Goal: Information Seeking & Learning: Learn about a topic

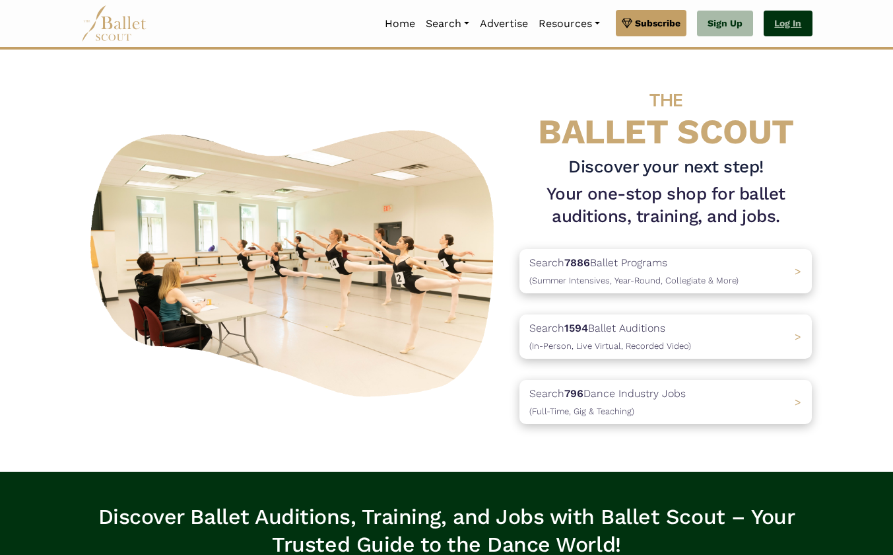
click at [790, 18] on link "Log In" at bounding box center [788, 24] width 48 height 26
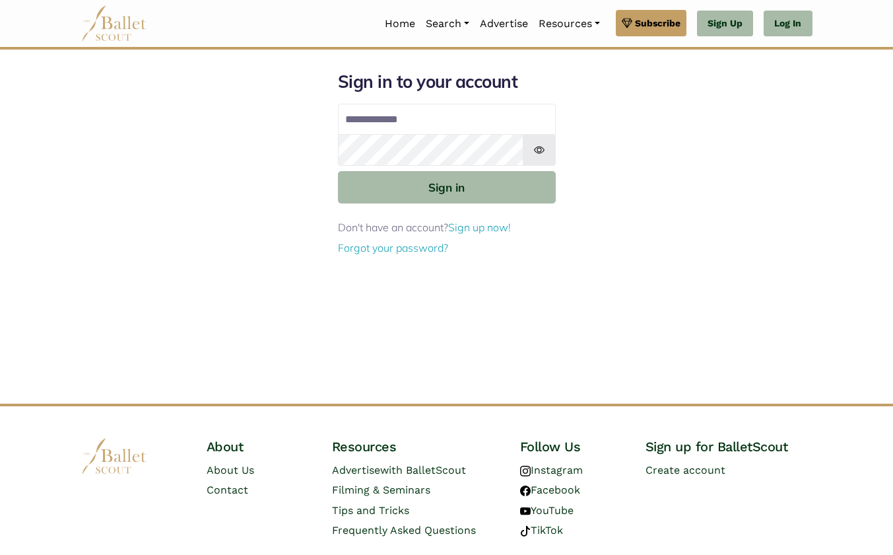
type input "**********"
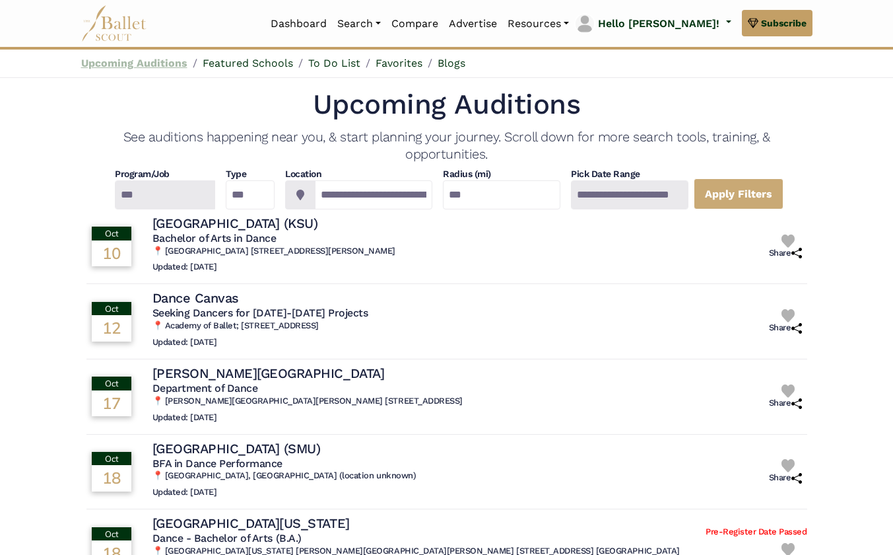
click at [162, 60] on link "Upcoming Auditions" at bounding box center [134, 63] width 106 height 13
click at [146, 201] on div at bounding box center [164, 194] width 100 height 29
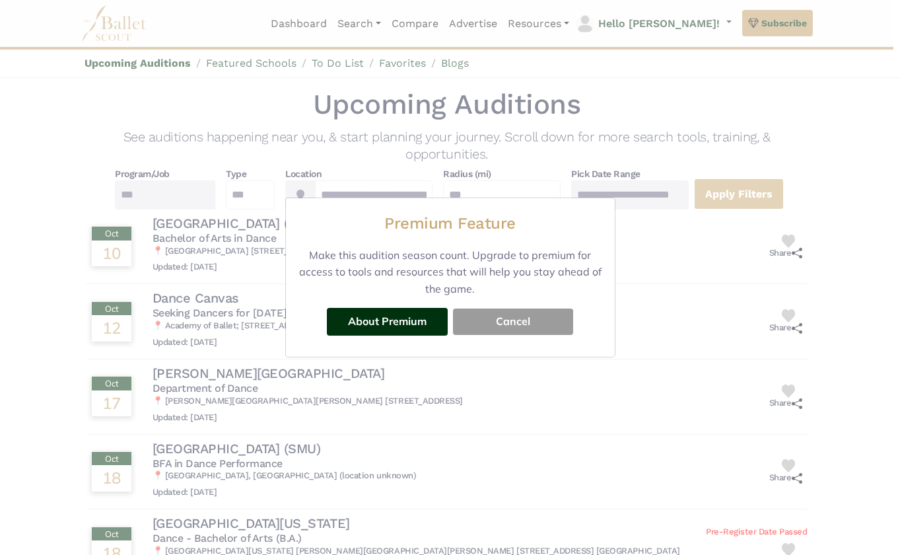
click at [490, 325] on button "Cancel" at bounding box center [513, 321] width 120 height 26
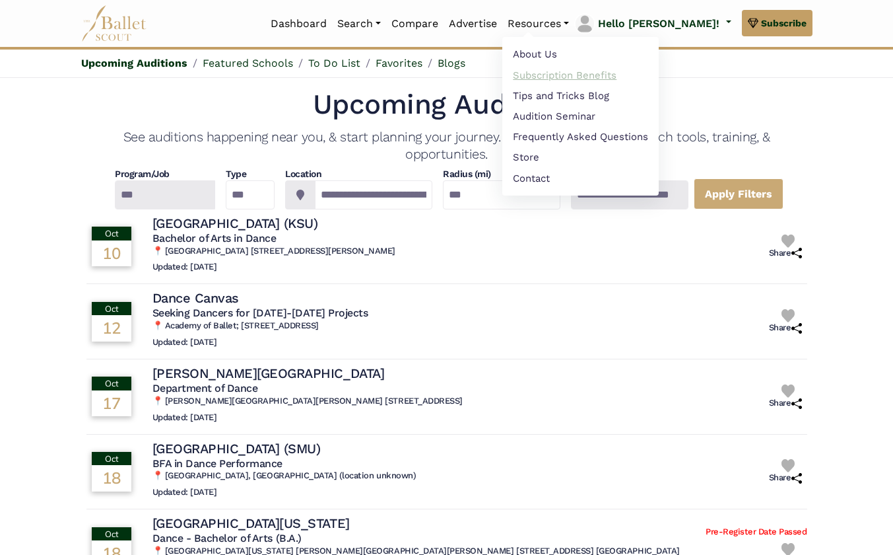
click at [590, 72] on link "Subscription Benefits" at bounding box center [581, 75] width 156 height 20
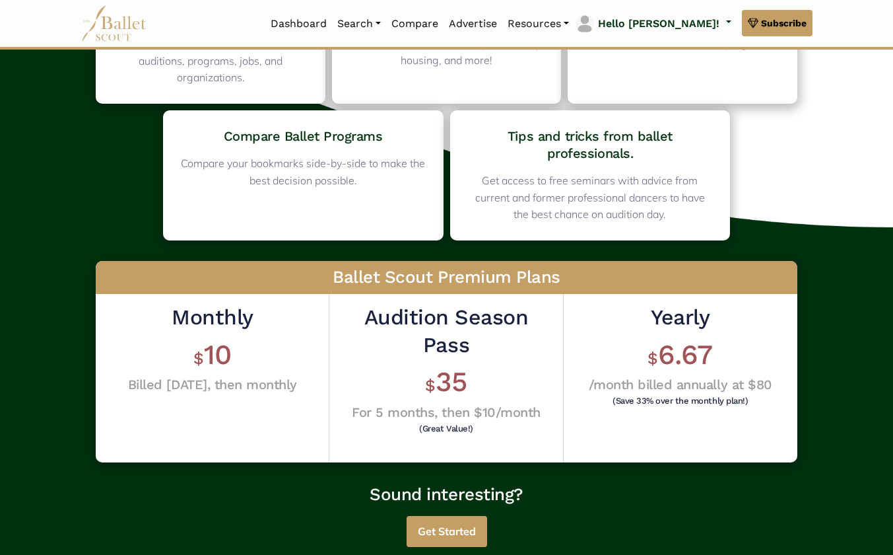
scroll to position [155, 0]
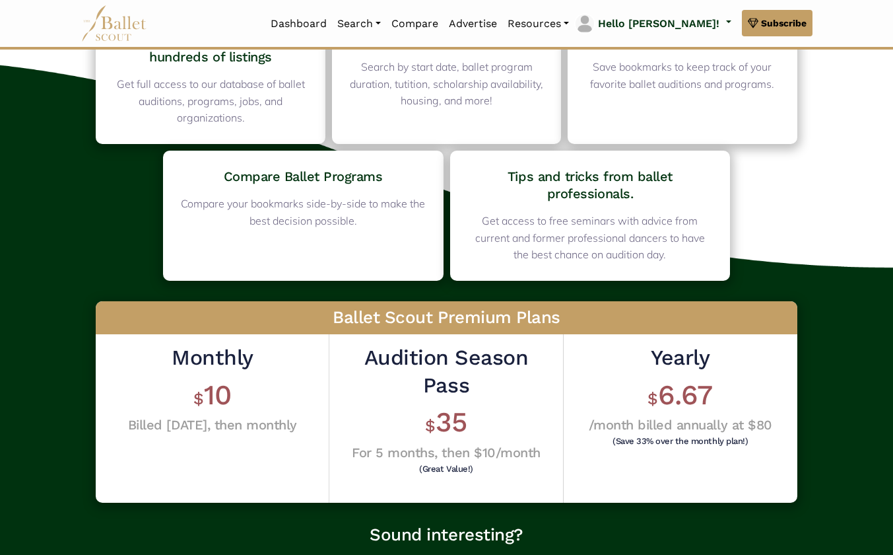
click at [436, 429] on h1 "$ 35" at bounding box center [445, 422] width 213 height 36
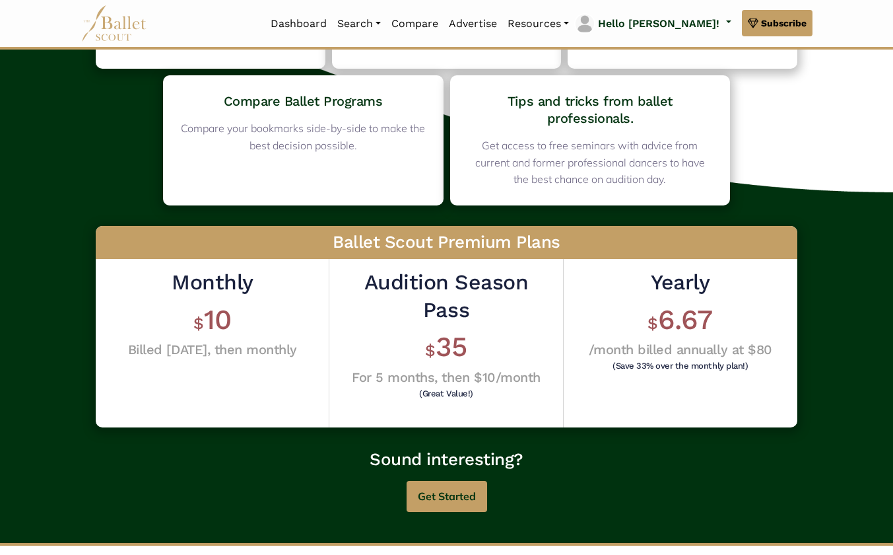
scroll to position [263, 0]
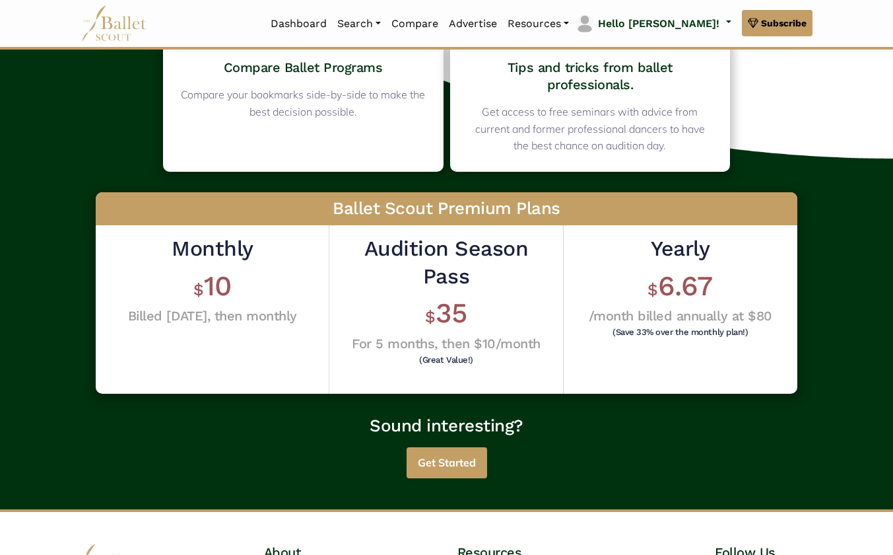
click at [450, 460] on button "Get Started" at bounding box center [447, 462] width 81 height 31
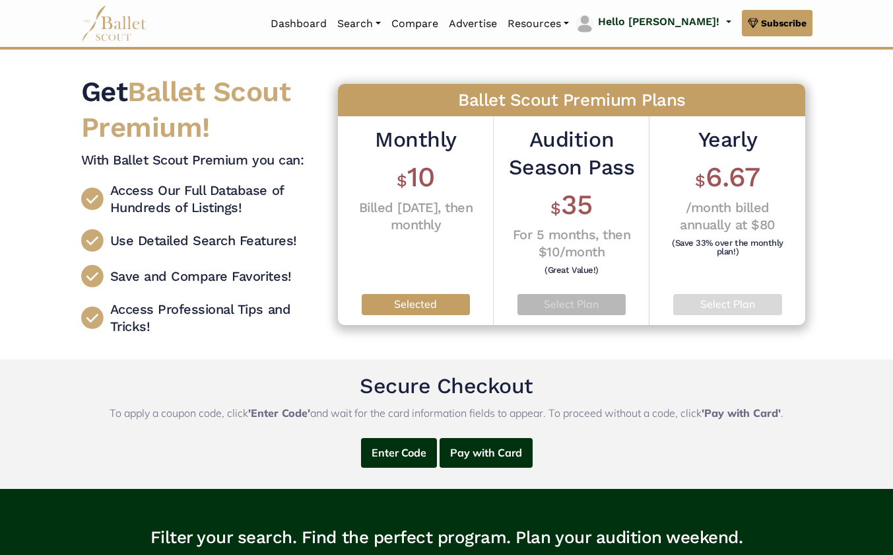
click at [571, 302] on p "Select Plan" at bounding box center [571, 304] width 87 height 17
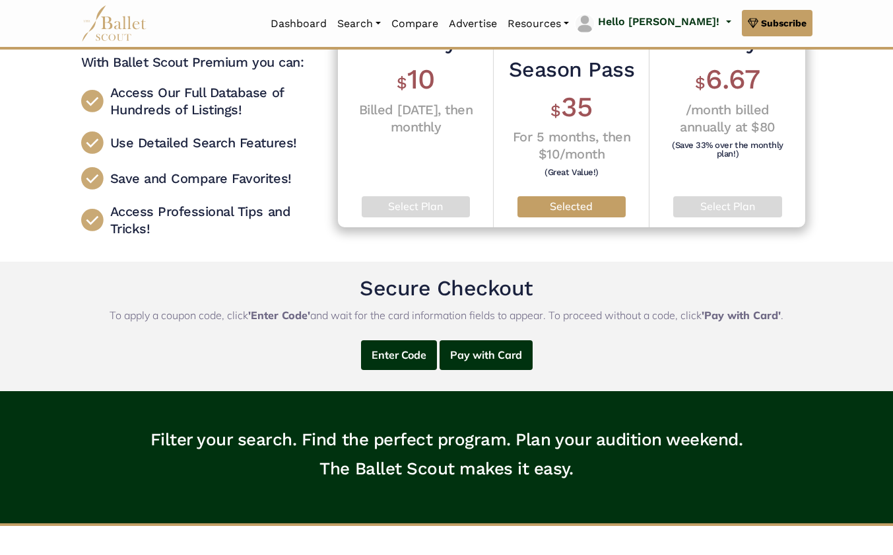
scroll to position [96, 0]
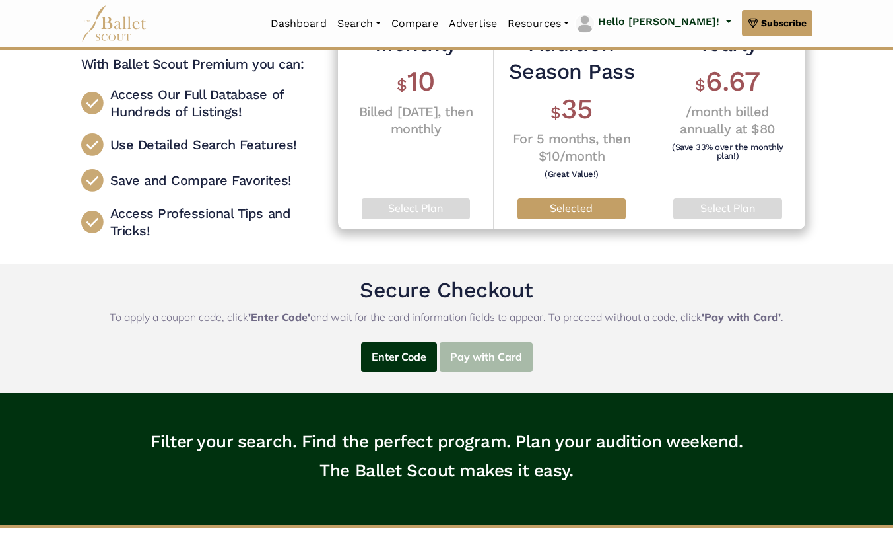
click at [493, 349] on button "Pay with Card" at bounding box center [486, 357] width 93 height 30
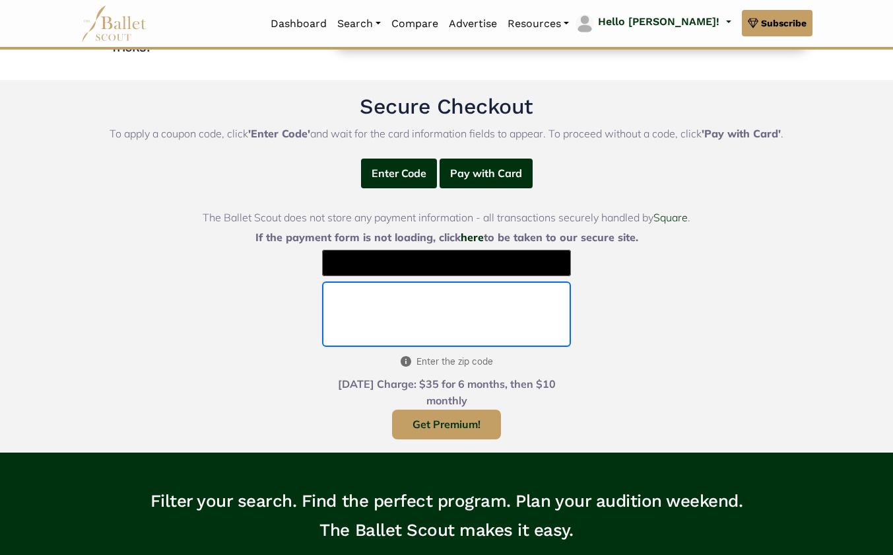
scroll to position [337, 0]
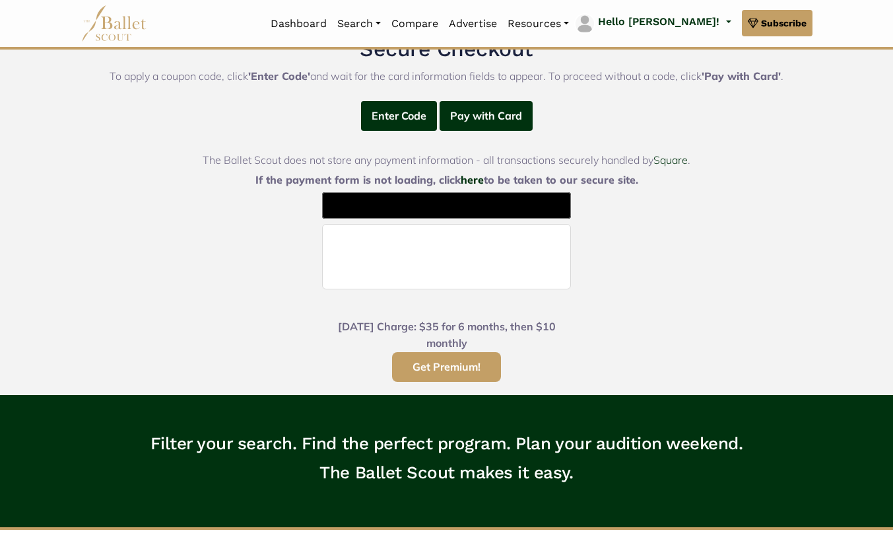
click at [464, 365] on button "Get Premium!" at bounding box center [446, 367] width 109 height 30
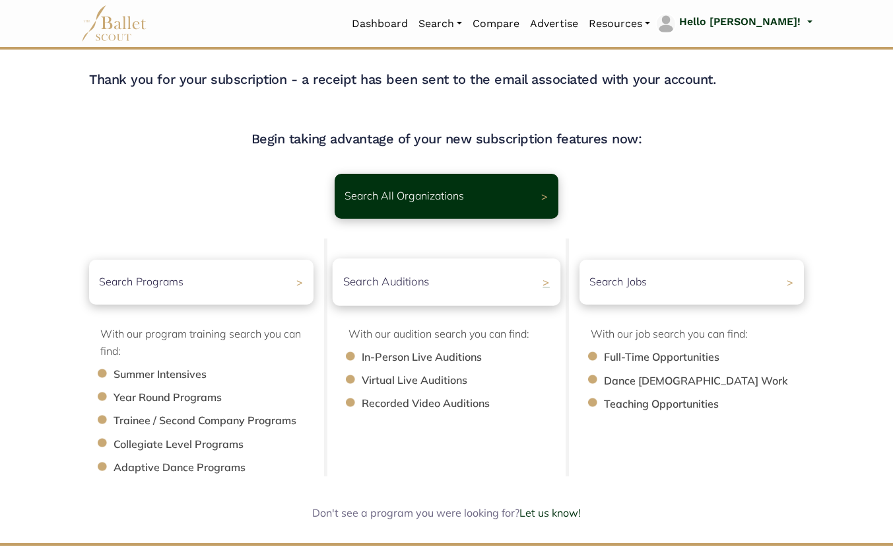
click at [379, 280] on p "Search Auditions" at bounding box center [386, 282] width 87 height 18
click at [385, 285] on p "Search Auditions" at bounding box center [386, 282] width 87 height 18
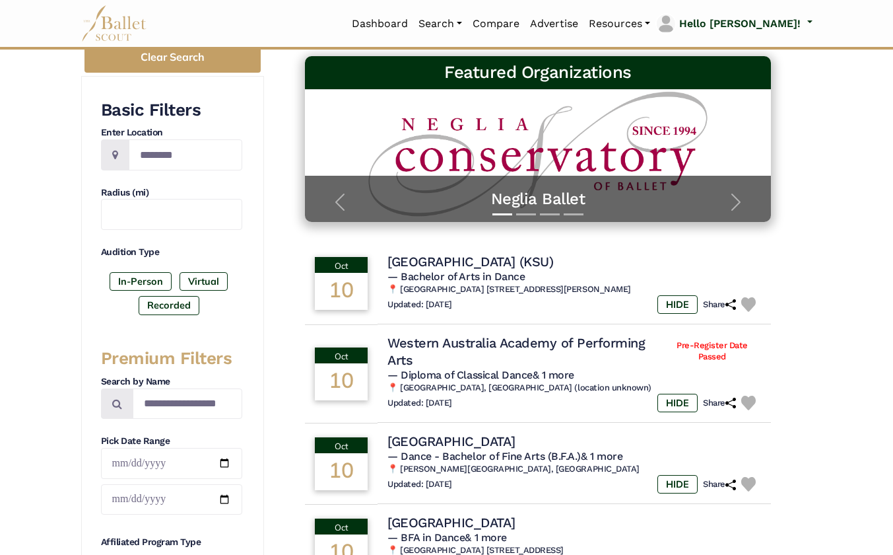
scroll to position [238, 0]
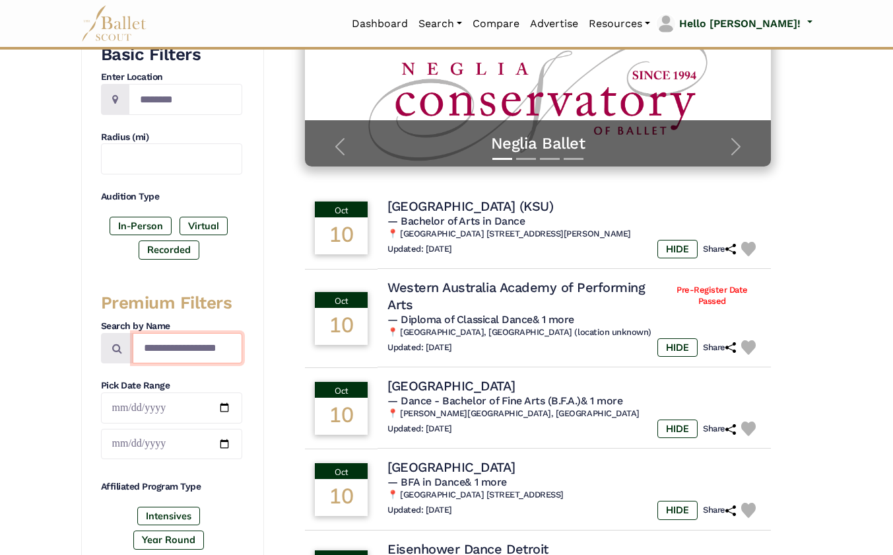
click at [161, 351] on input "Search by names..." at bounding box center [188, 348] width 110 height 31
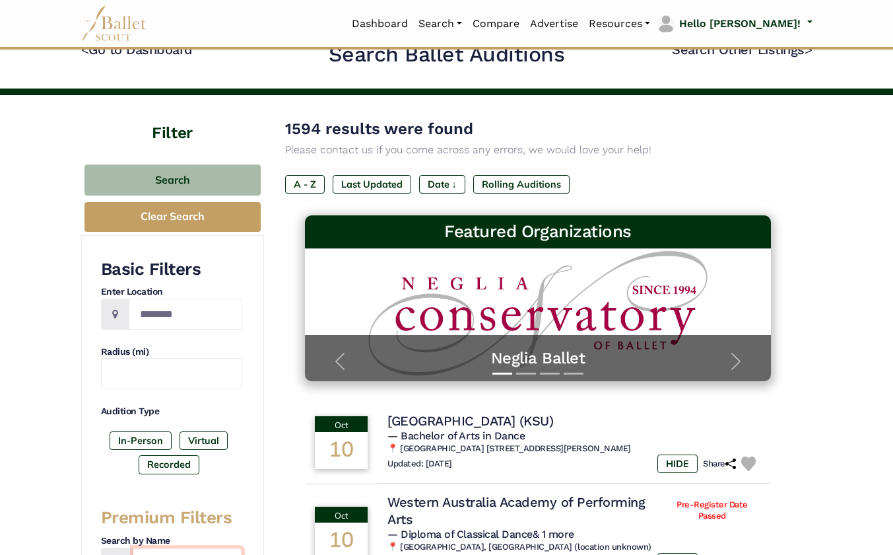
scroll to position [24, 0]
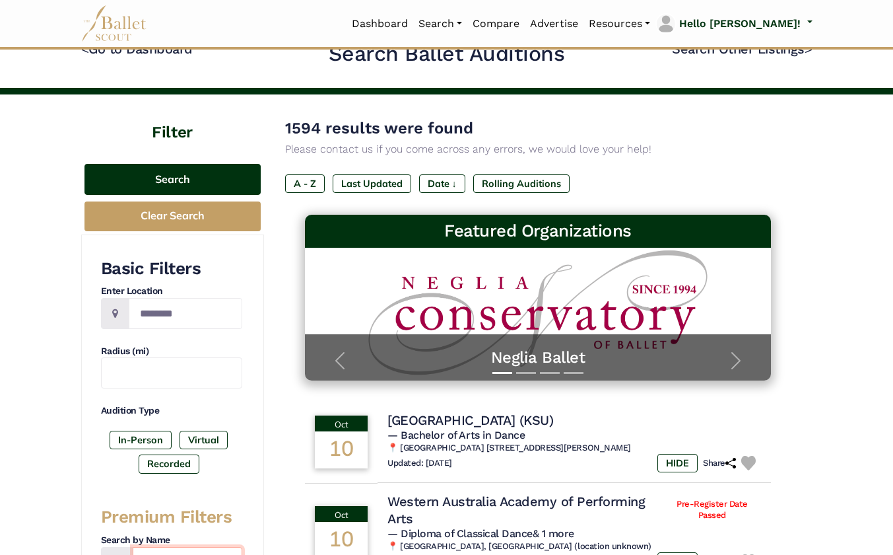
type input "******"
click at [195, 176] on button "Search" at bounding box center [173, 179] width 176 height 31
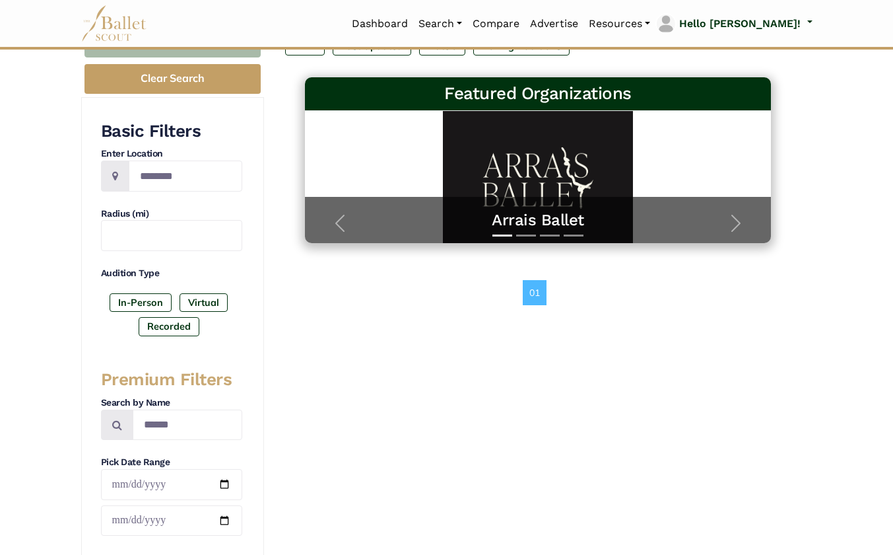
scroll to position [205, 0]
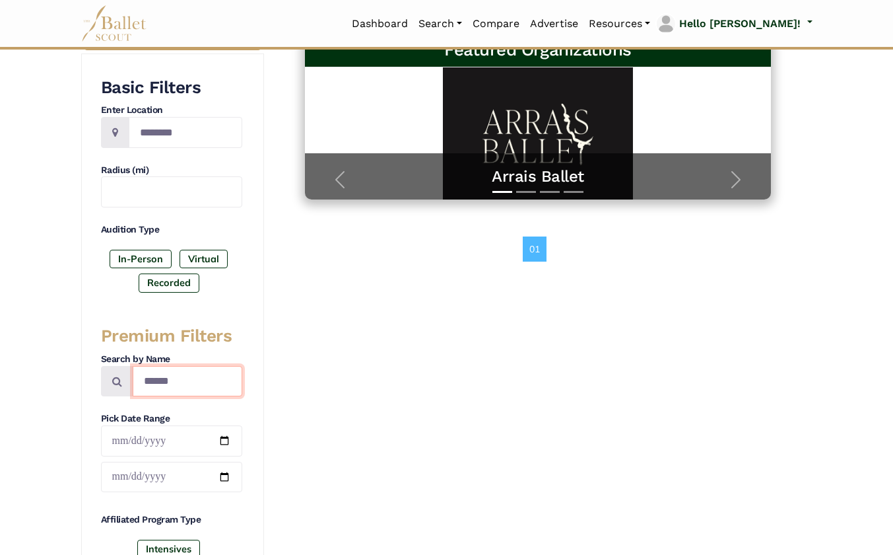
drag, startPoint x: 180, startPoint y: 388, endPoint x: 123, endPoint y: 373, distance: 58.6
click at [123, 373] on div "******" at bounding box center [171, 381] width 141 height 31
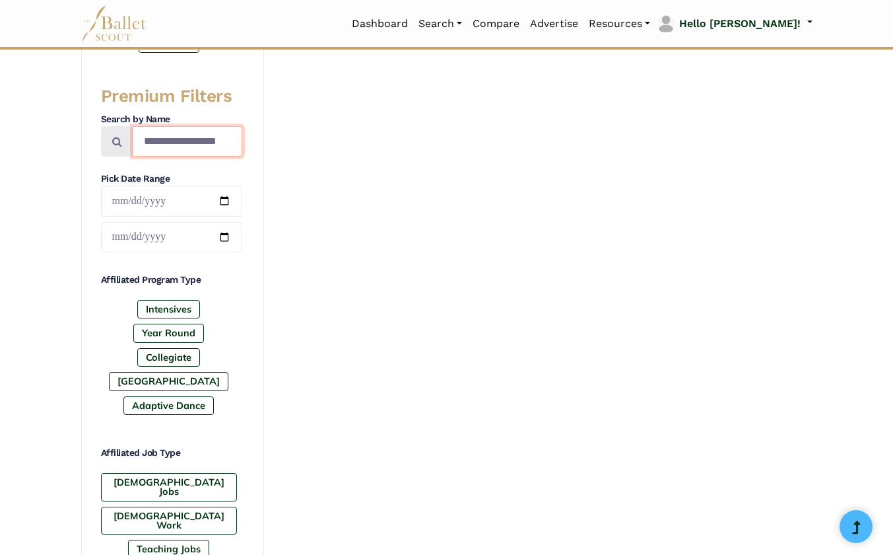
scroll to position [449, 0]
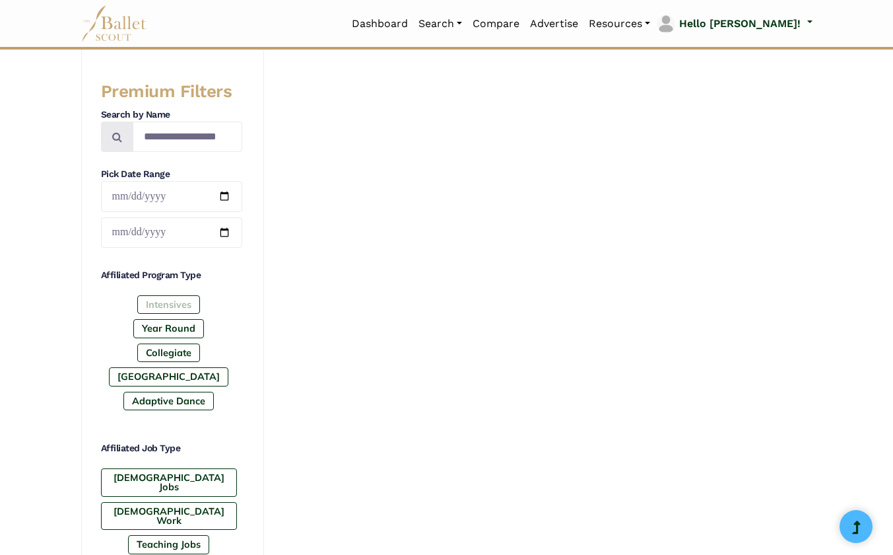
click at [168, 304] on label "Intensives" at bounding box center [168, 304] width 63 height 18
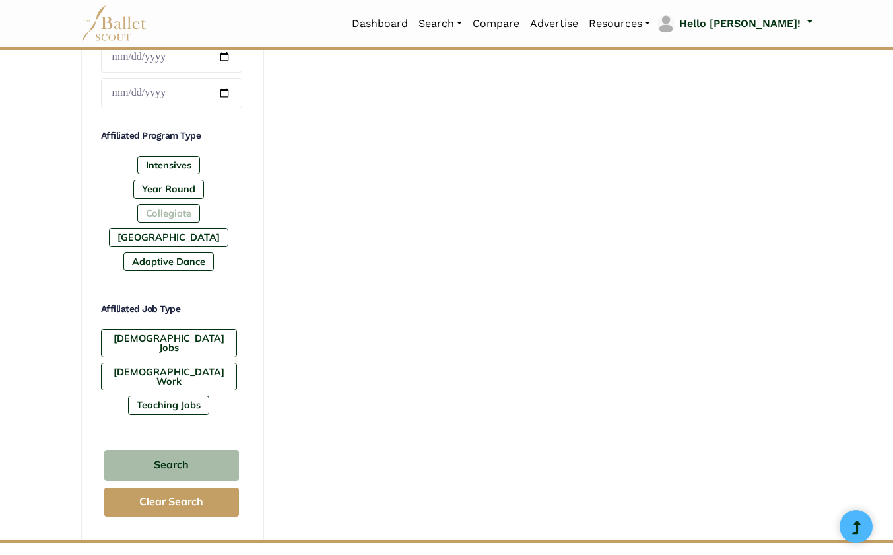
scroll to position [590, 0]
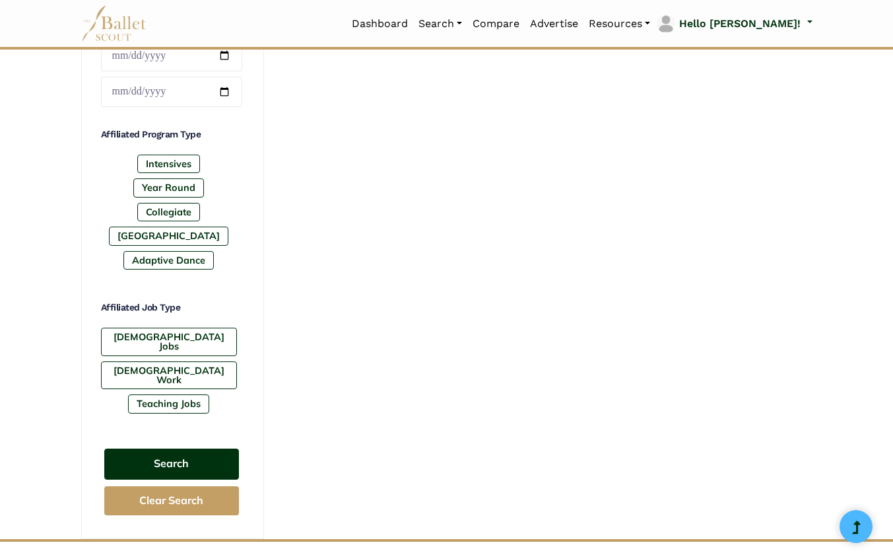
click at [178, 448] on button "Search" at bounding box center [171, 463] width 135 height 31
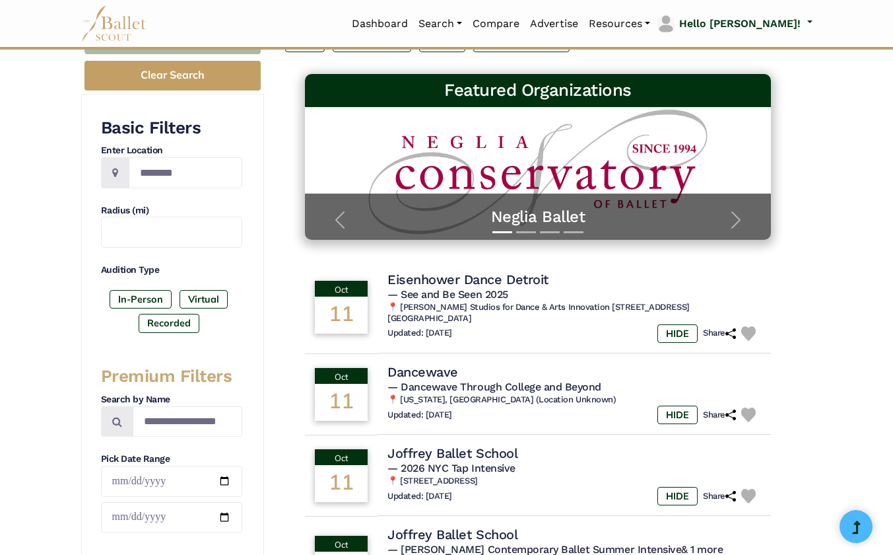
scroll to position [160, 0]
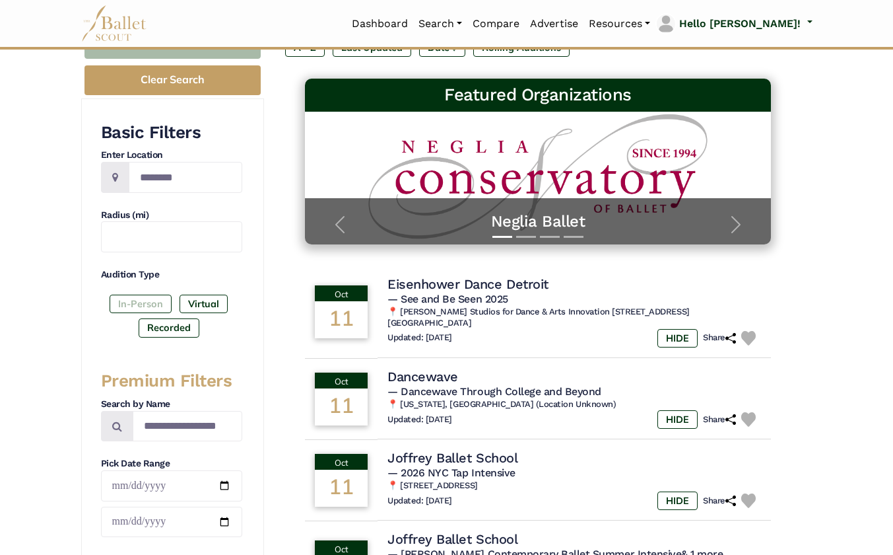
click at [149, 303] on label "In-Person" at bounding box center [141, 304] width 62 height 18
click at [207, 303] on label "Virtual" at bounding box center [204, 304] width 48 height 18
click at [208, 300] on label "Virtual" at bounding box center [204, 304] width 48 height 18
click at [180, 330] on label "Recorded" at bounding box center [169, 327] width 61 height 18
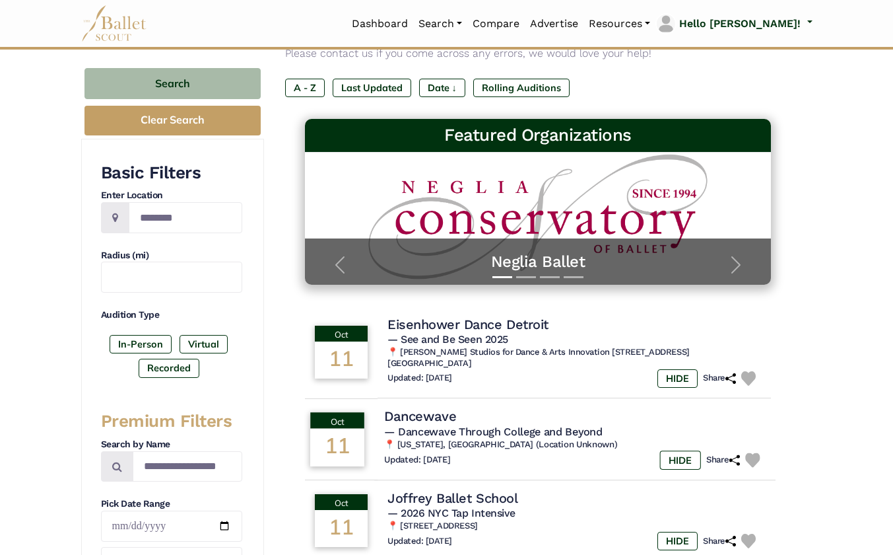
scroll to position [0, 0]
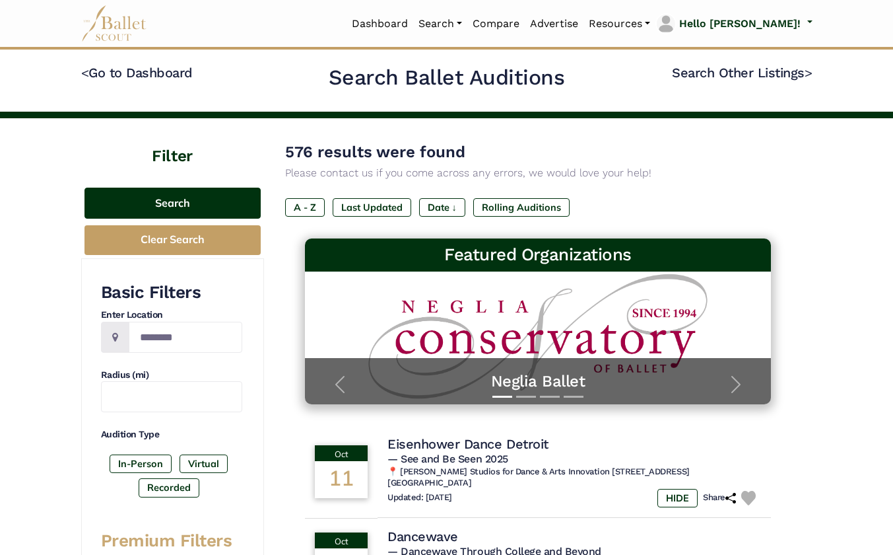
click at [239, 197] on button "Search" at bounding box center [173, 203] width 176 height 31
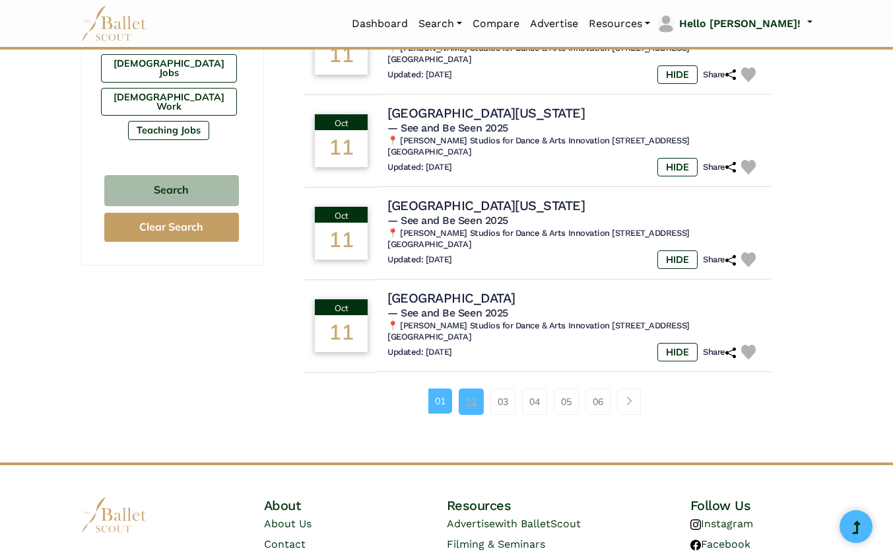
scroll to position [864, 0]
click at [468, 388] on link "02" at bounding box center [471, 401] width 25 height 26
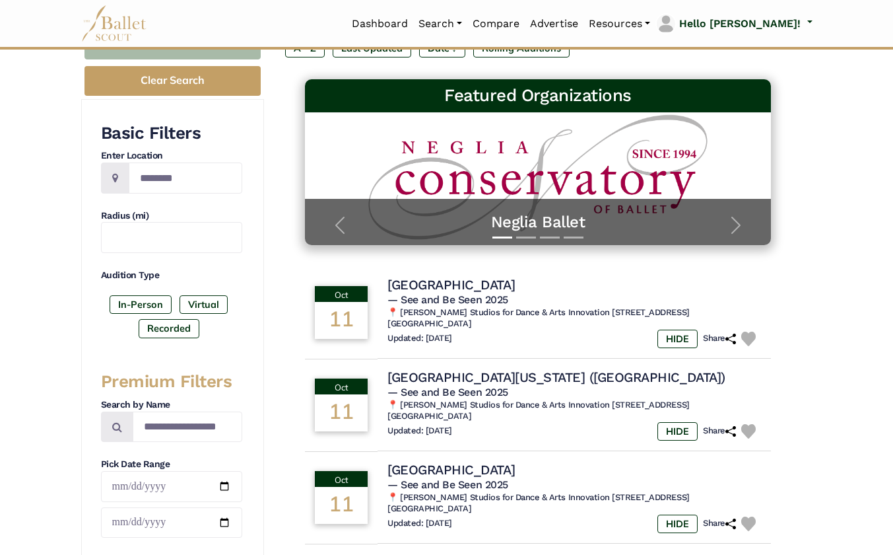
scroll to position [175, 0]
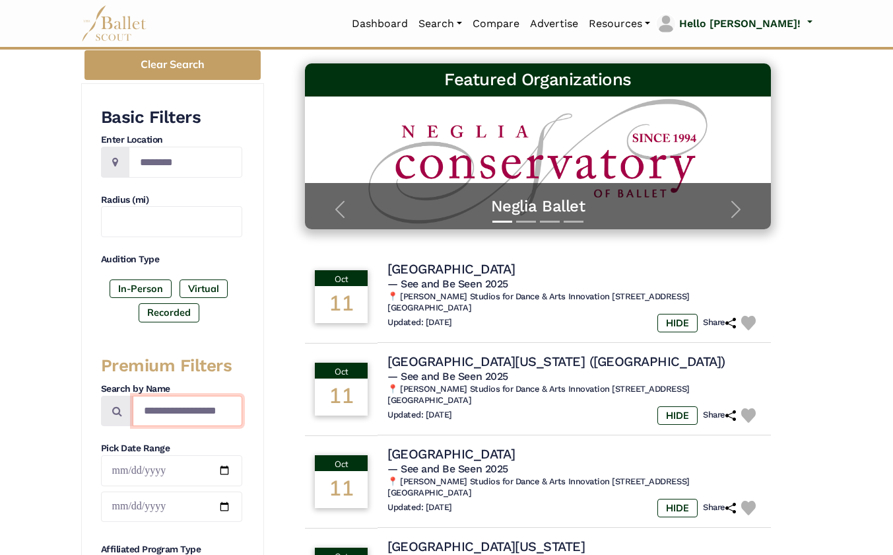
click at [191, 408] on input "Search by names..." at bounding box center [188, 411] width 110 height 31
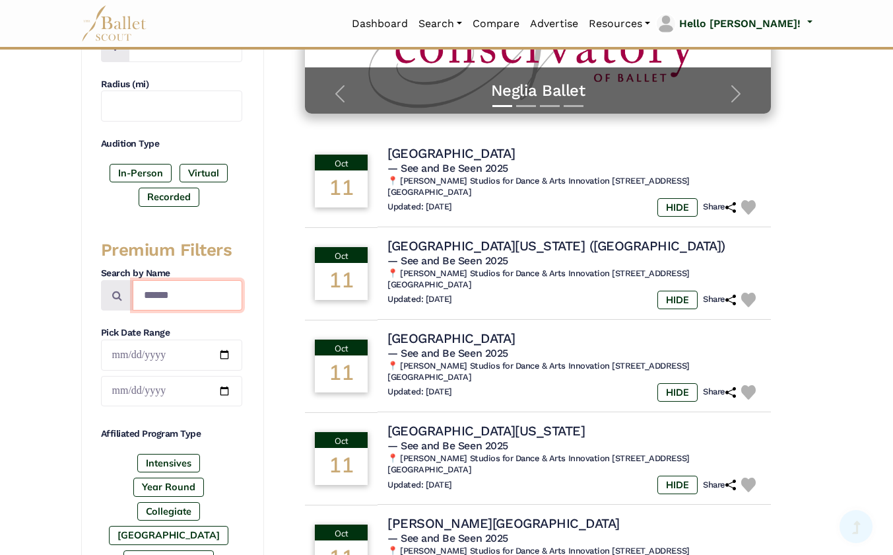
scroll to position [377, 0]
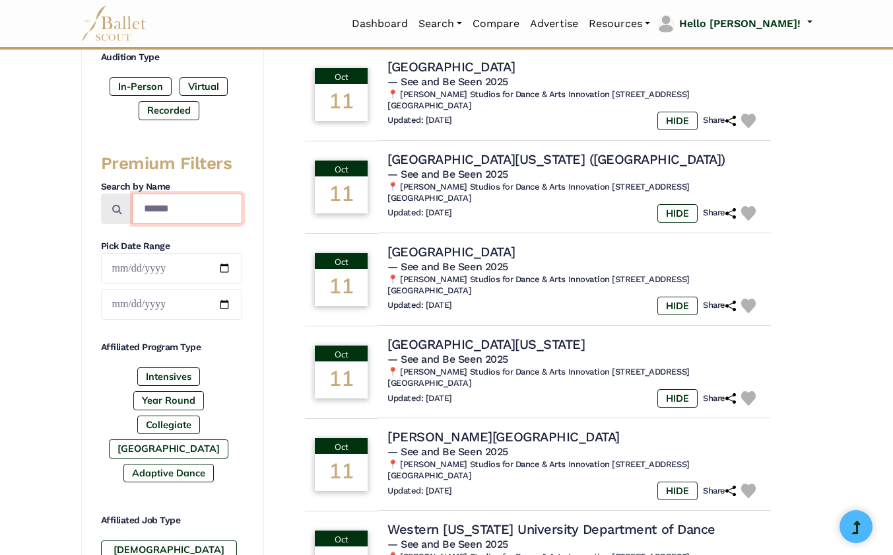
type input "******"
click at [114, 207] on icon at bounding box center [117, 208] width 10 height 11
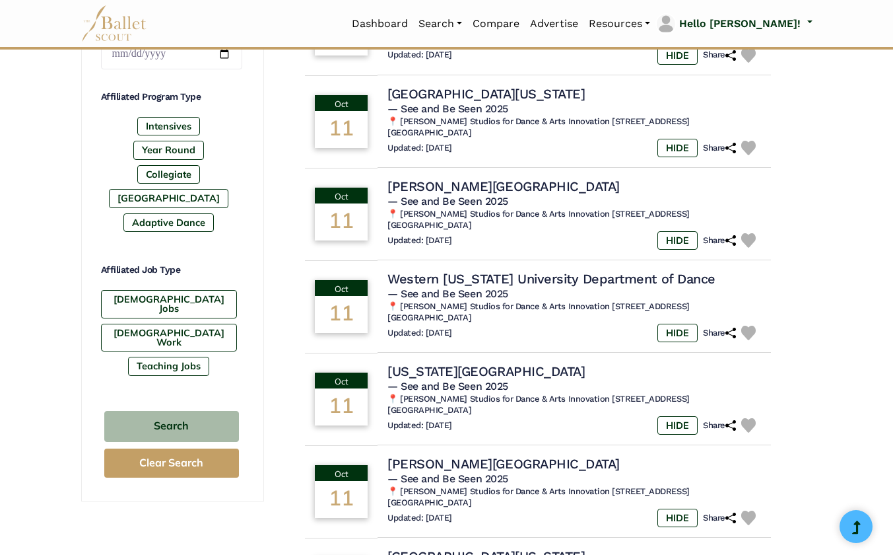
scroll to position [660, 0]
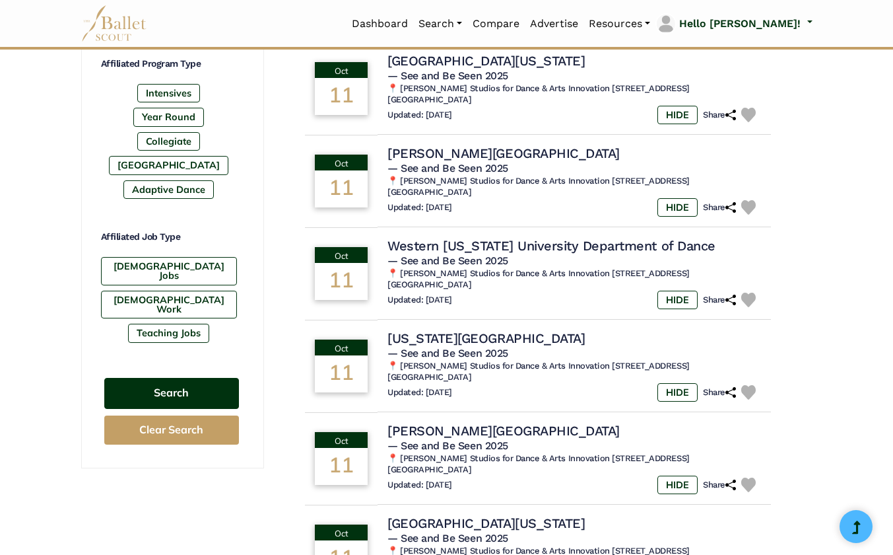
click at [202, 378] on button "Search" at bounding box center [171, 393] width 135 height 31
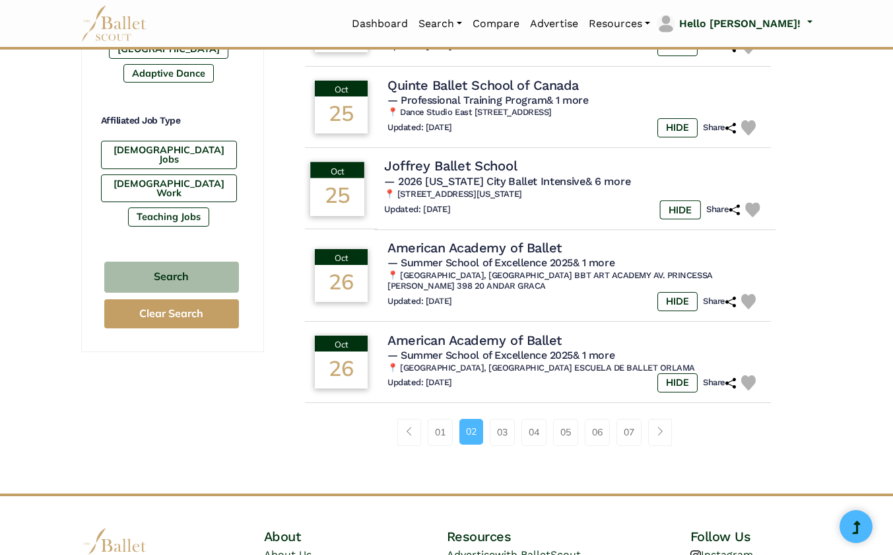
scroll to position [820, 0]
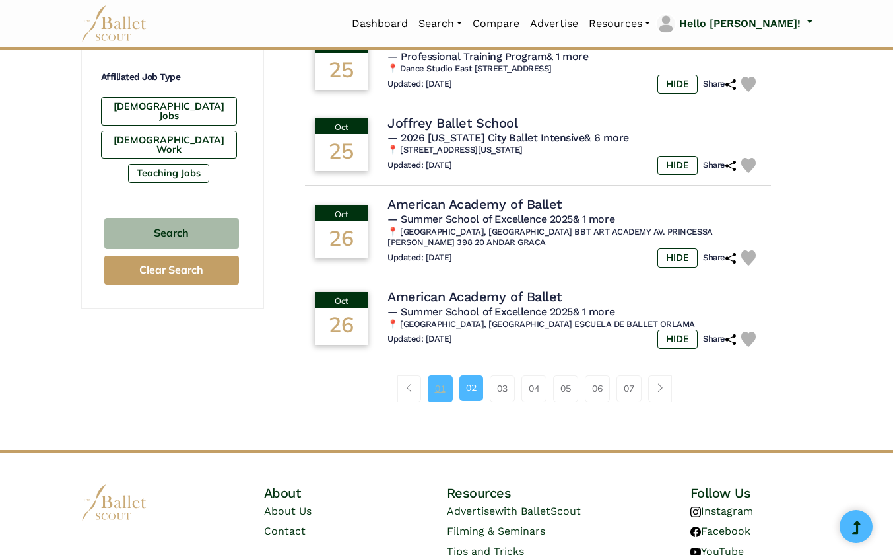
click at [433, 375] on link "01" at bounding box center [440, 388] width 25 height 26
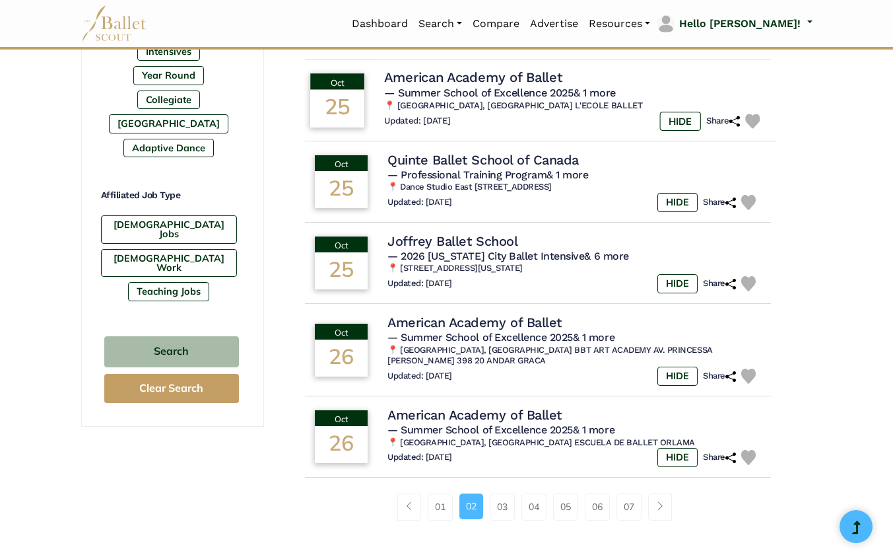
scroll to position [883, 0]
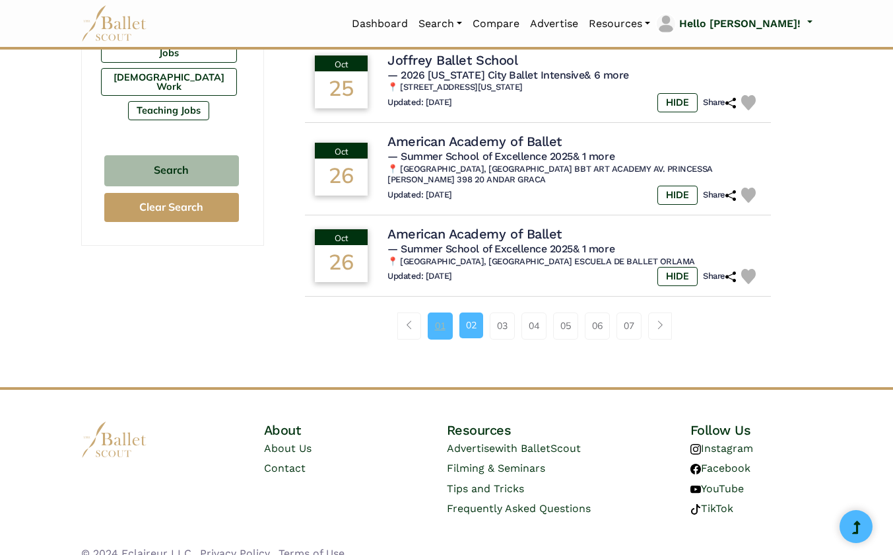
click at [429, 312] on link "01" at bounding box center [440, 325] width 25 height 26
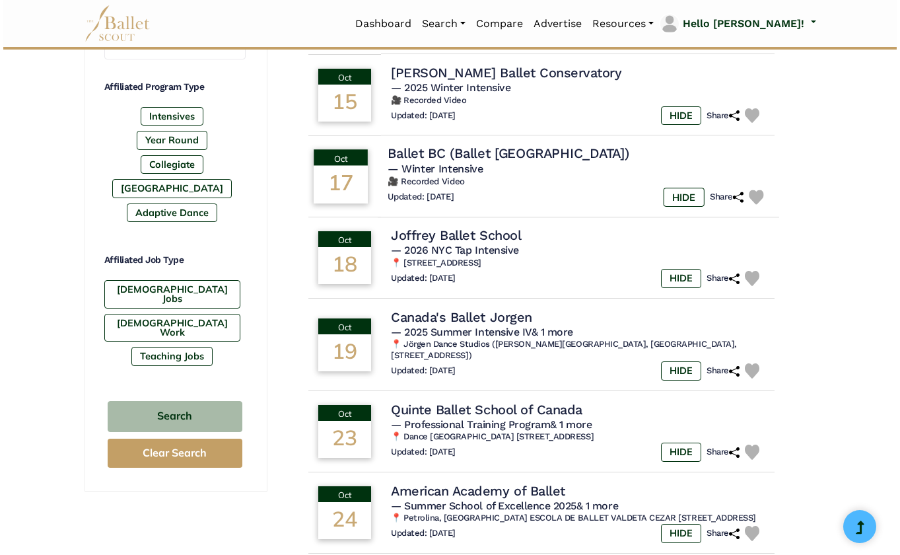
scroll to position [639, 0]
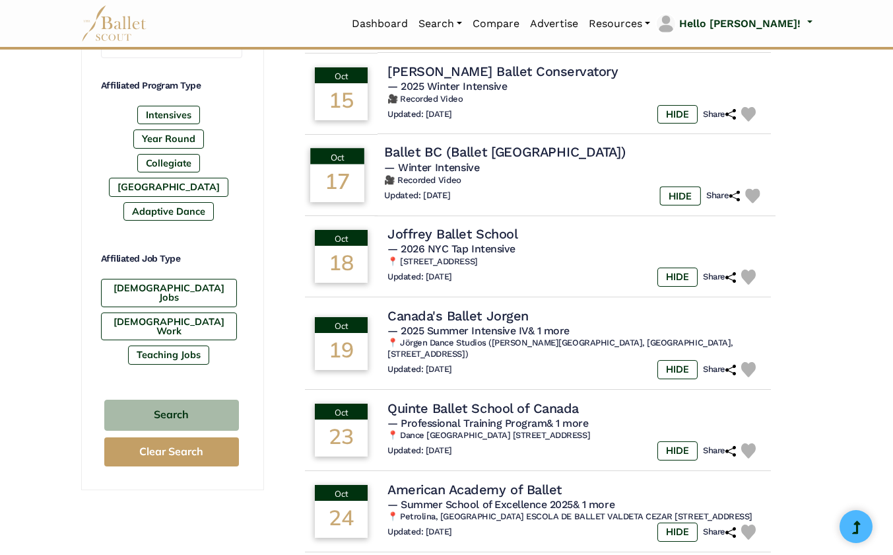
click at [509, 143] on h4 "Ballet BC (Ballet [GEOGRAPHIC_DATA])" at bounding box center [505, 152] width 241 height 18
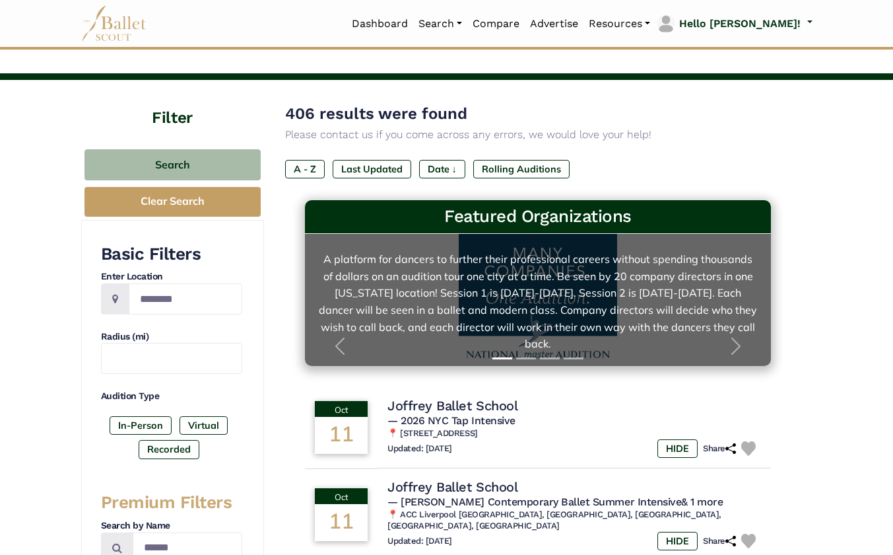
scroll to position [43, 0]
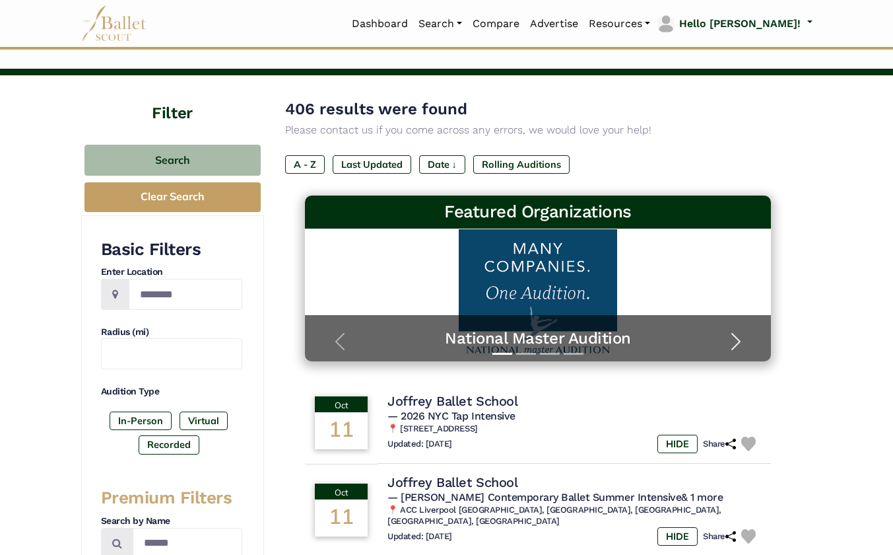
click at [734, 337] on span "button" at bounding box center [736, 341] width 21 height 21
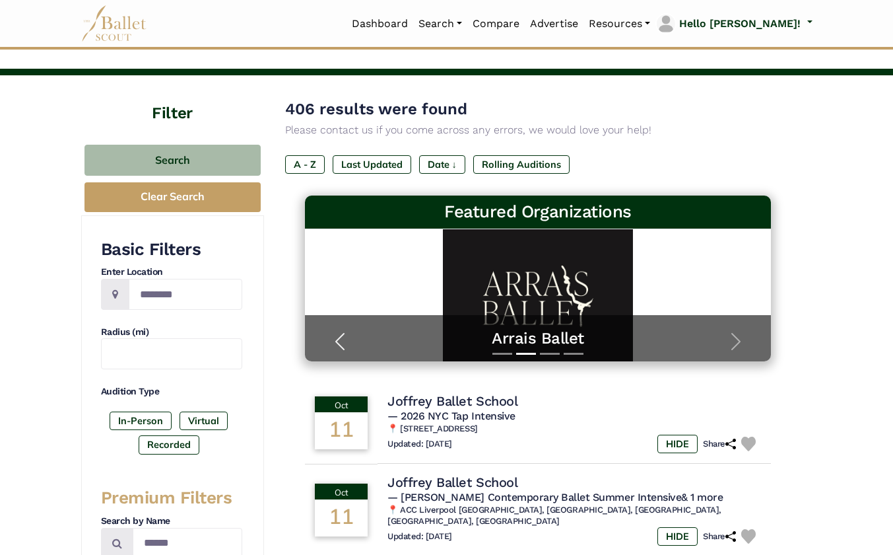
click at [341, 337] on span "button" at bounding box center [340, 341] width 21 height 21
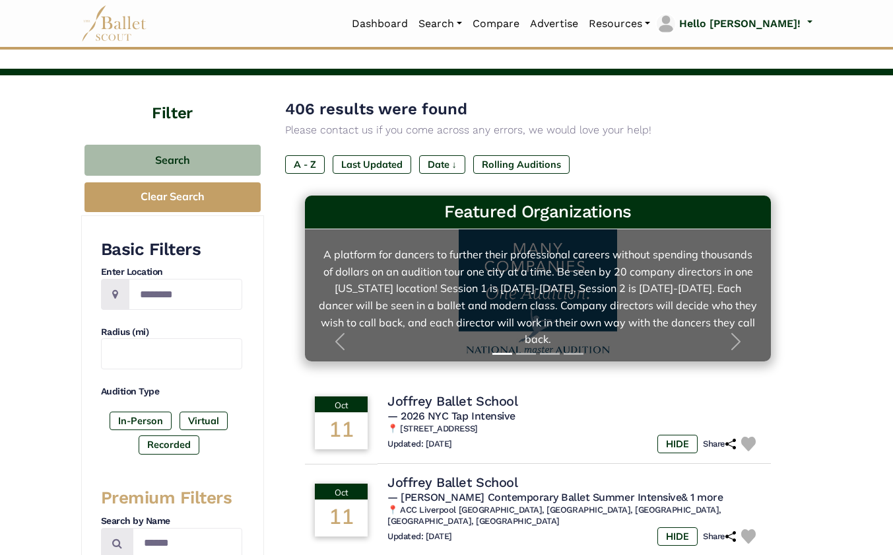
click at [532, 291] on link "National Master Audition A platform for dancers to further their professional c…" at bounding box center [538, 295] width 440 height 106
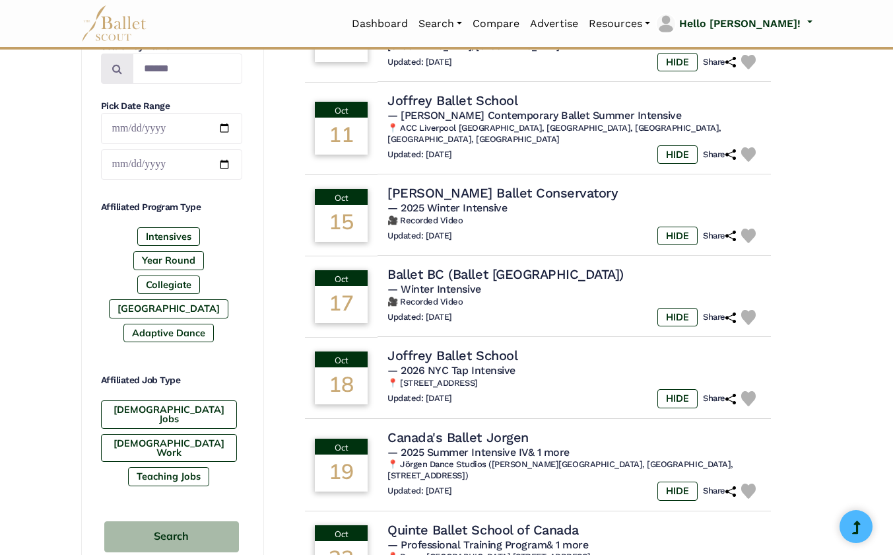
scroll to position [434, 0]
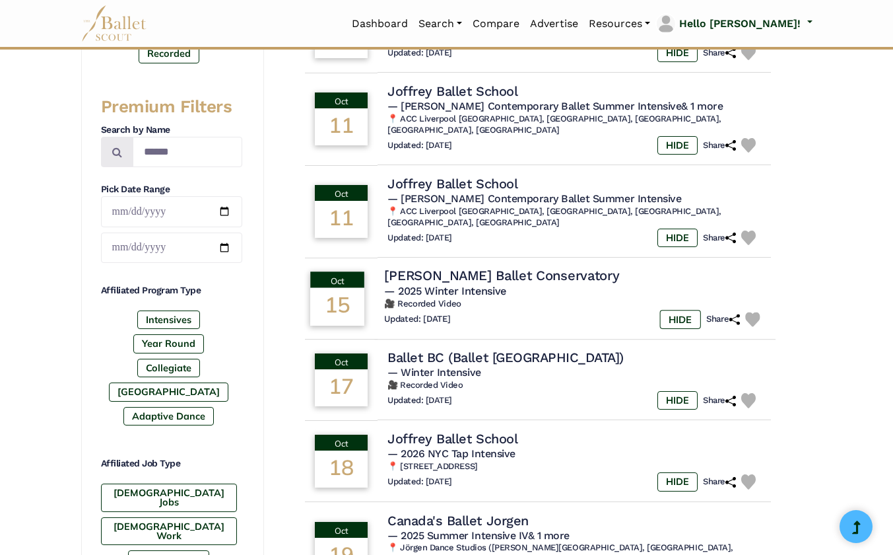
click at [757, 312] on img at bounding box center [753, 319] width 15 height 15
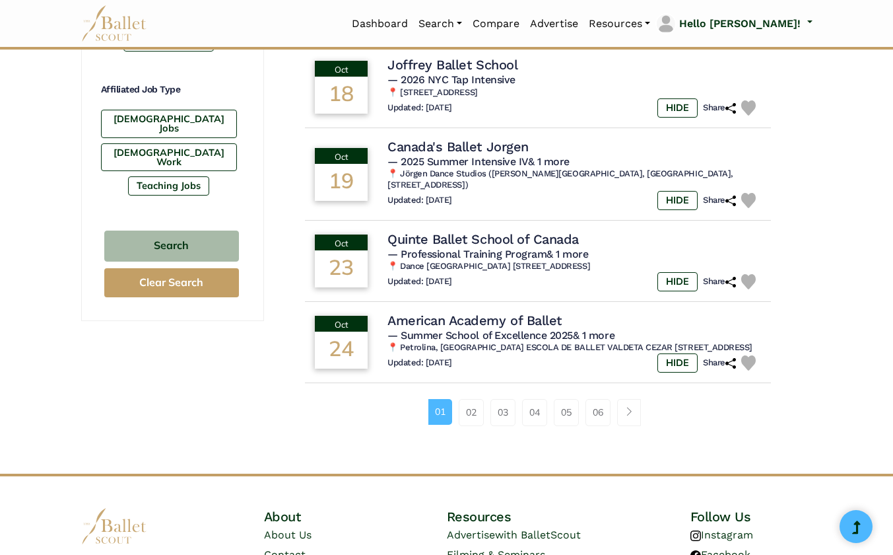
scroll to position [827, 0]
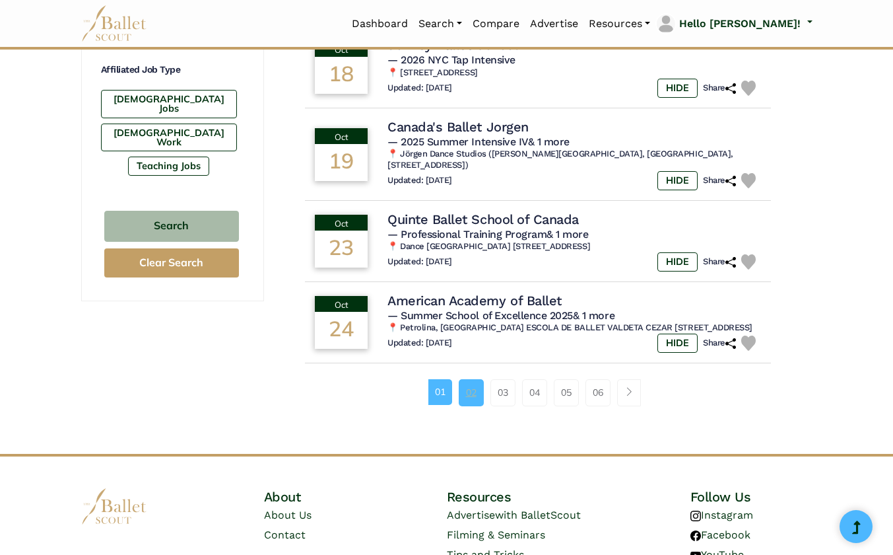
click at [471, 379] on link "02" at bounding box center [471, 392] width 25 height 26
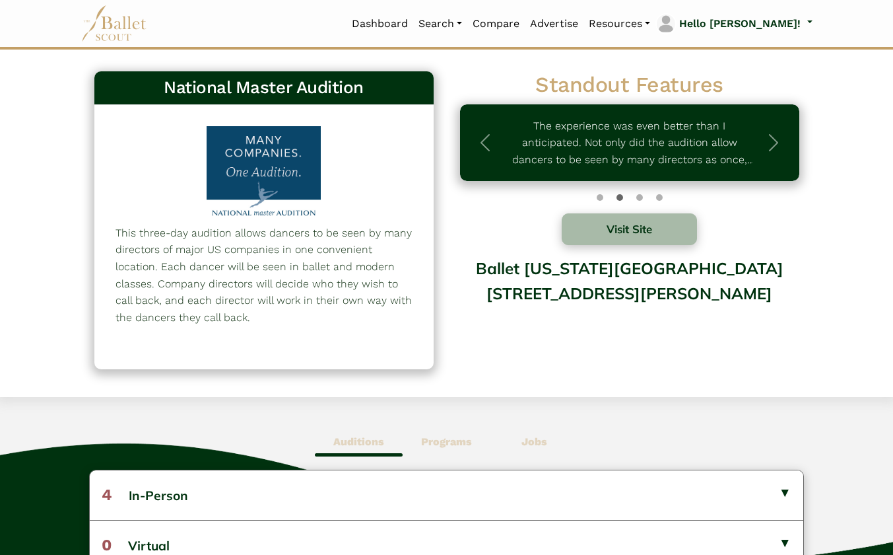
click at [446, 442] on b "Programs" at bounding box center [446, 441] width 51 height 13
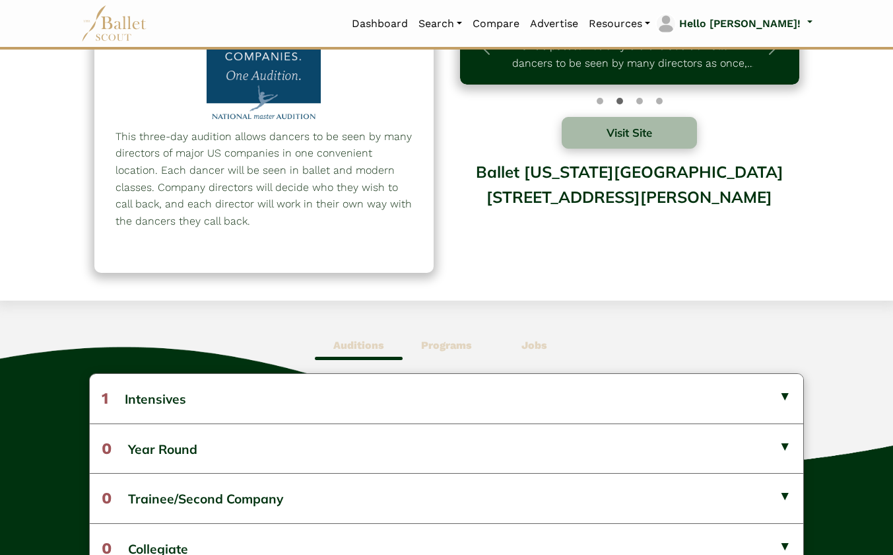
scroll to position [100, 0]
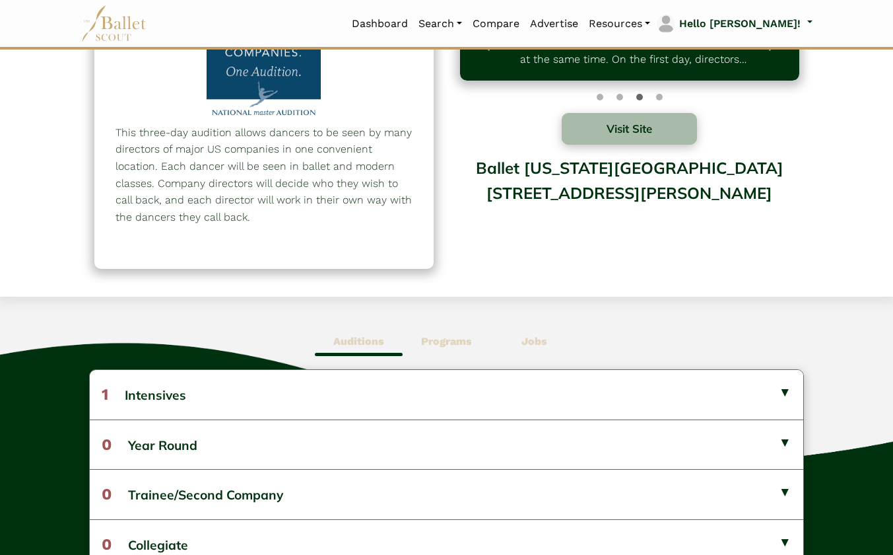
click at [357, 338] on b "Auditions" at bounding box center [358, 341] width 51 height 13
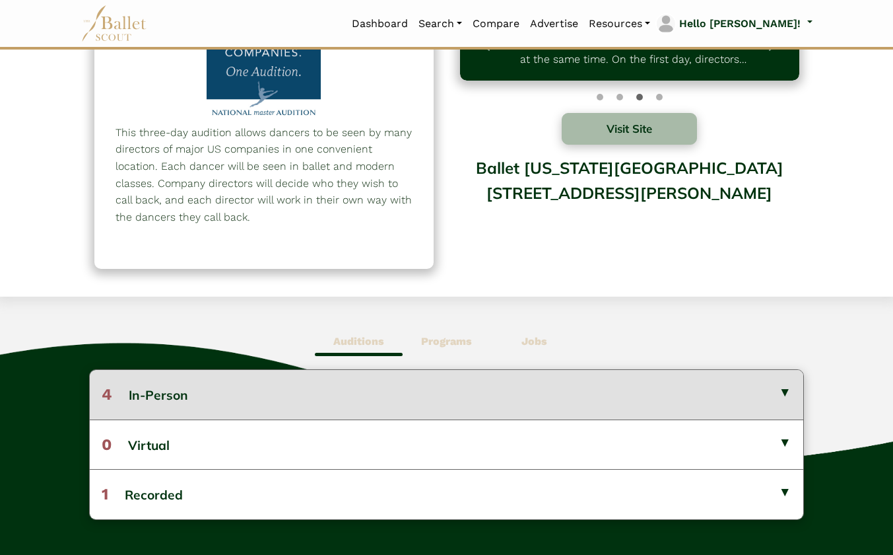
click at [336, 390] on button "4 In-Person" at bounding box center [446, 394] width 713 height 49
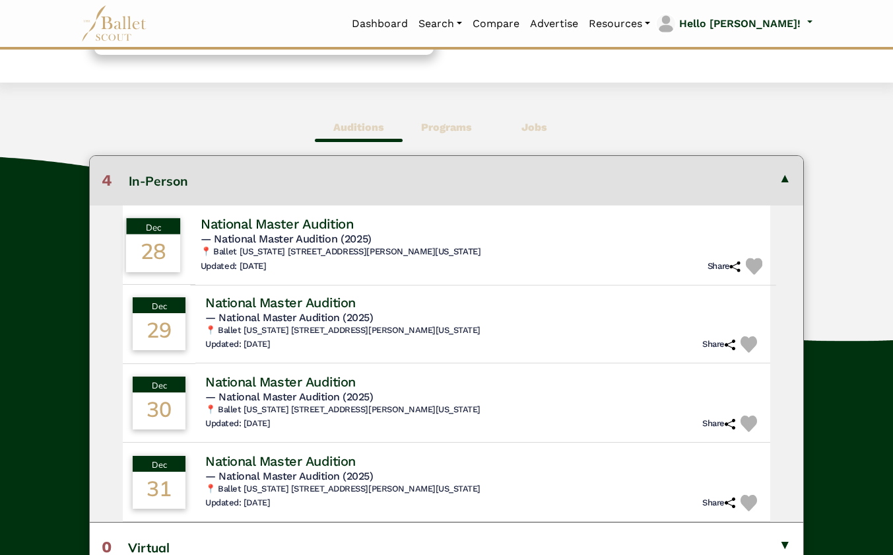
scroll to position [316, 0]
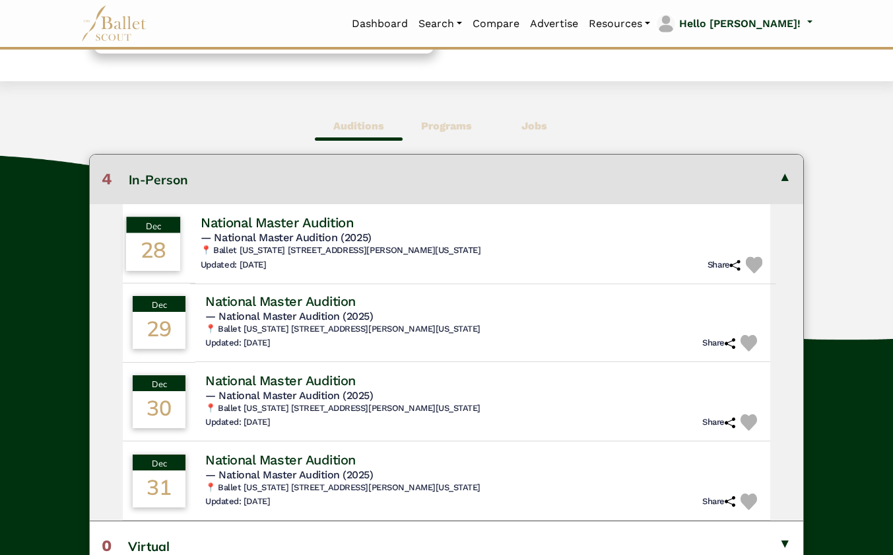
click at [322, 236] on span "— National Master Audition (2025)" at bounding box center [286, 236] width 171 height 13
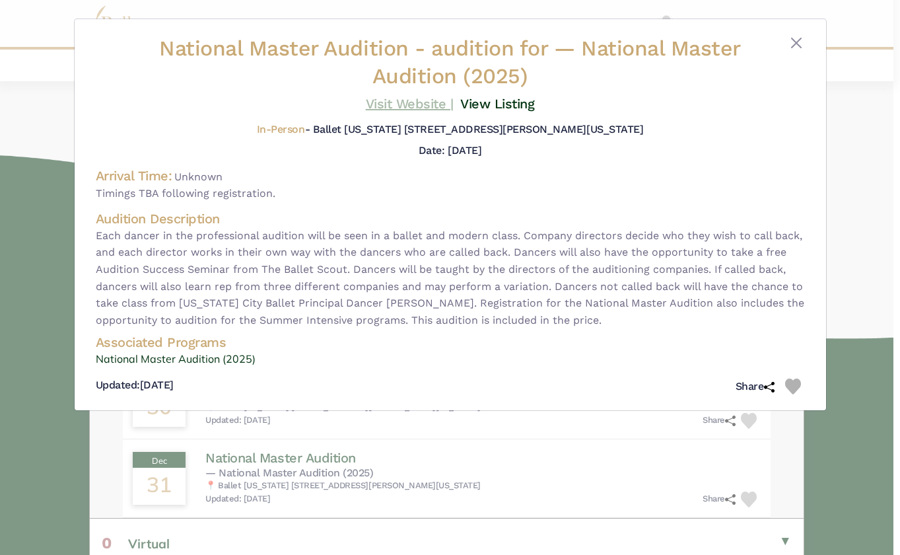
click at [419, 104] on link "Visit Website |" at bounding box center [410, 104] width 88 height 16
click at [795, 46] on button "Close" at bounding box center [796, 43] width 16 height 16
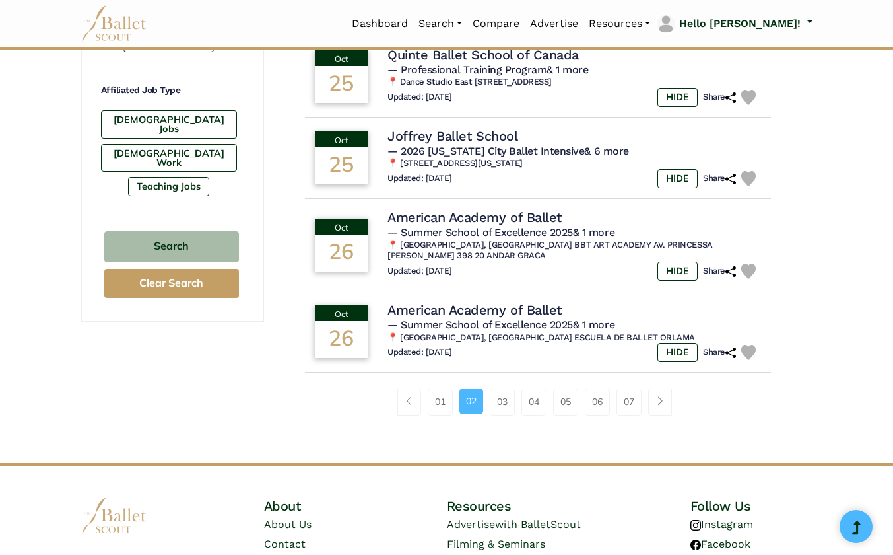
scroll to position [811, 0]
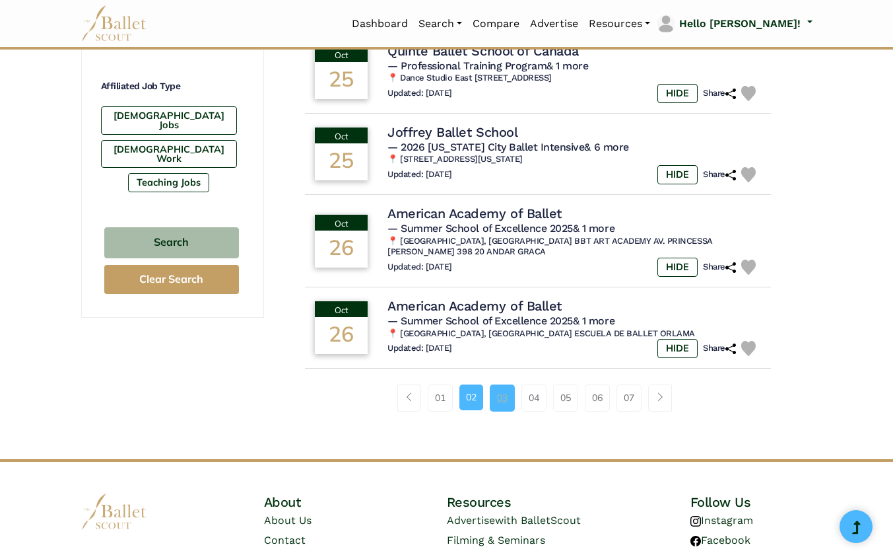
click at [497, 384] on link "03" at bounding box center [502, 397] width 25 height 26
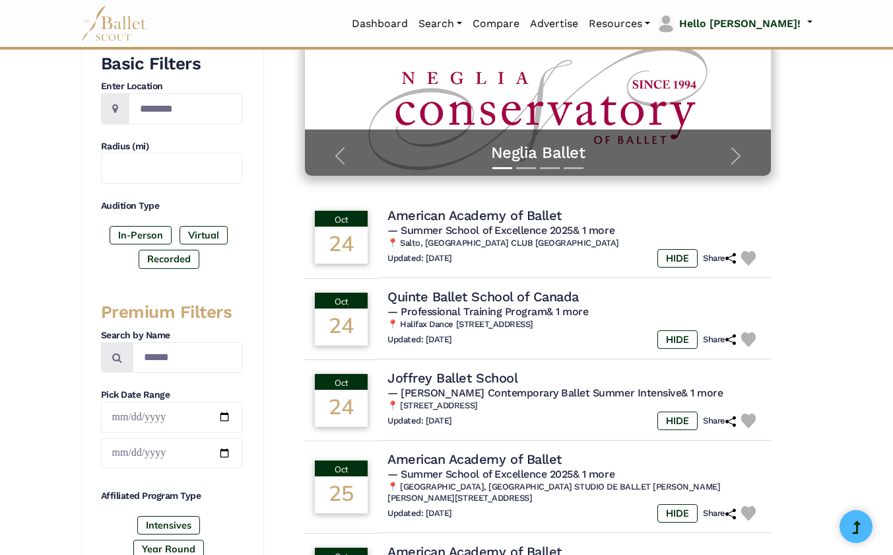
scroll to position [201, 0]
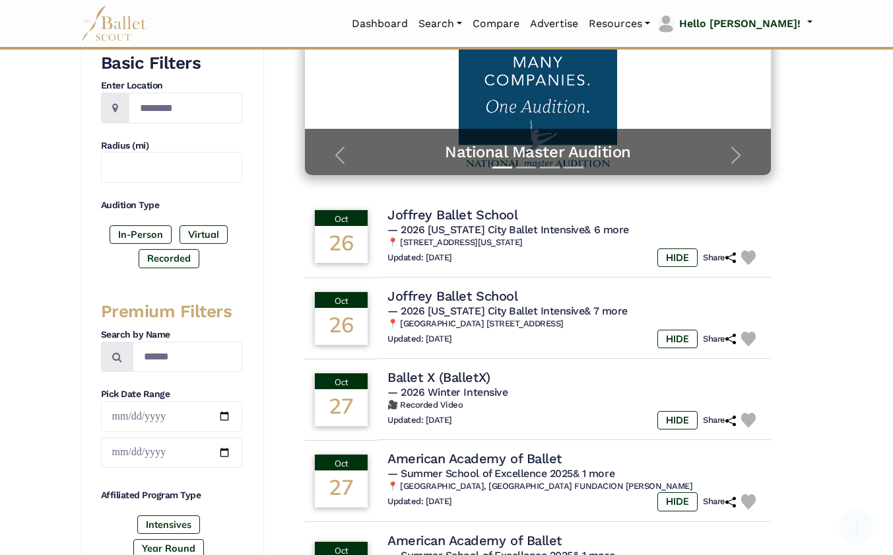
scroll to position [245, 0]
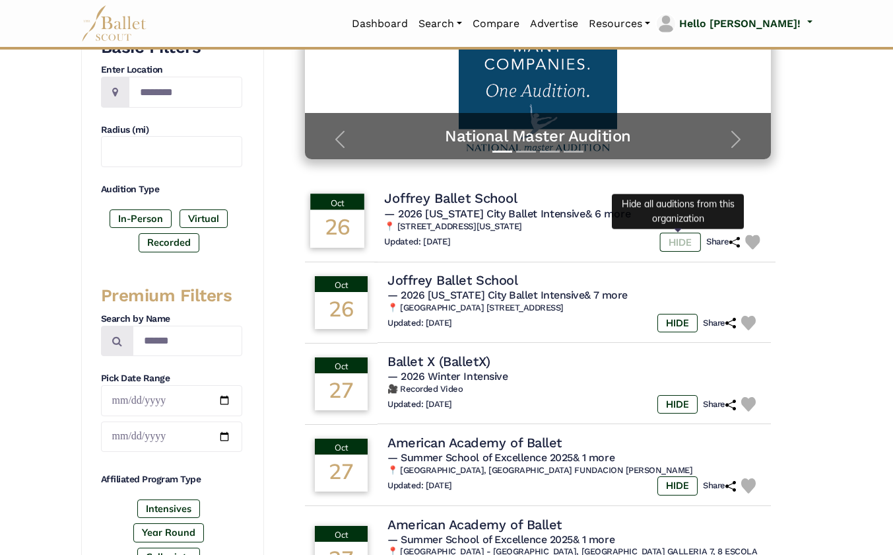
click at [677, 241] on label "HIDE" at bounding box center [680, 241] width 41 height 19
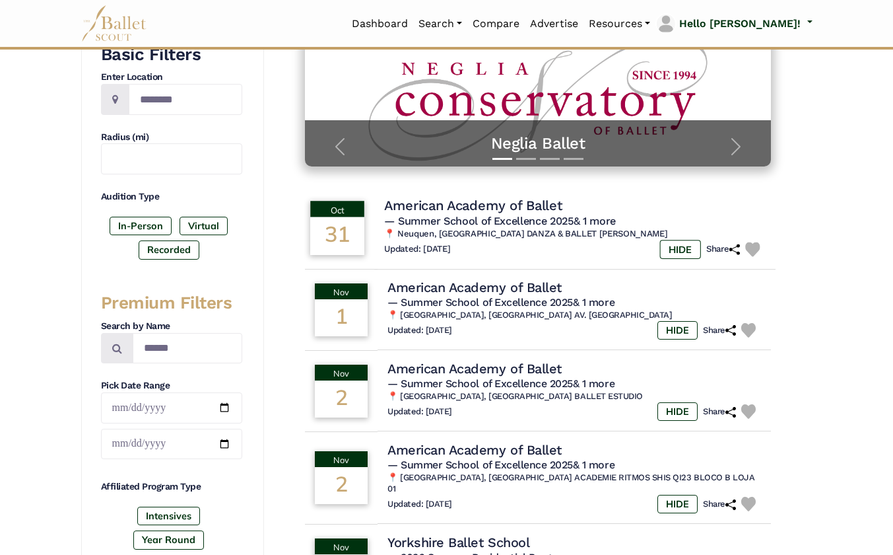
scroll to position [239, 0]
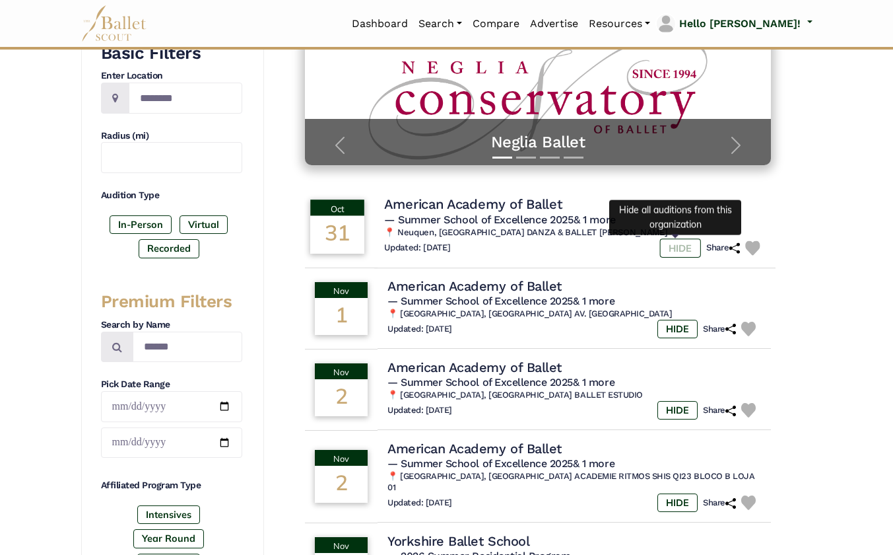
click at [687, 246] on label "HIDE" at bounding box center [680, 247] width 41 height 19
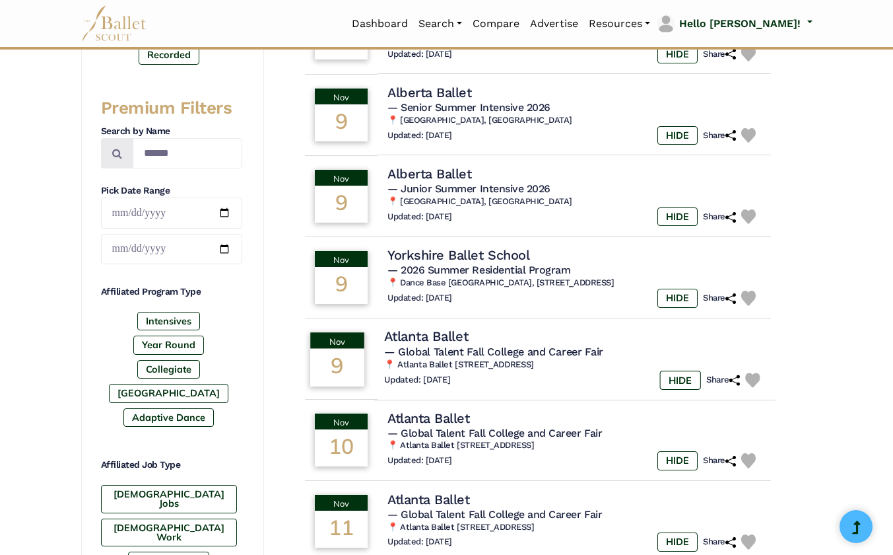
scroll to position [435, 0]
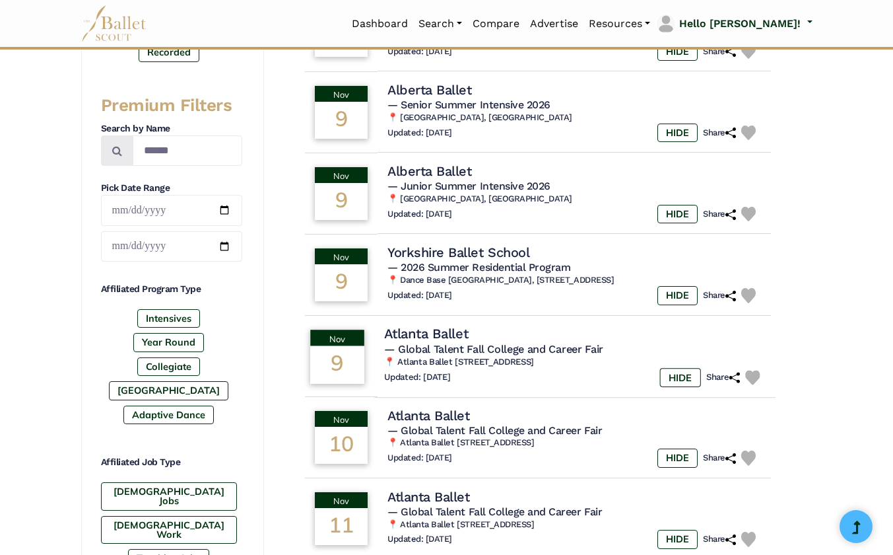
click at [458, 347] on span "— Global Talent Fall College and Career Fair" at bounding box center [494, 348] width 219 height 13
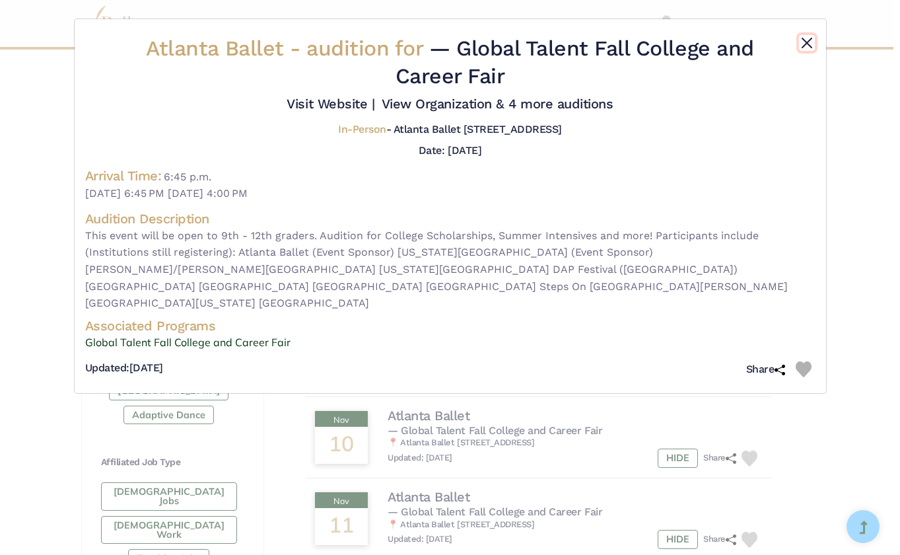
click at [807, 45] on button "Close" at bounding box center [807, 43] width 16 height 16
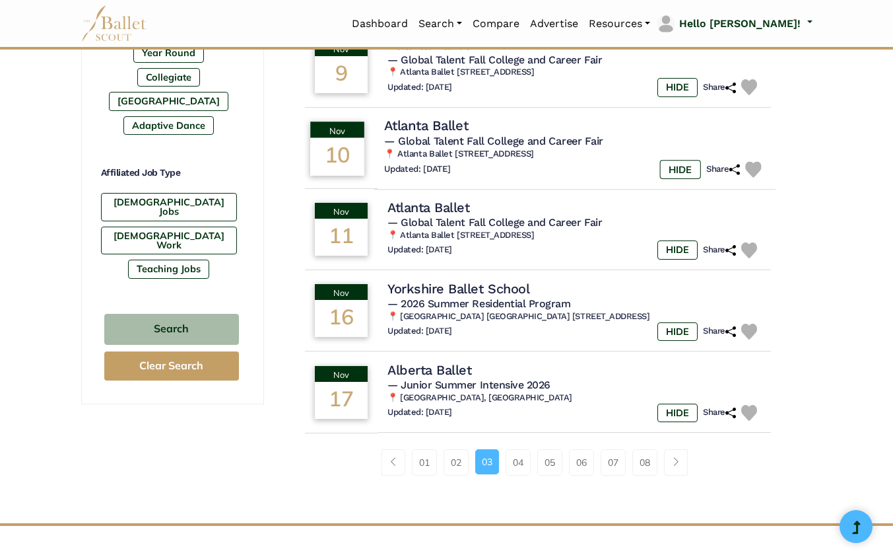
scroll to position [739, 0]
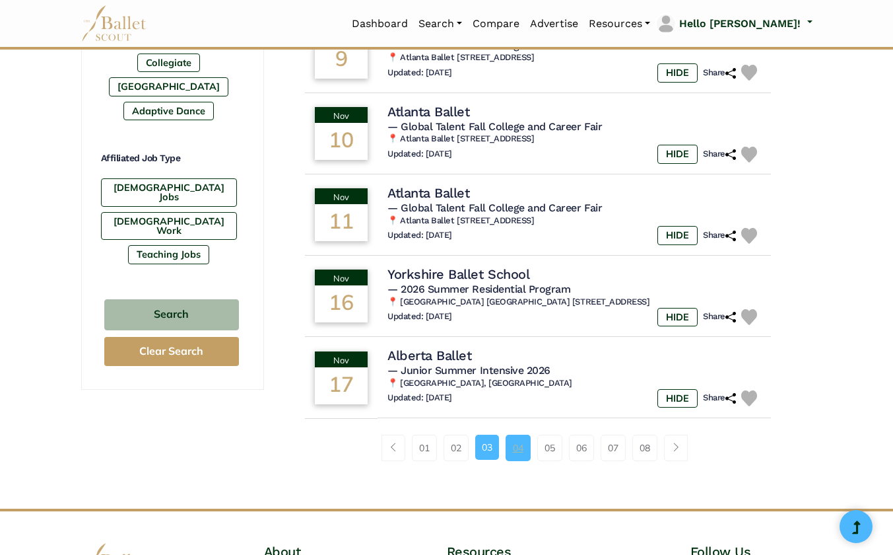
click at [516, 458] on link "04" at bounding box center [518, 447] width 25 height 26
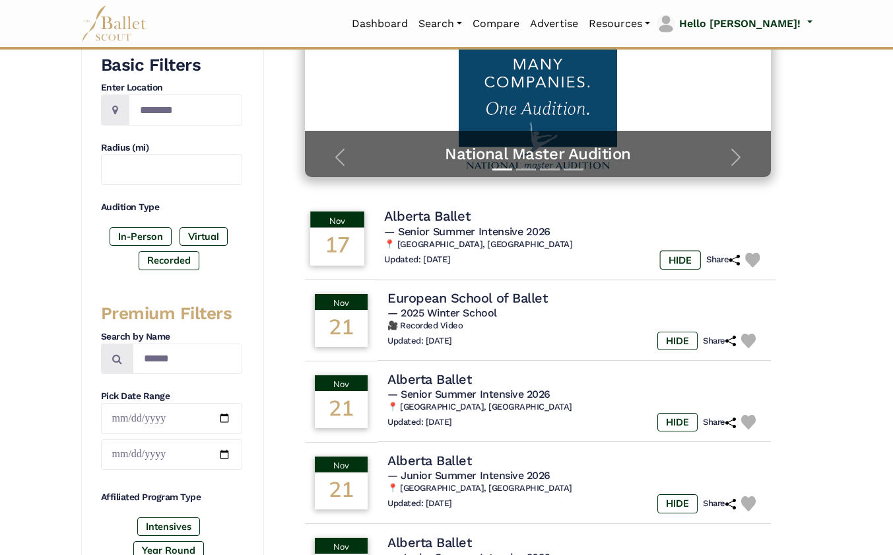
scroll to position [228, 0]
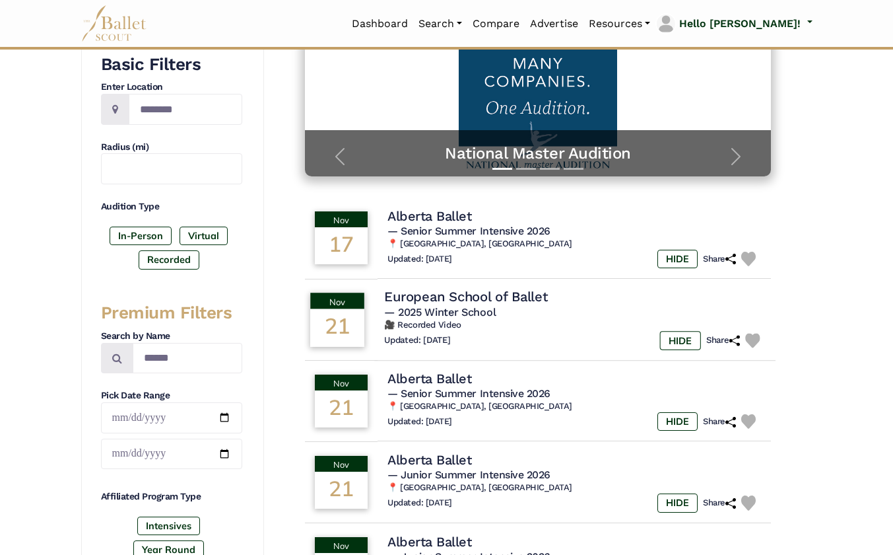
click at [515, 298] on h4 "European School of Ballet" at bounding box center [466, 297] width 163 height 18
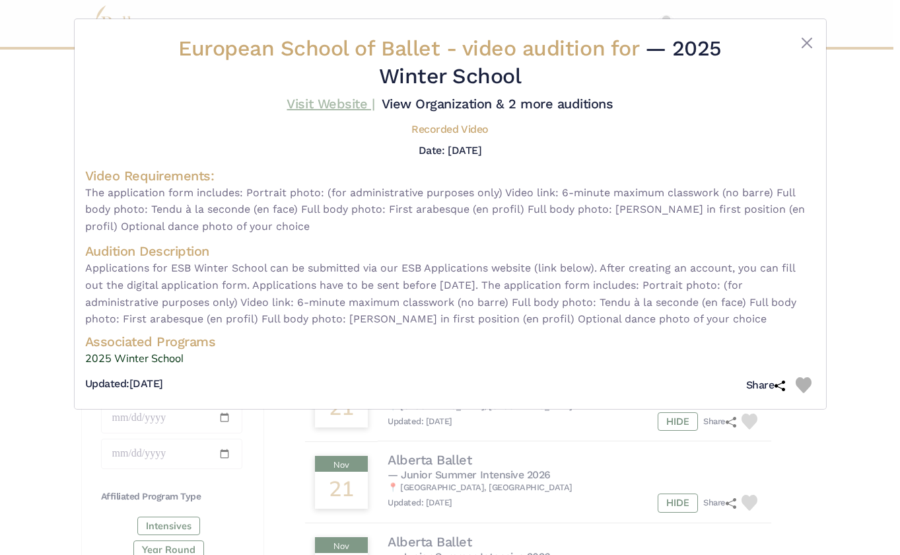
click at [324, 100] on link "Visit Website |" at bounding box center [331, 104] width 88 height 16
click at [807, 47] on button "Close" at bounding box center [807, 43] width 16 height 16
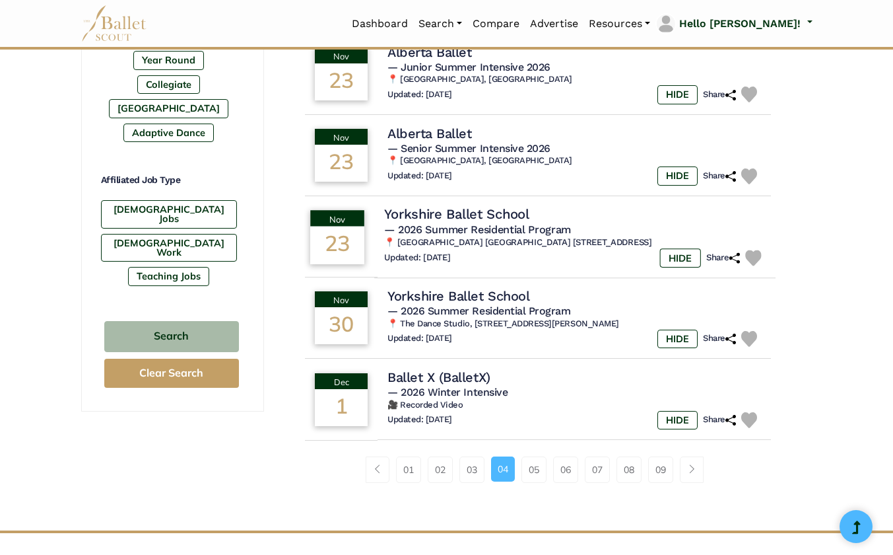
scroll to position [728, 0]
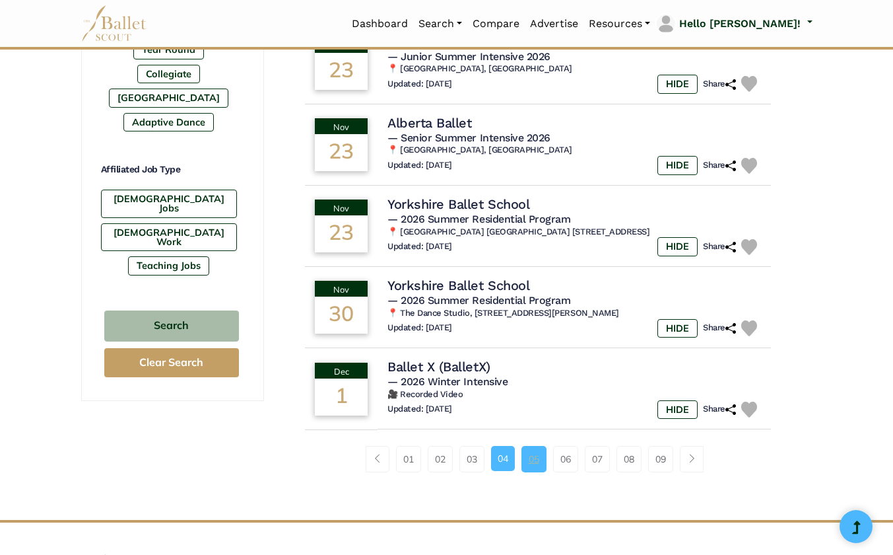
click at [524, 466] on link "05" at bounding box center [534, 459] width 25 height 26
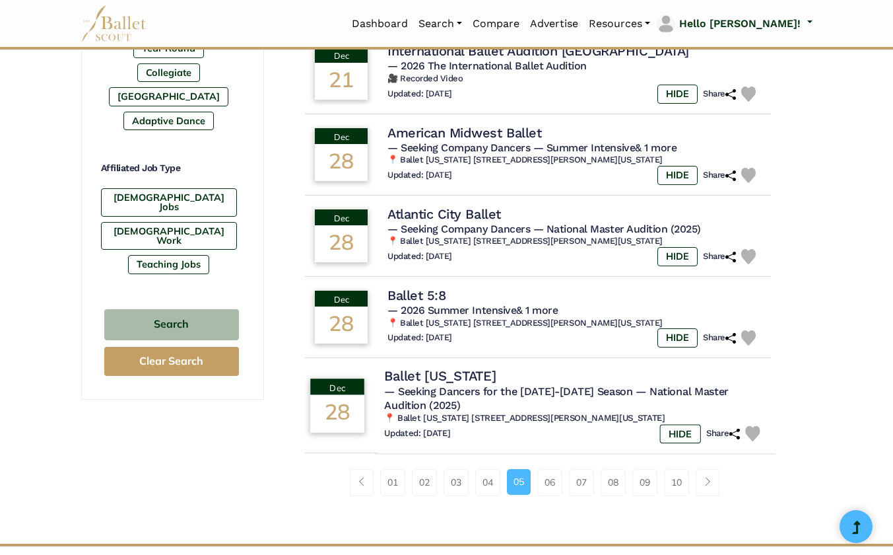
scroll to position [742, 0]
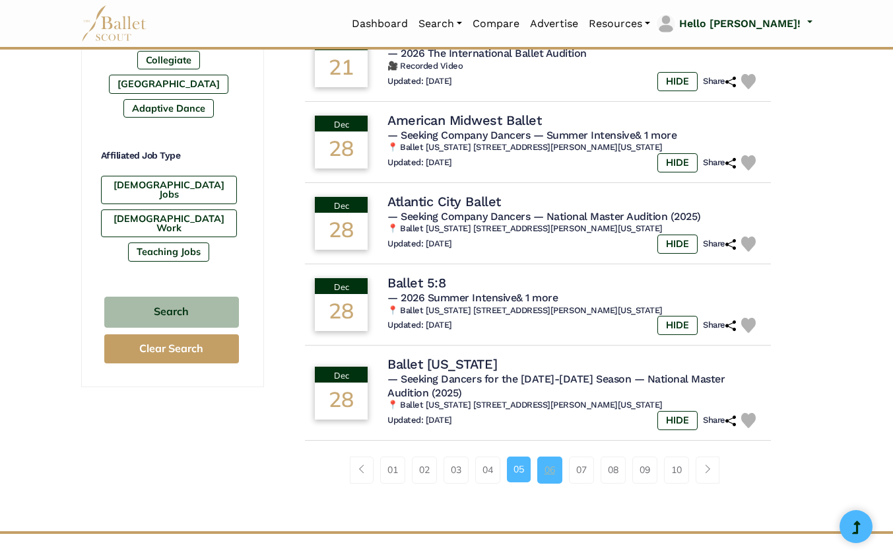
click at [548, 479] on link "06" at bounding box center [550, 469] width 25 height 26
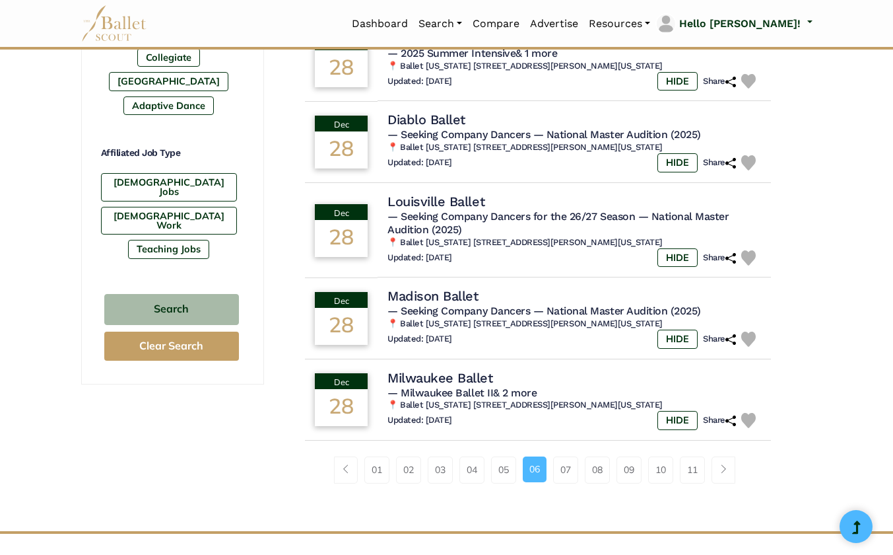
scroll to position [747, 0]
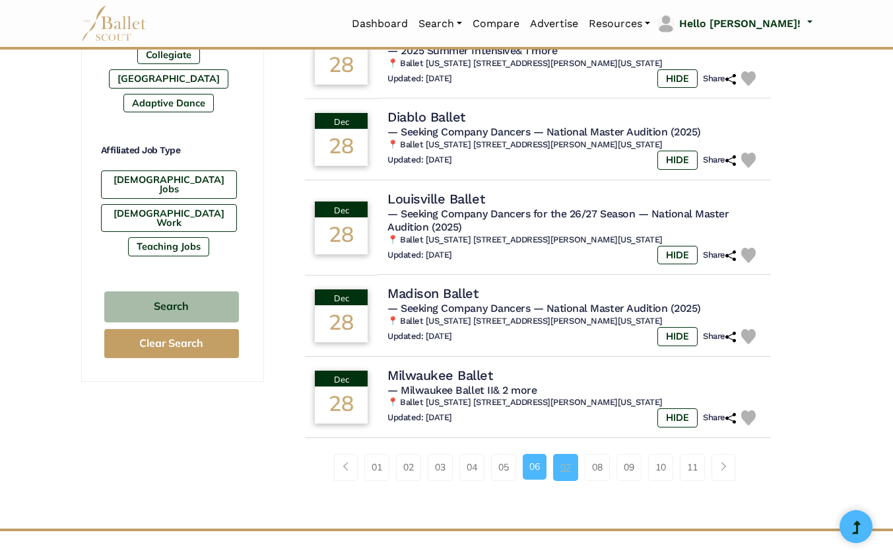
click at [565, 476] on link "07" at bounding box center [565, 467] width 25 height 26
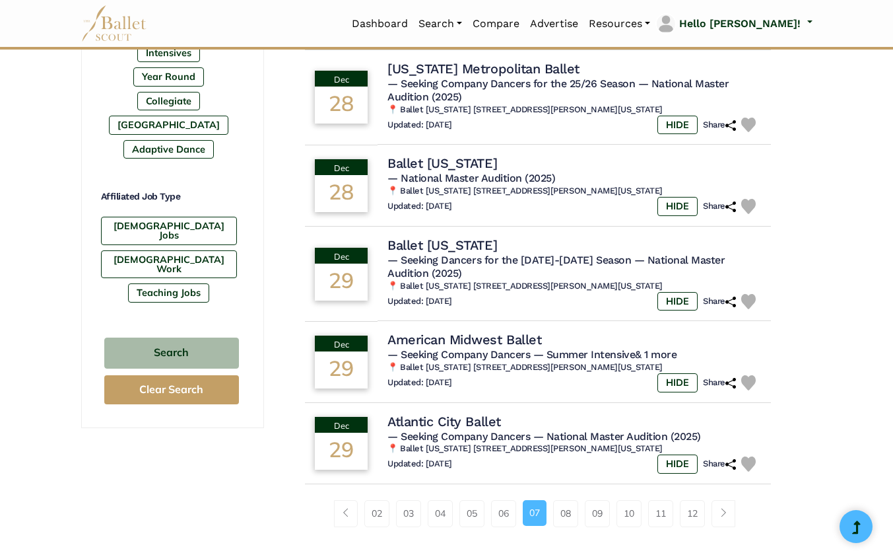
scroll to position [702, 0]
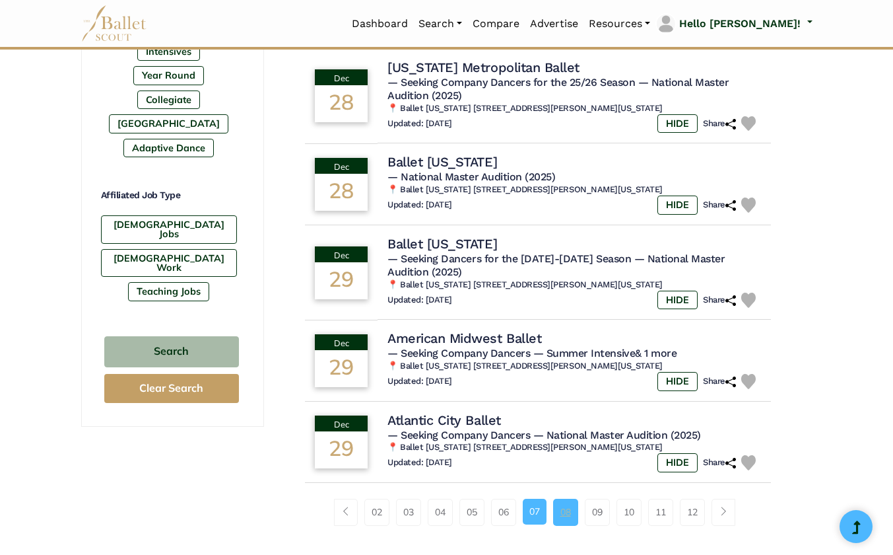
click at [570, 518] on link "08" at bounding box center [565, 512] width 25 height 26
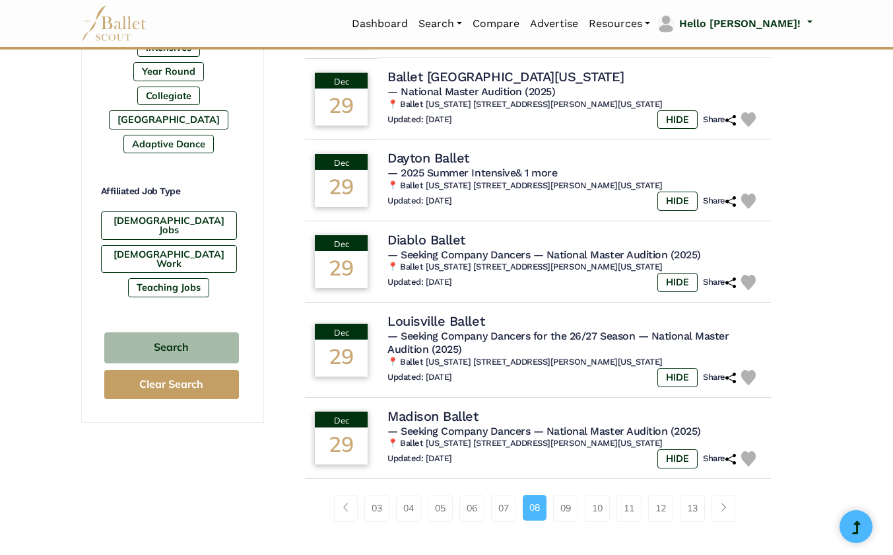
scroll to position [722, 0]
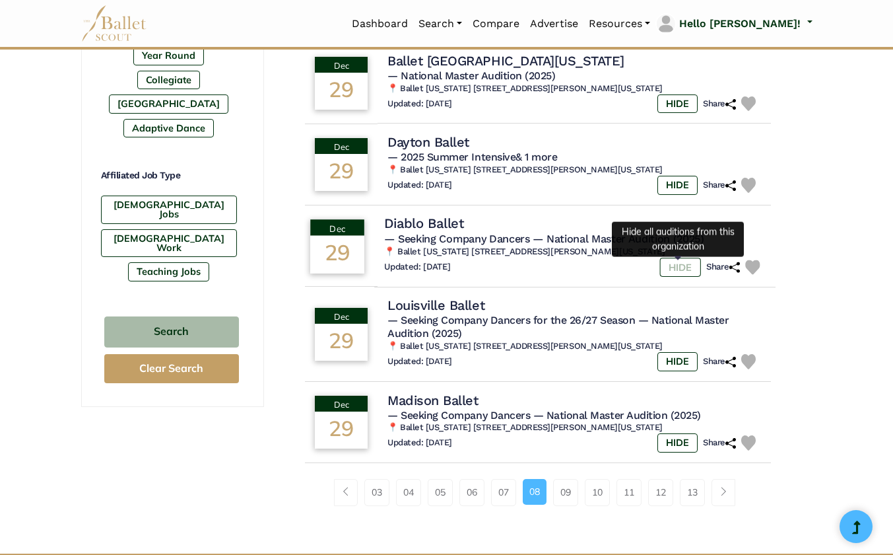
click at [686, 268] on label "HIDE" at bounding box center [680, 267] width 41 height 19
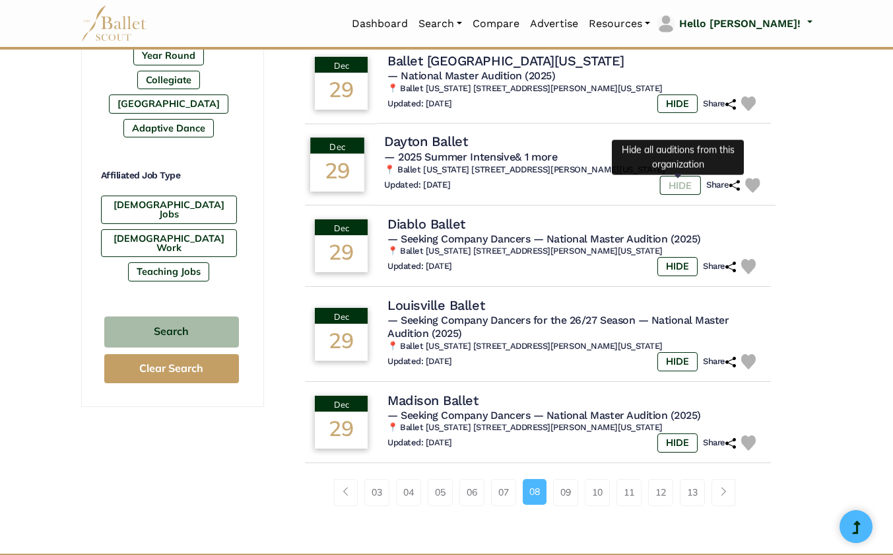
click at [676, 187] on label "HIDE" at bounding box center [680, 185] width 41 height 19
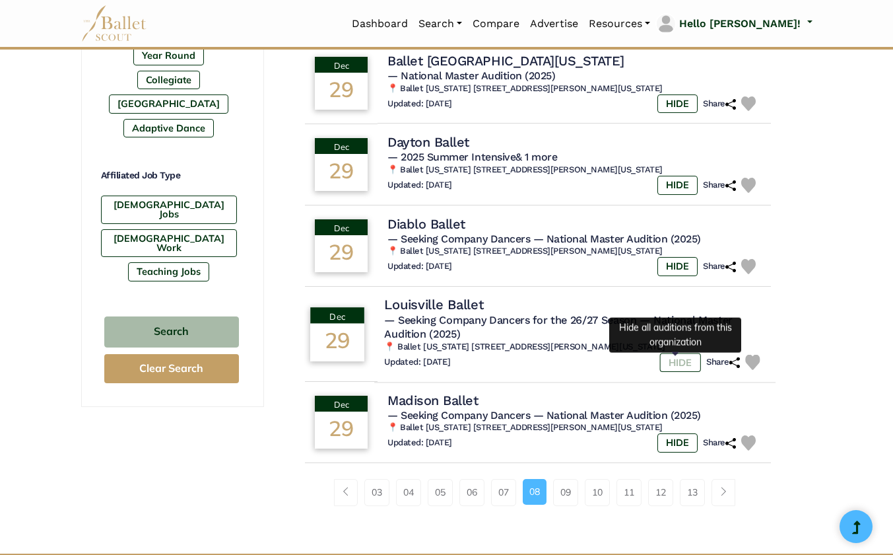
click at [681, 365] on label "HIDE" at bounding box center [680, 362] width 41 height 19
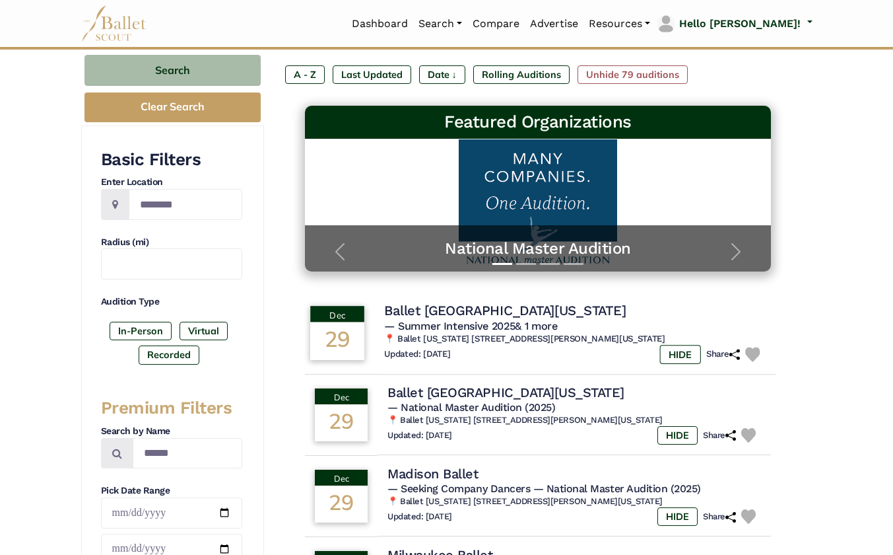
scroll to position [135, 0]
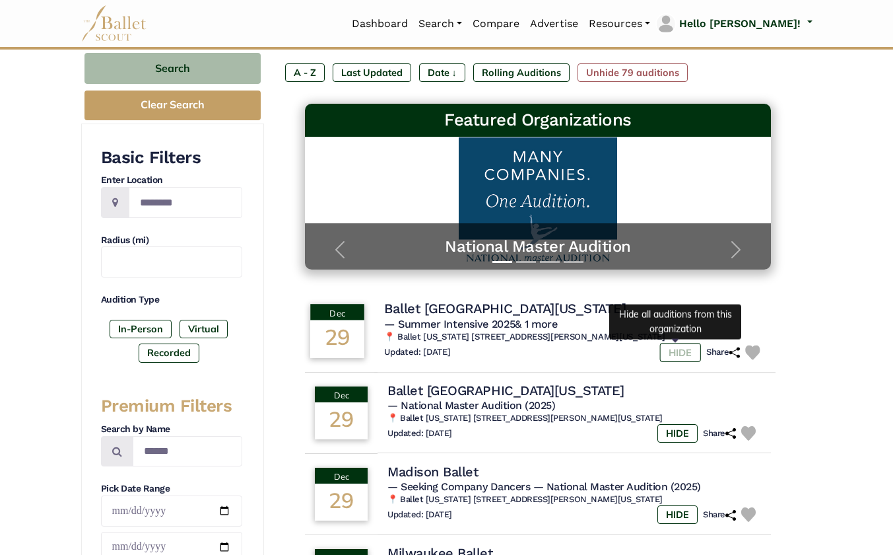
click at [674, 355] on label "HIDE" at bounding box center [680, 352] width 41 height 19
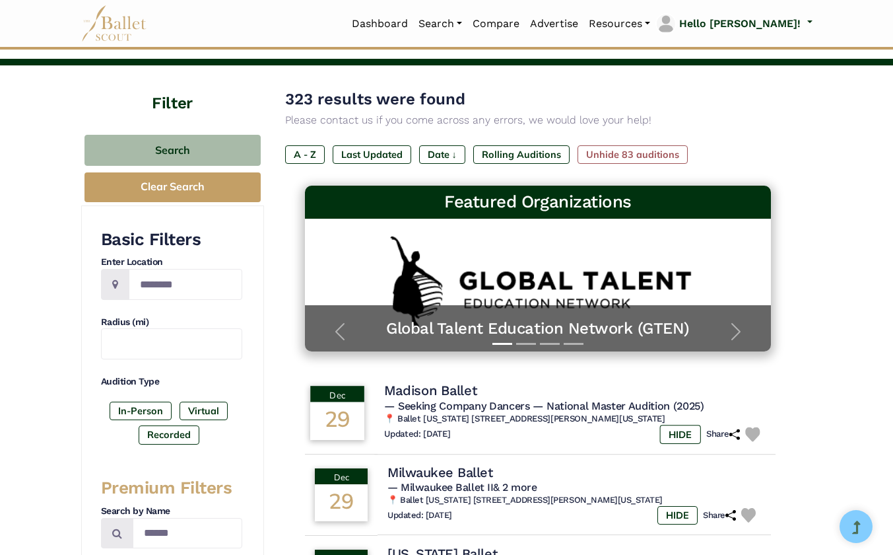
scroll to position [72, 0]
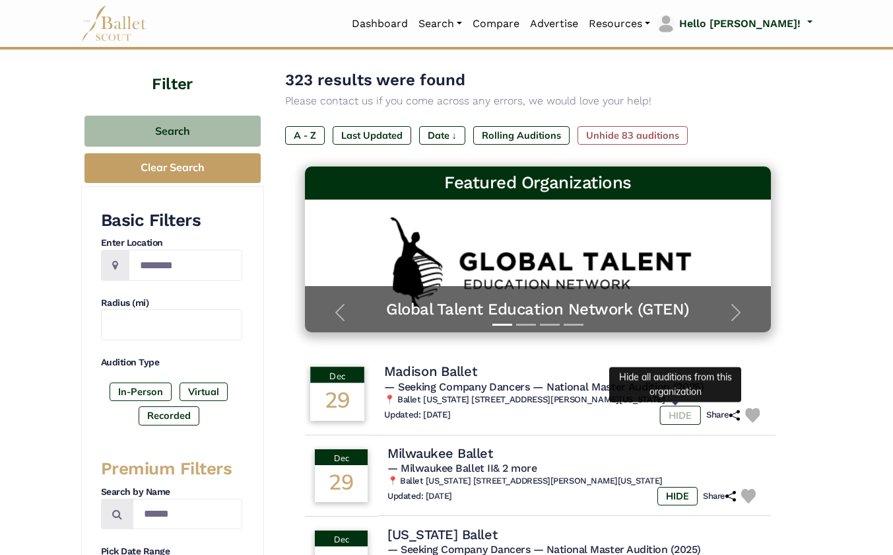
click at [674, 420] on label "HIDE" at bounding box center [680, 414] width 41 height 19
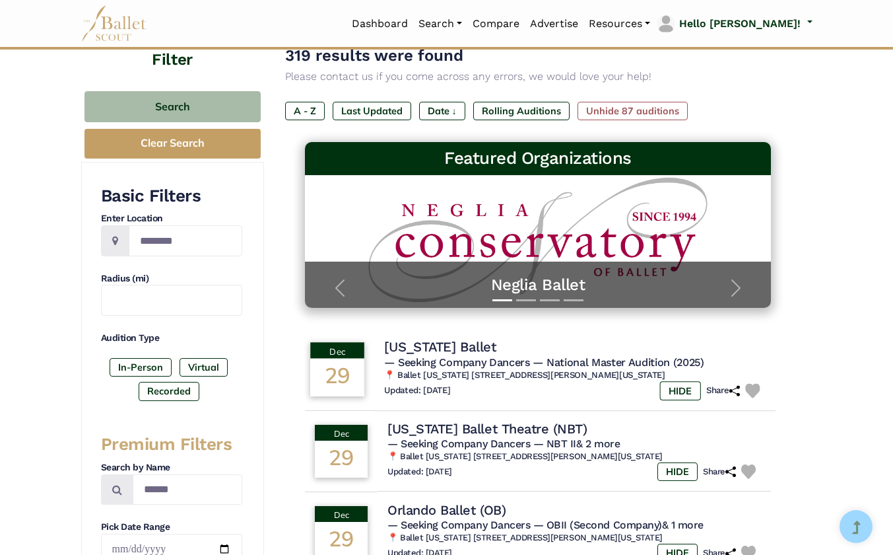
scroll to position [134, 0]
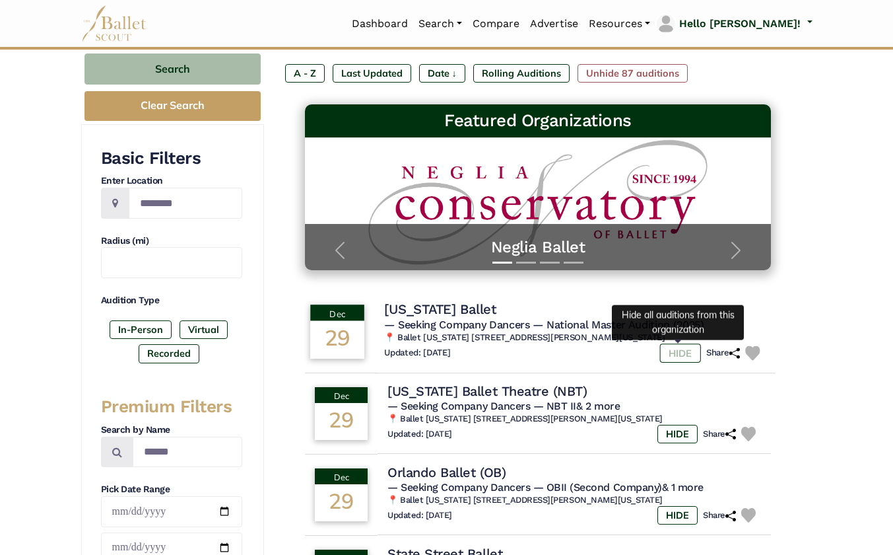
click at [675, 357] on label "HIDE" at bounding box center [680, 352] width 41 height 19
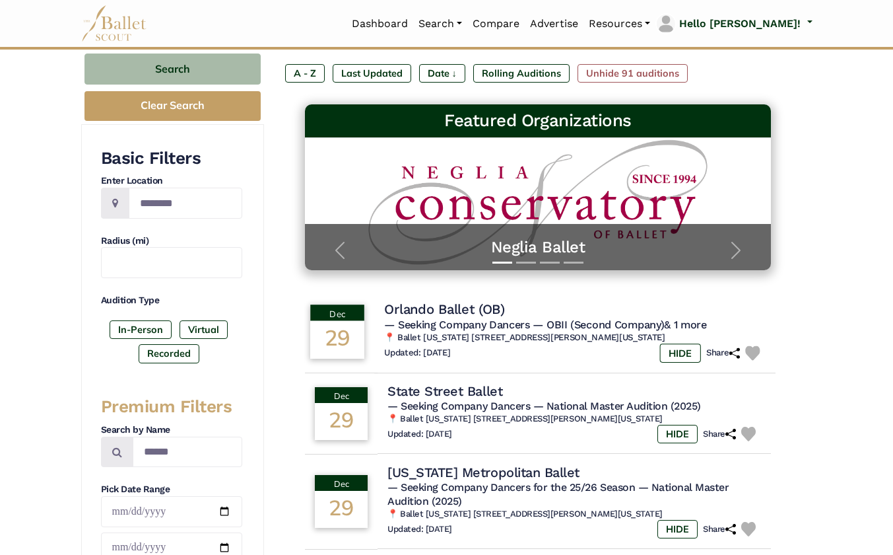
scroll to position [147, 0]
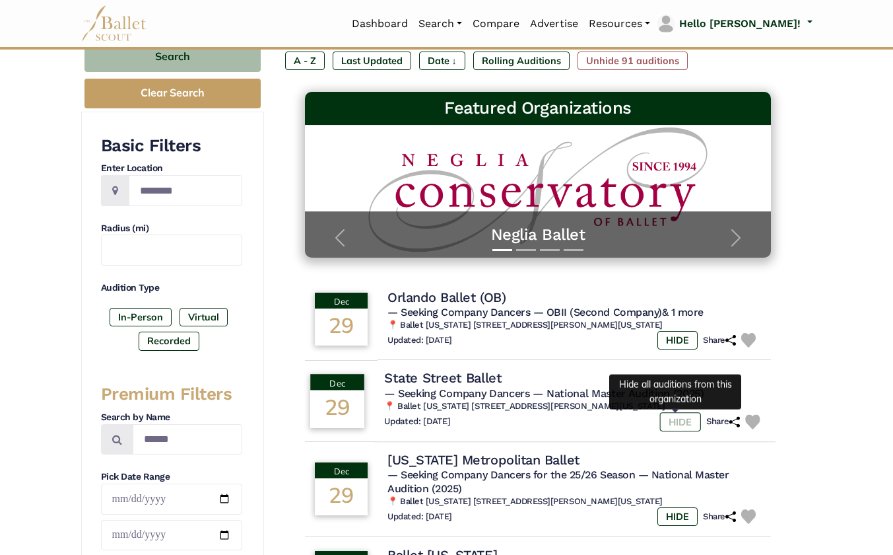
click at [674, 426] on label "HIDE" at bounding box center [680, 421] width 41 height 19
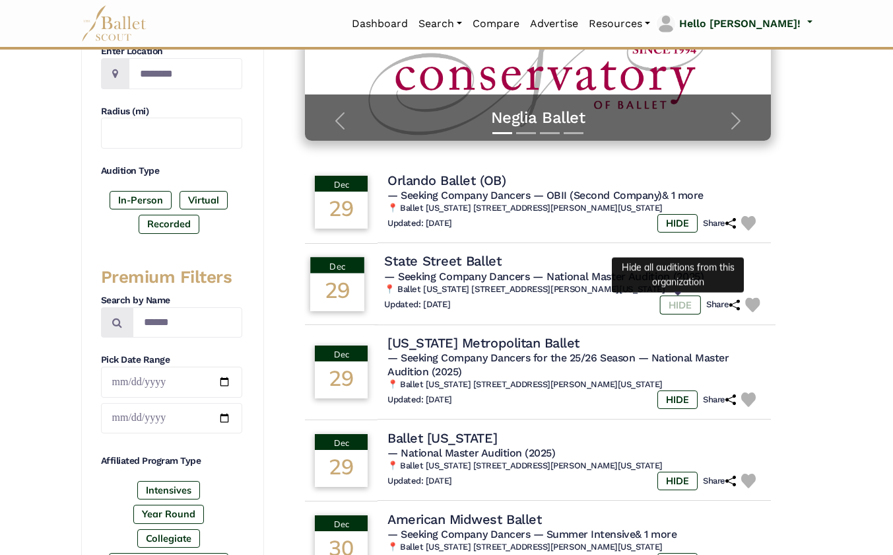
scroll to position [278, 0]
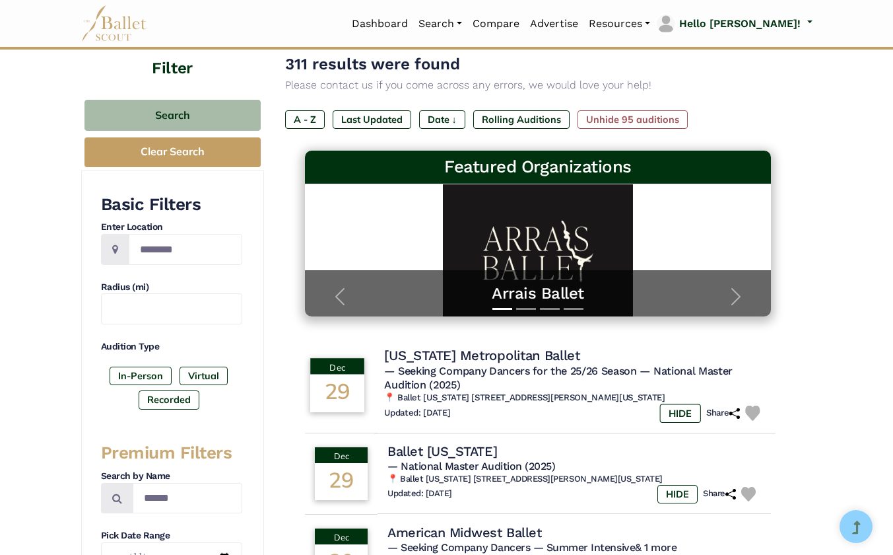
scroll to position [137, 0]
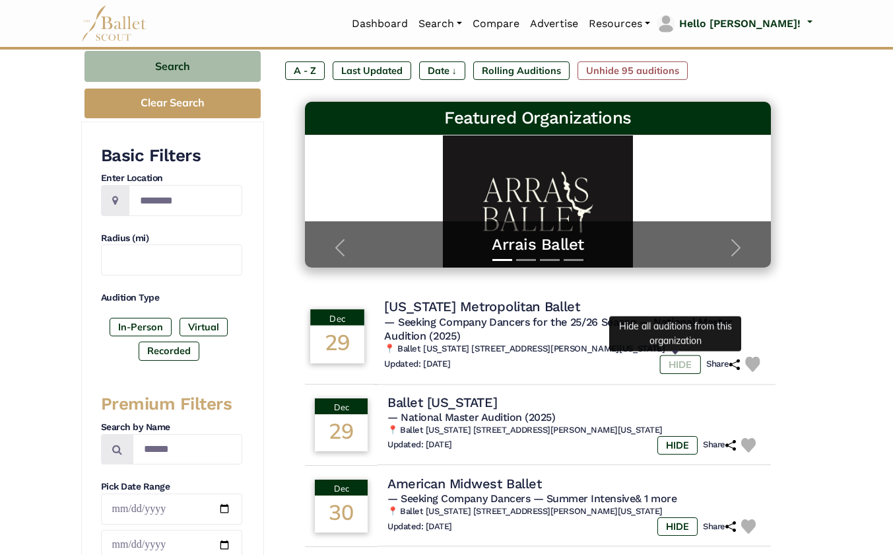
click at [676, 370] on label "HIDE" at bounding box center [680, 364] width 41 height 19
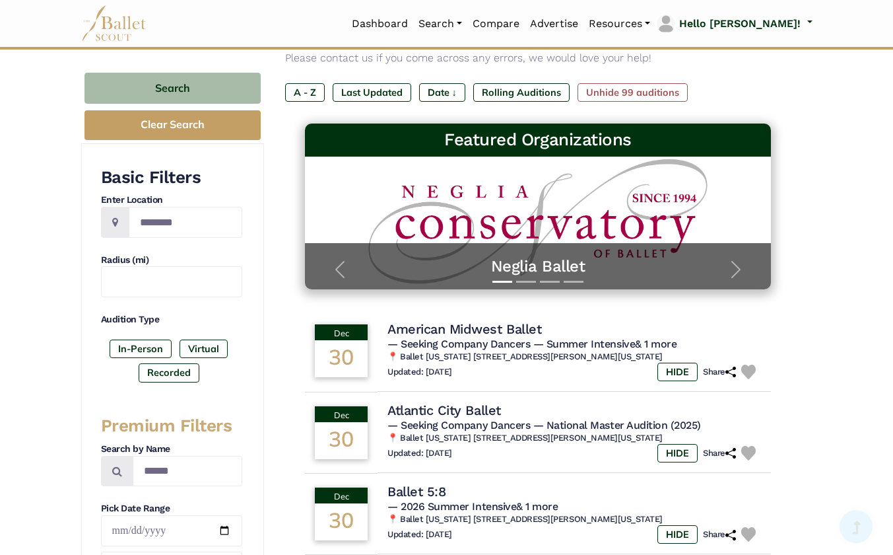
scroll to position [119, 0]
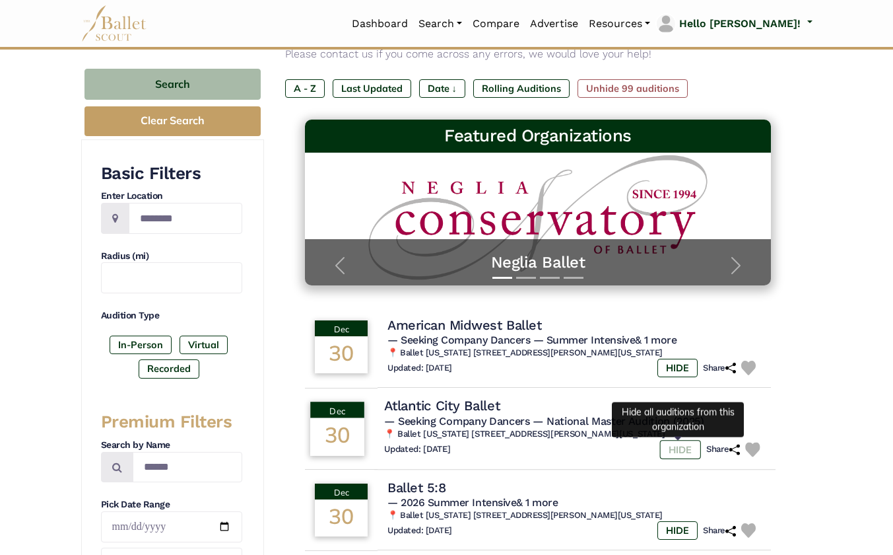
click at [678, 447] on label "HIDE" at bounding box center [680, 449] width 41 height 19
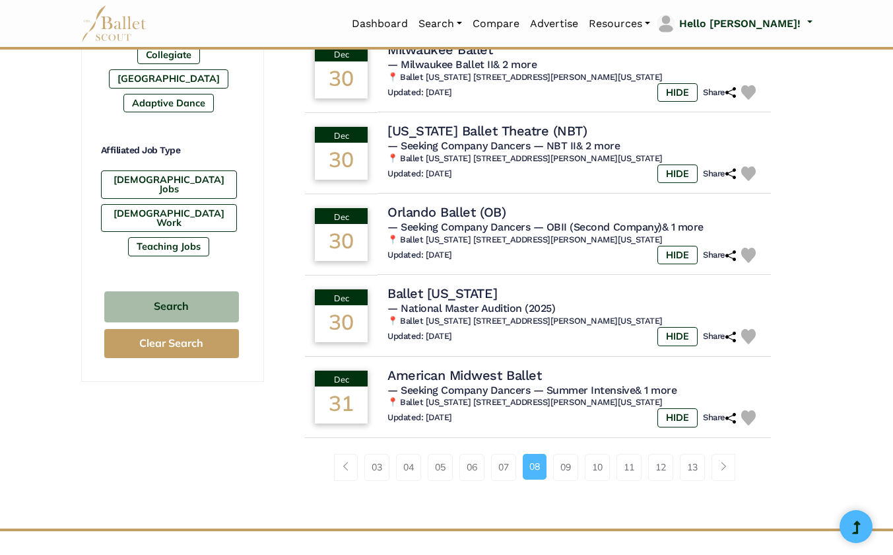
scroll to position [753, 0]
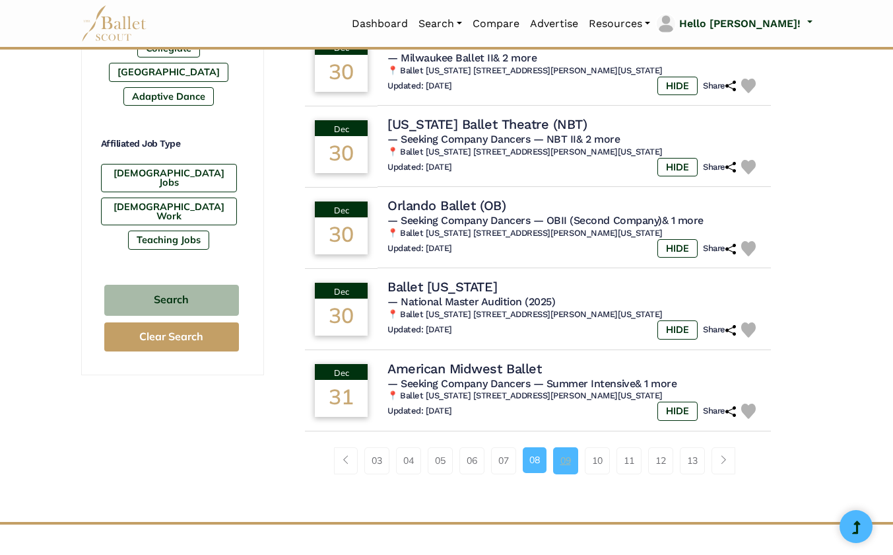
click at [559, 461] on link "09" at bounding box center [565, 460] width 25 height 26
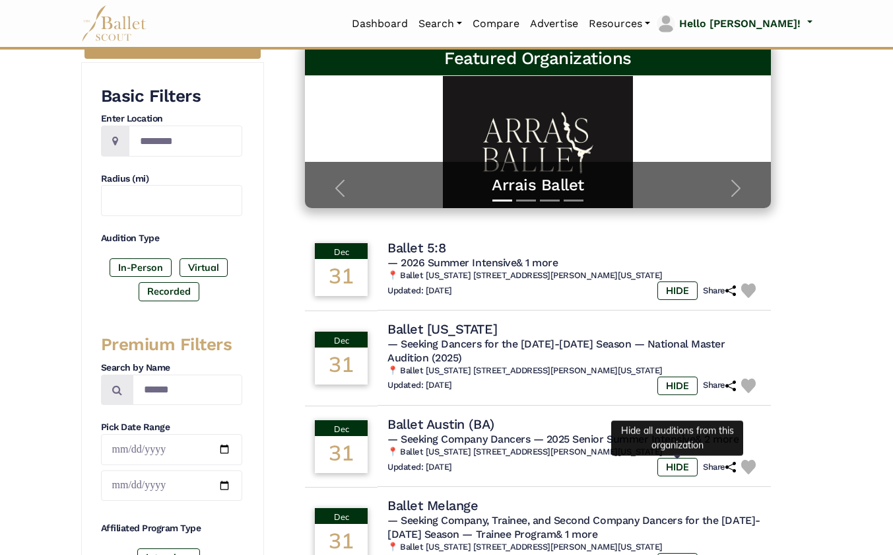
scroll to position [197, 0]
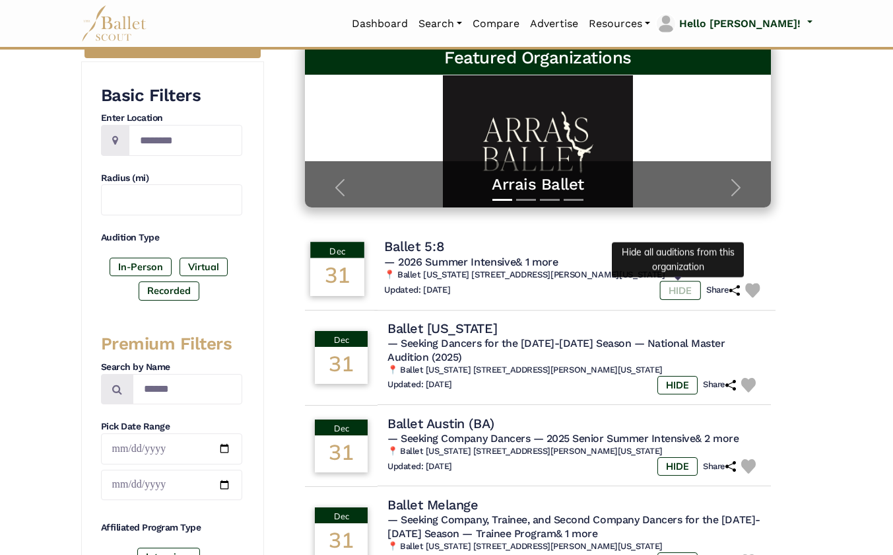
click at [678, 296] on label "HIDE" at bounding box center [680, 290] width 41 height 19
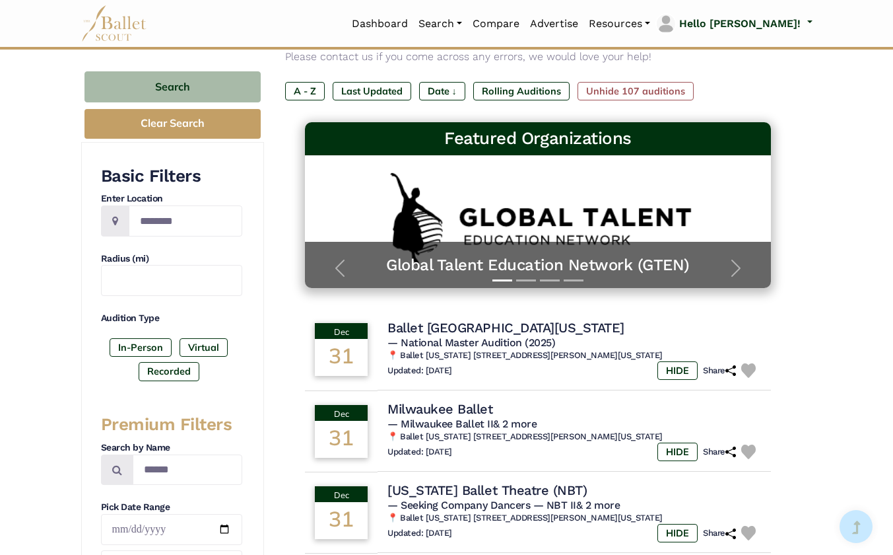
scroll to position [149, 0]
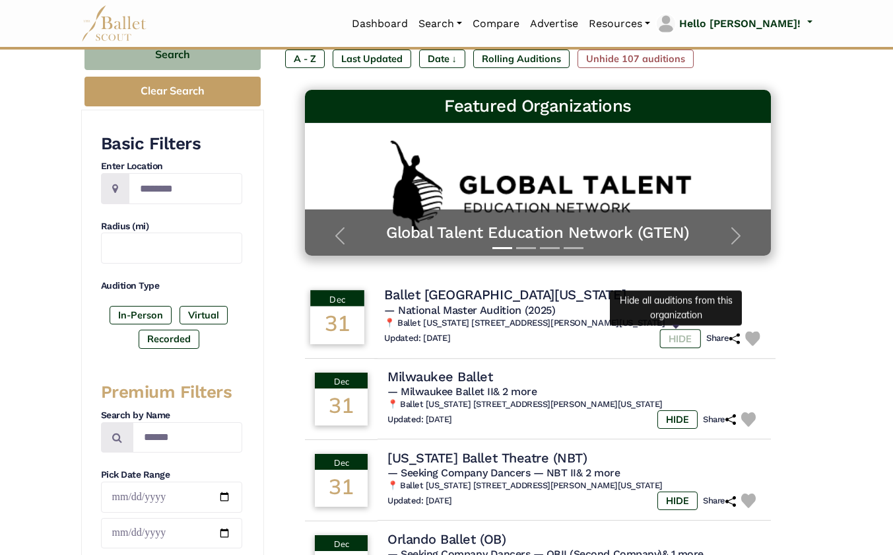
click at [678, 336] on label "HIDE" at bounding box center [680, 338] width 41 height 19
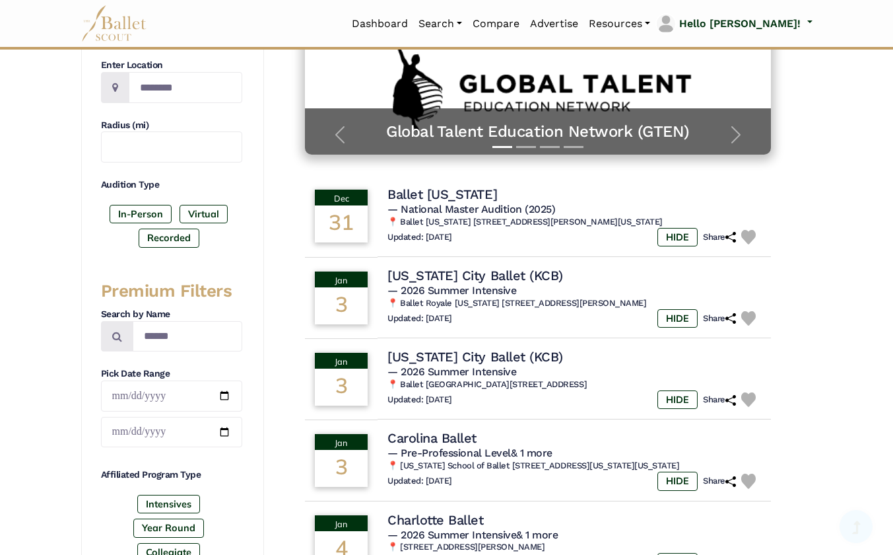
scroll to position [263, 0]
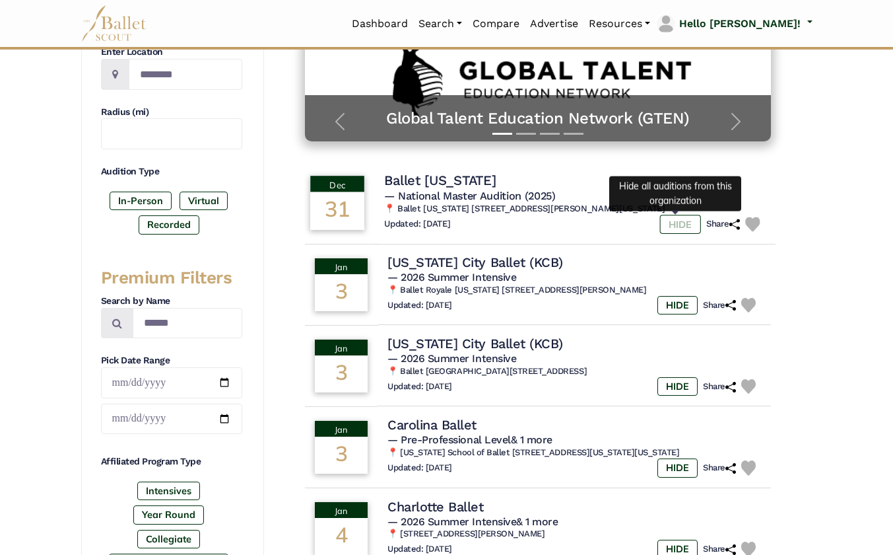
click at [680, 223] on label "HIDE" at bounding box center [680, 224] width 41 height 19
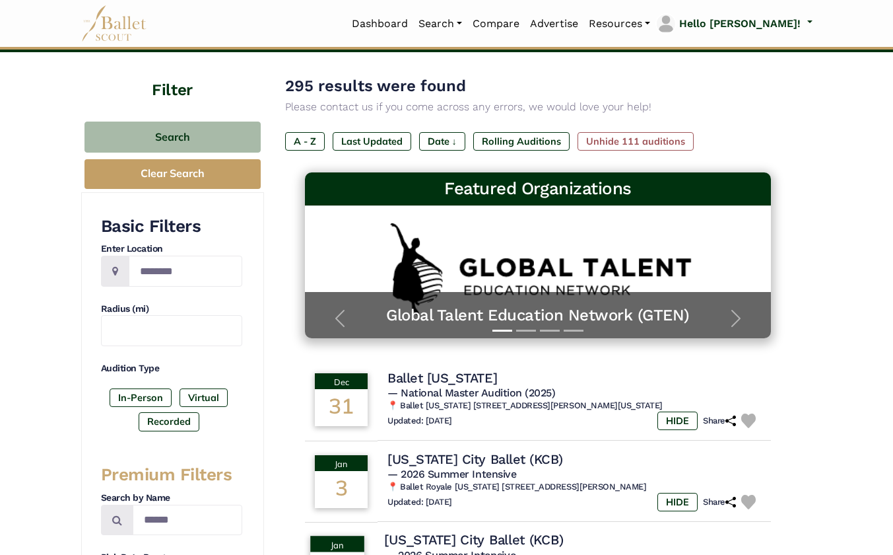
scroll to position [11, 0]
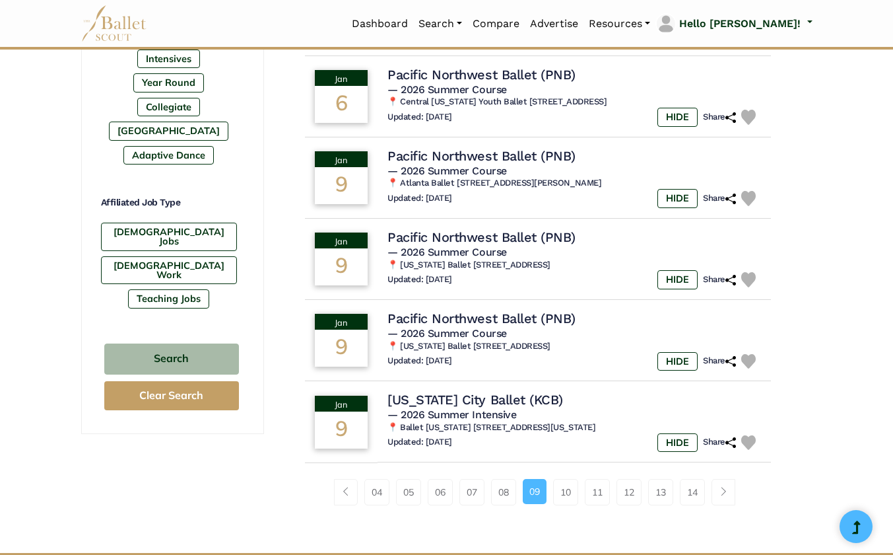
scroll to position [751, 0]
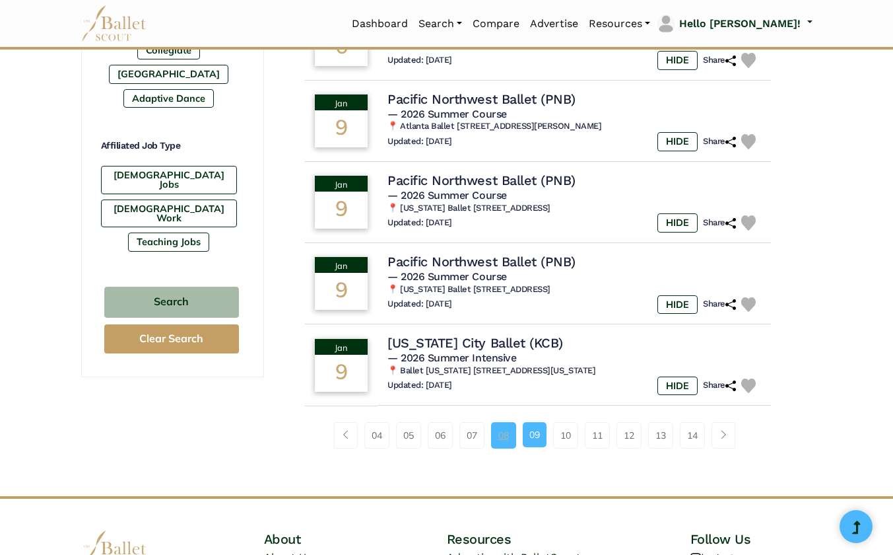
click at [501, 437] on link "08" at bounding box center [503, 435] width 25 height 26
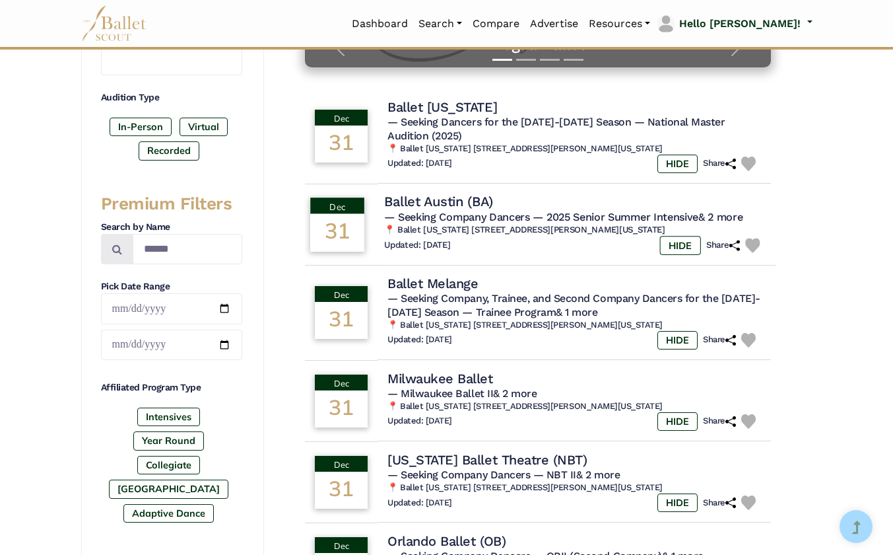
scroll to position [346, 0]
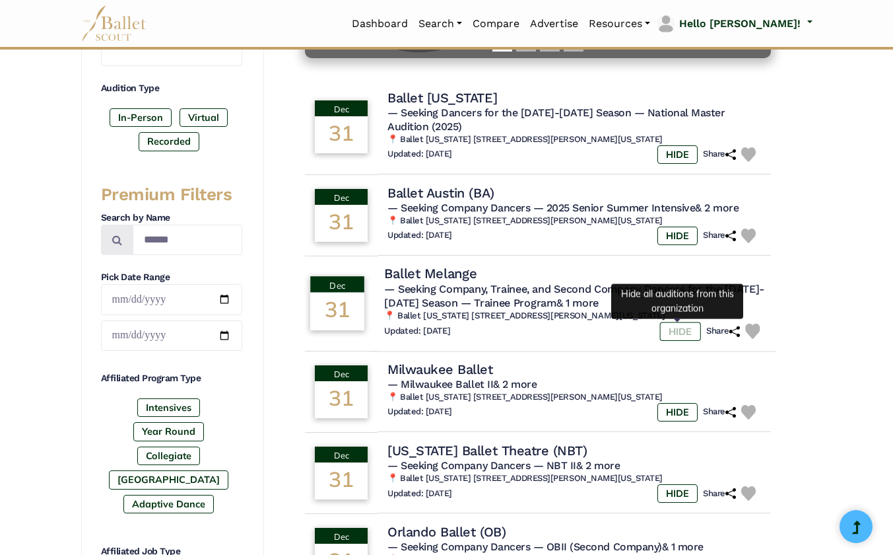
click at [677, 335] on label "HIDE" at bounding box center [680, 331] width 41 height 19
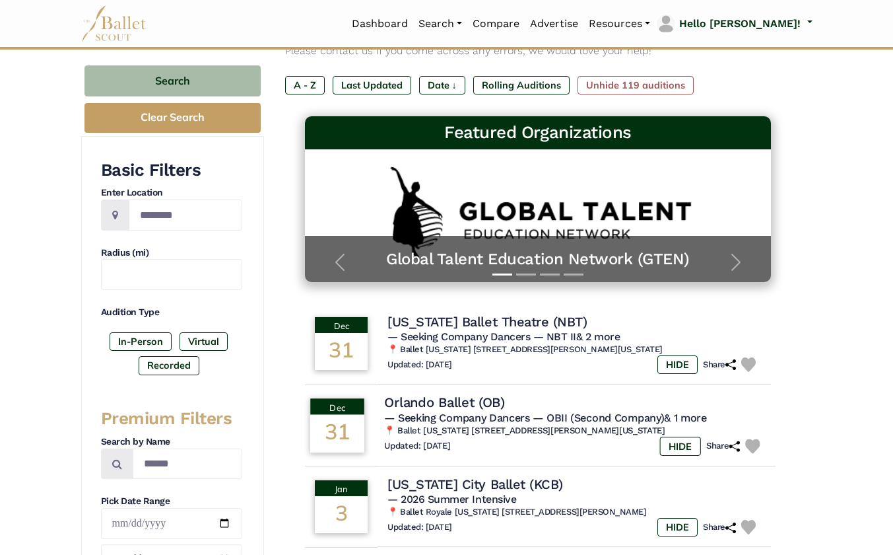
scroll to position [128, 0]
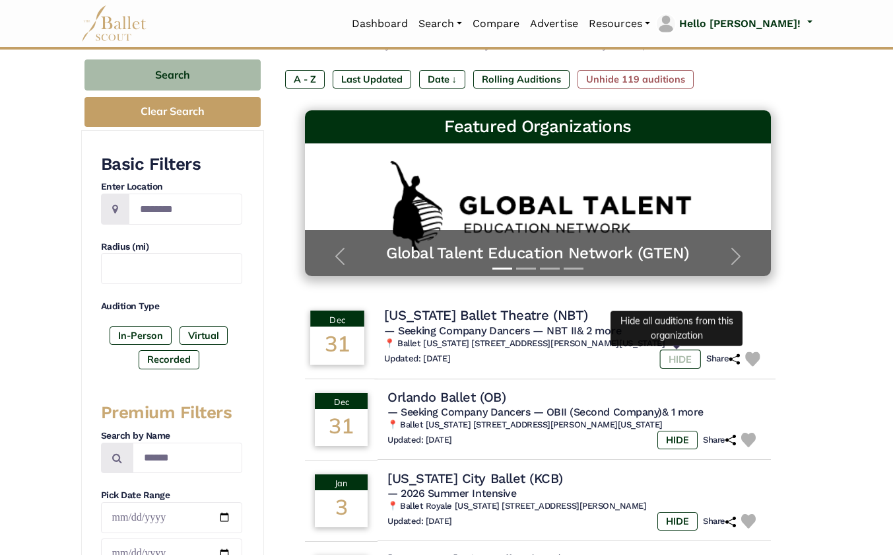
click at [681, 361] on label "HIDE" at bounding box center [680, 358] width 41 height 19
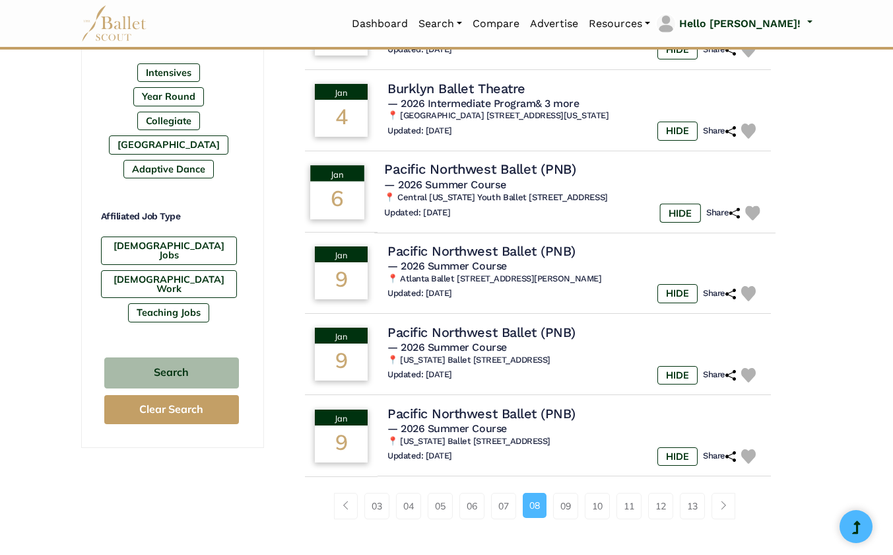
scroll to position [683, 0]
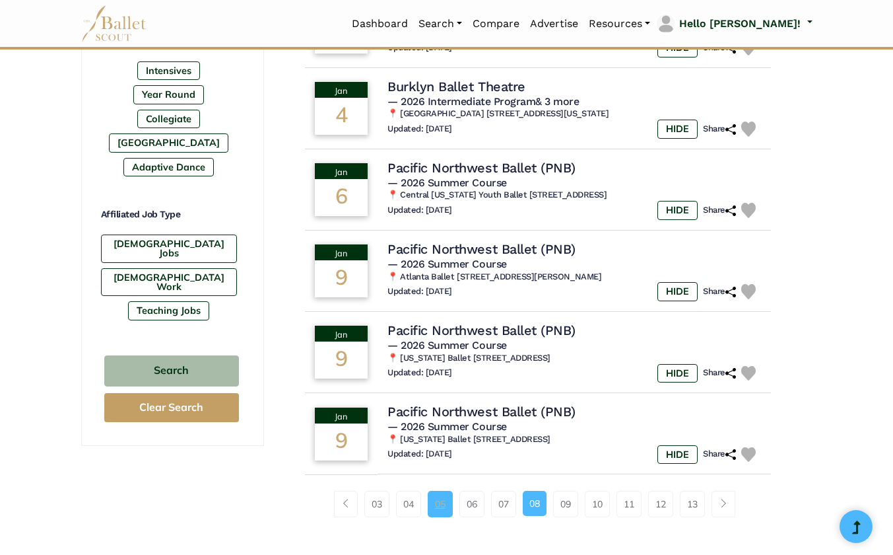
click at [439, 507] on link "05" at bounding box center [440, 504] width 25 height 26
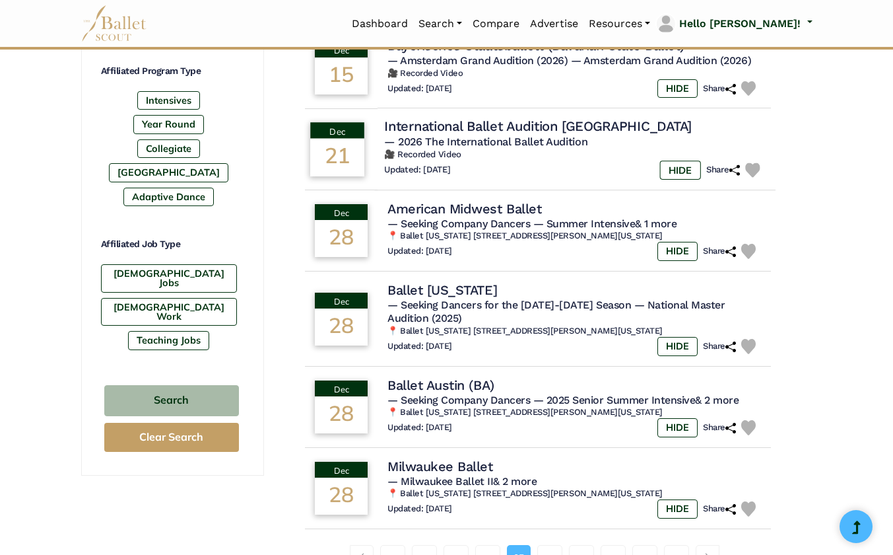
scroll to position [654, 0]
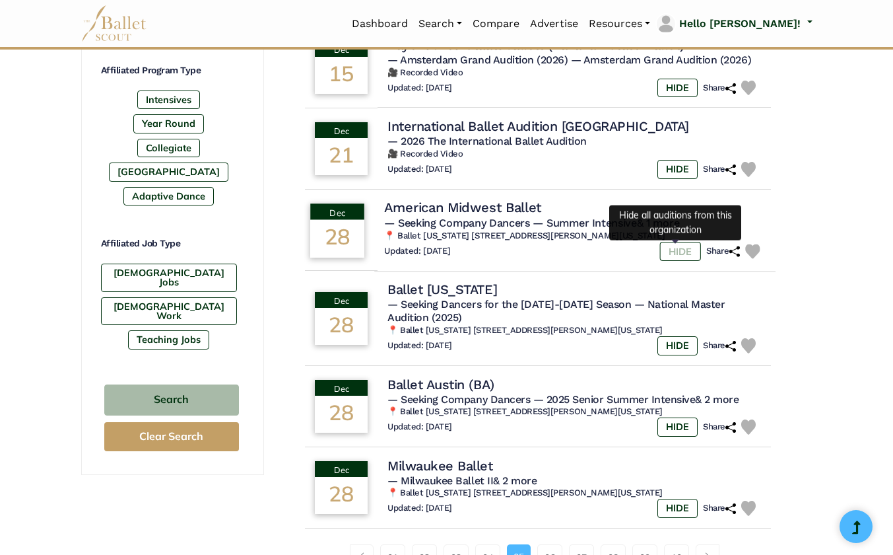
click at [682, 251] on label "HIDE" at bounding box center [680, 251] width 41 height 19
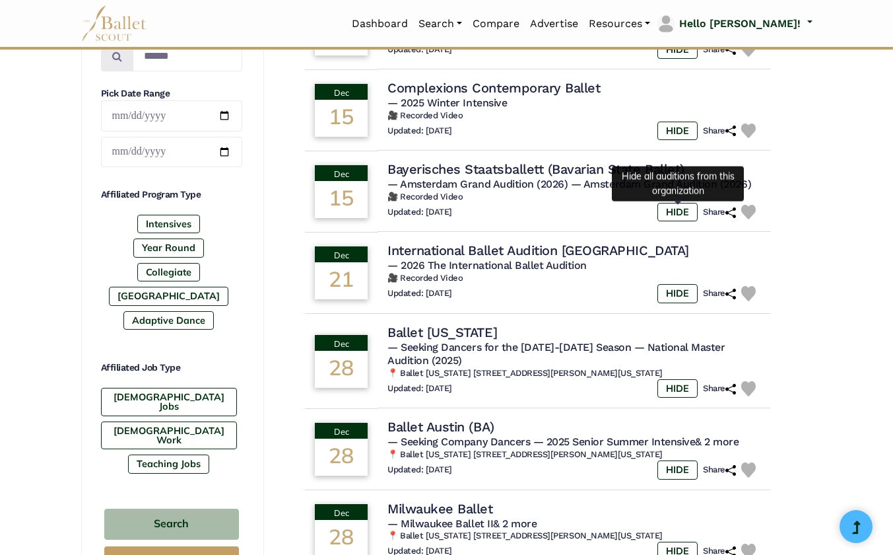
scroll to position [539, 0]
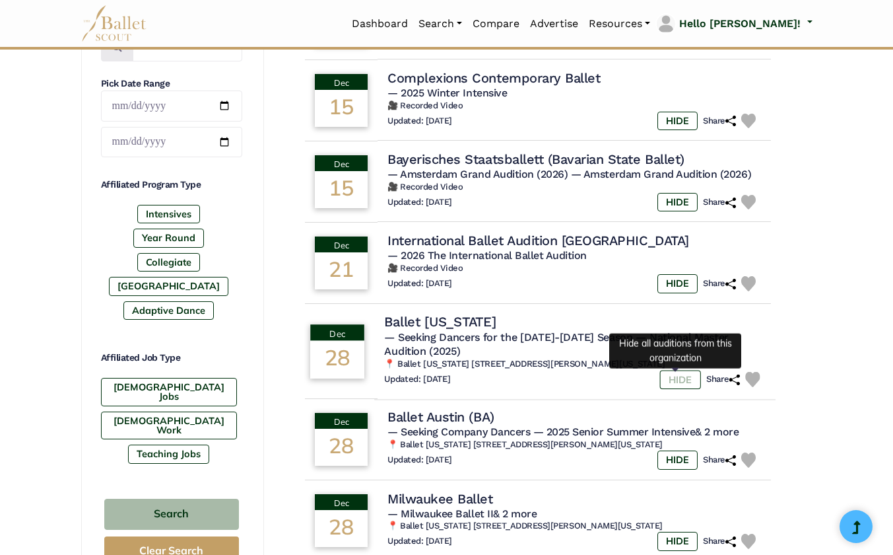
click at [681, 380] on label "HIDE" at bounding box center [680, 379] width 41 height 19
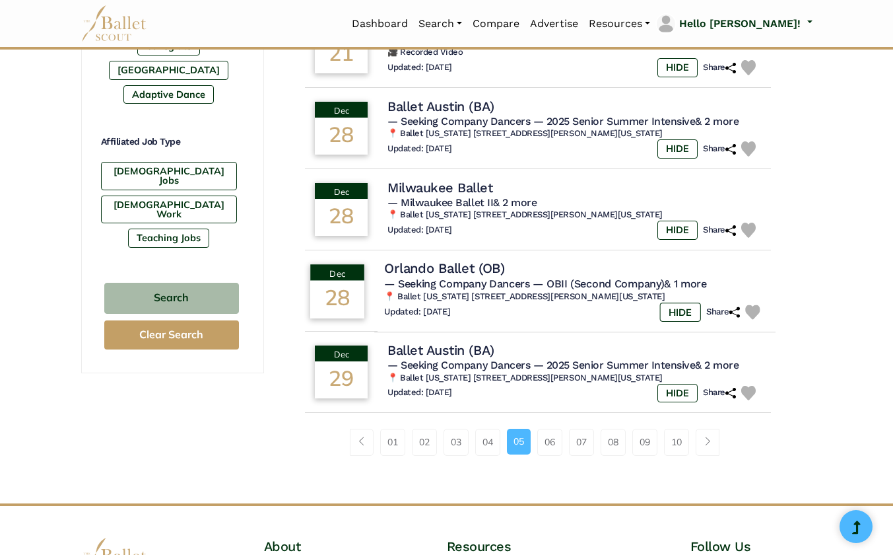
scroll to position [764, 0]
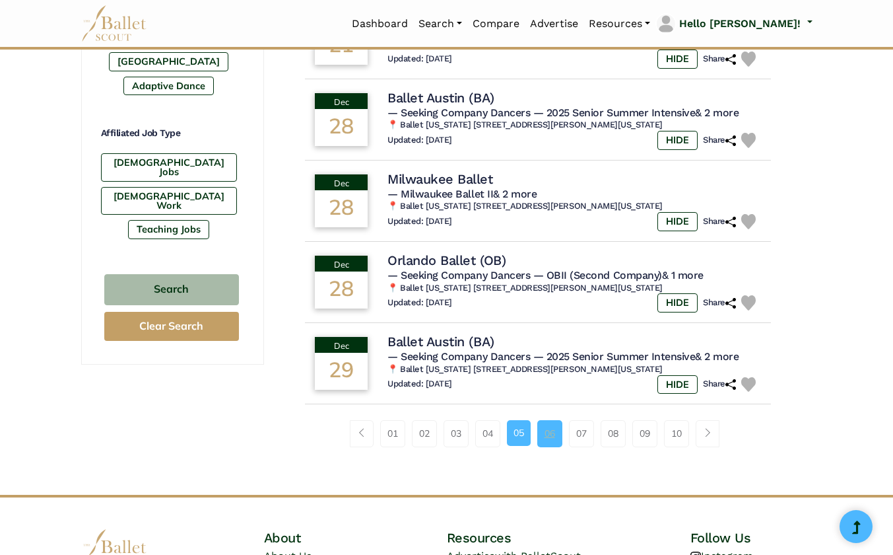
click at [547, 440] on link "06" at bounding box center [550, 433] width 25 height 26
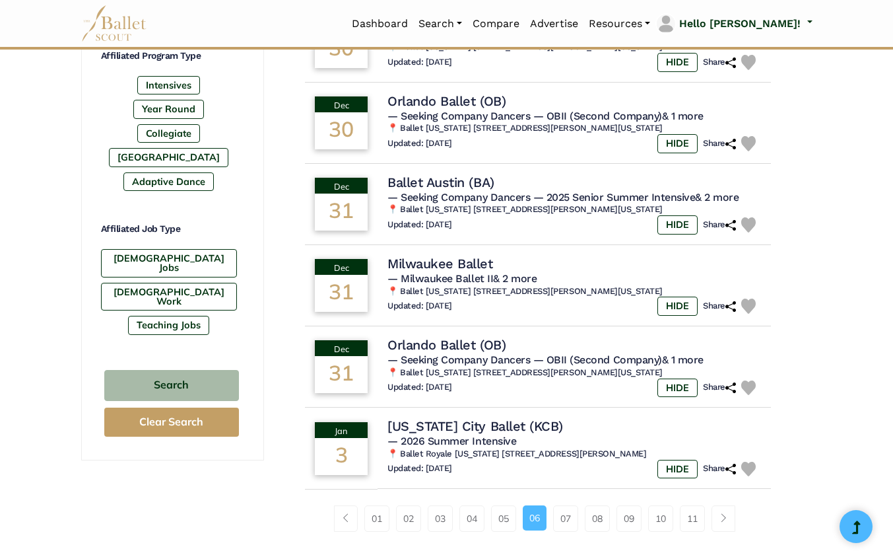
scroll to position [689, 0]
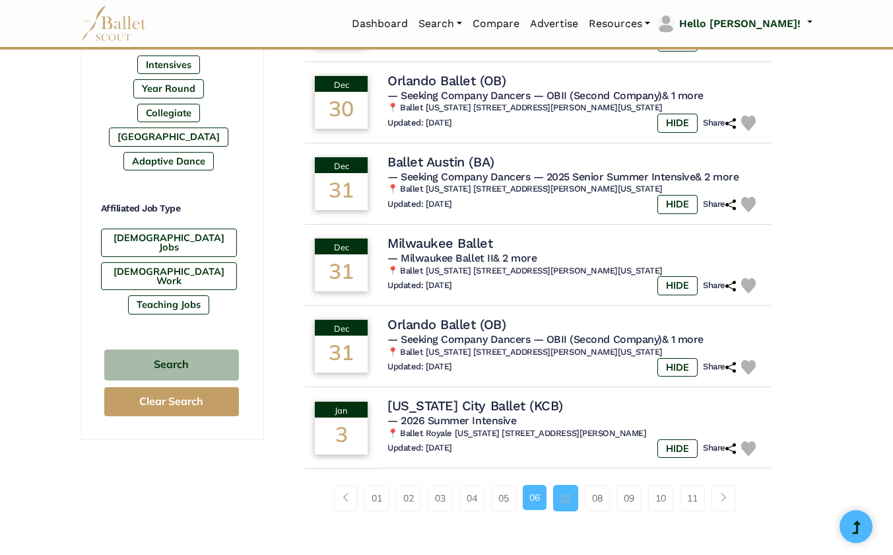
click at [561, 506] on link "07" at bounding box center [565, 498] width 25 height 26
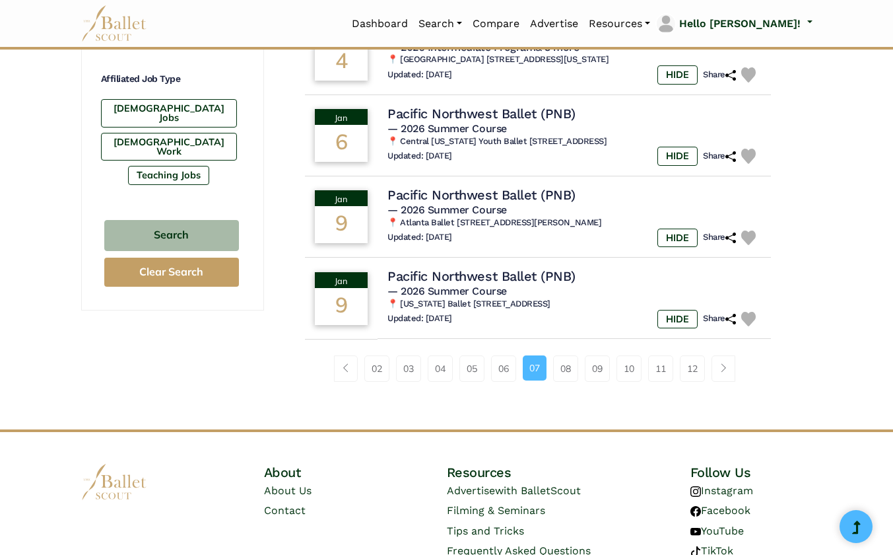
scroll to position [823, 0]
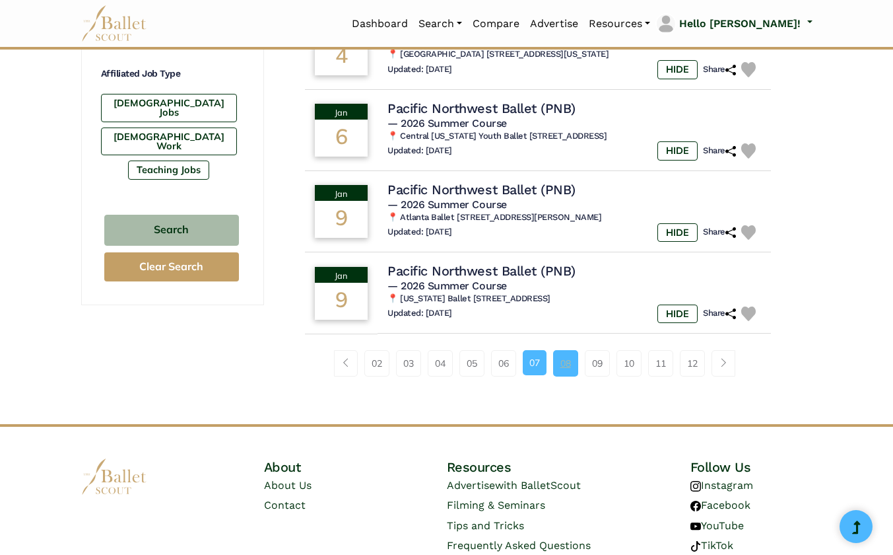
click at [561, 368] on link "08" at bounding box center [565, 363] width 25 height 26
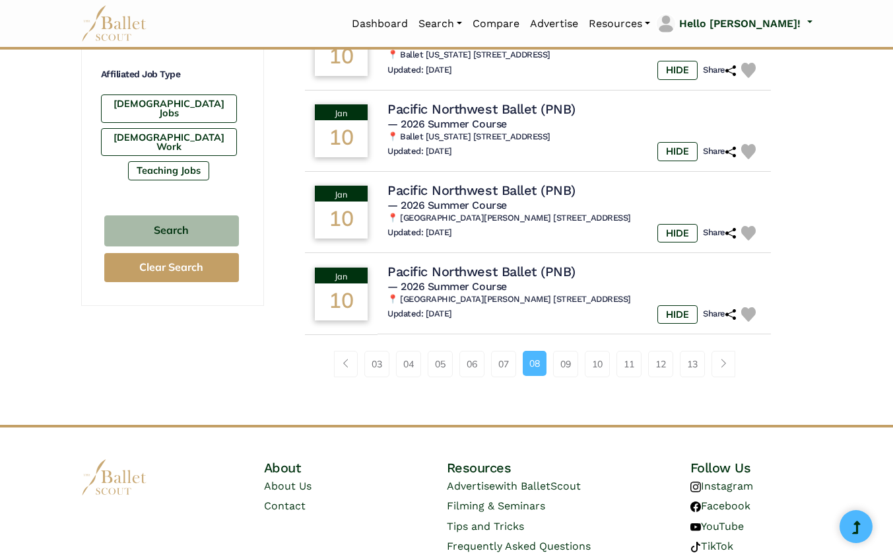
scroll to position [829, 0]
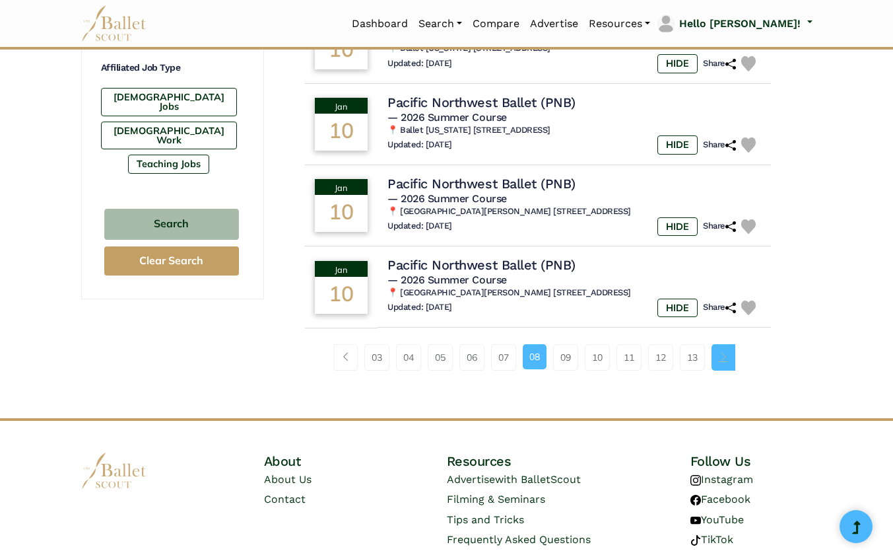
click at [728, 358] on span "Page navigation example" at bounding box center [723, 356] width 9 height 9
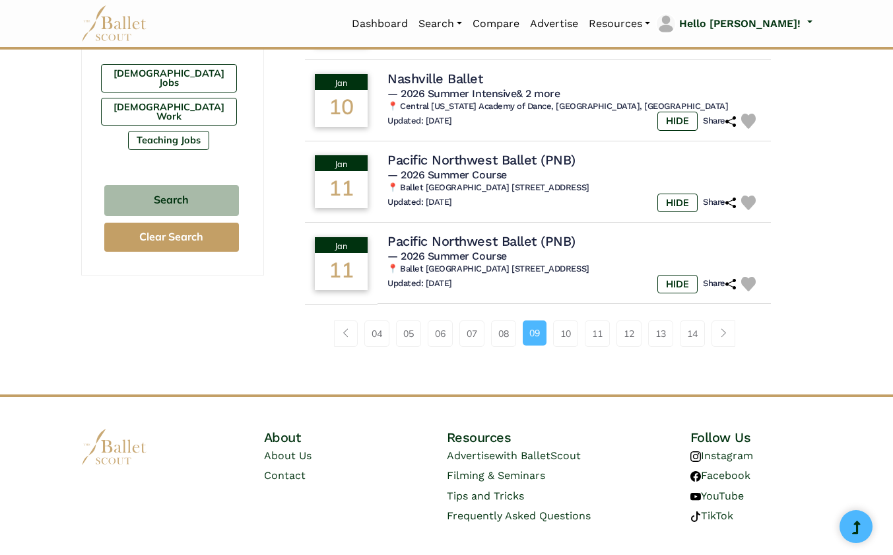
scroll to position [871, 0]
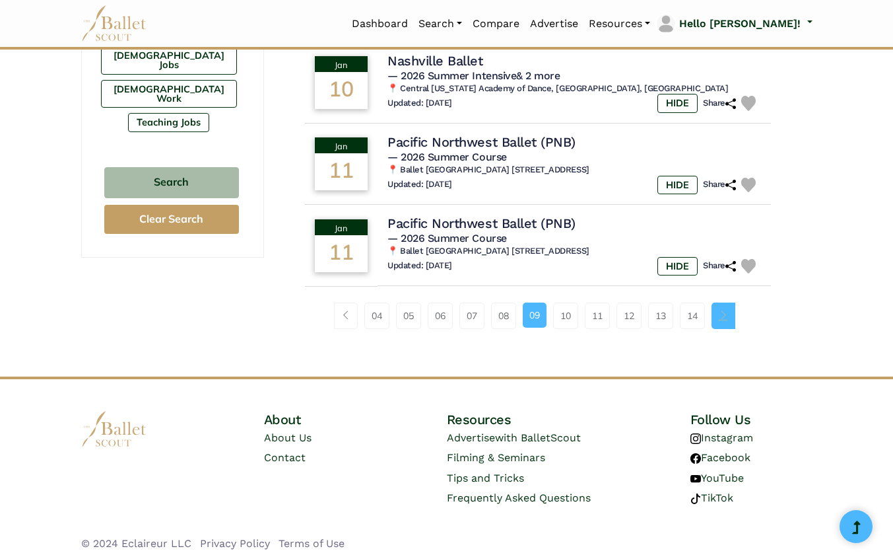
click at [728, 318] on span "Page navigation example" at bounding box center [723, 314] width 9 height 9
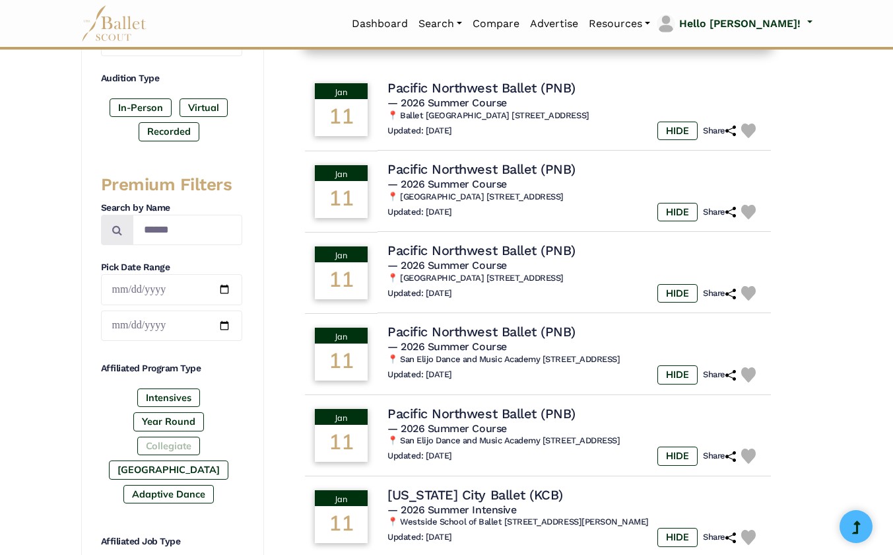
scroll to position [304, 0]
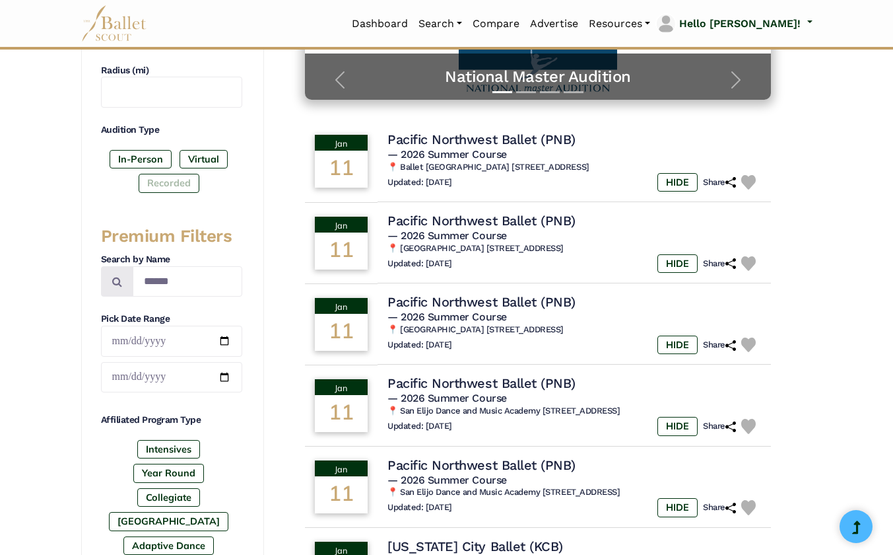
click at [169, 184] on label "Recorded" at bounding box center [169, 183] width 61 height 18
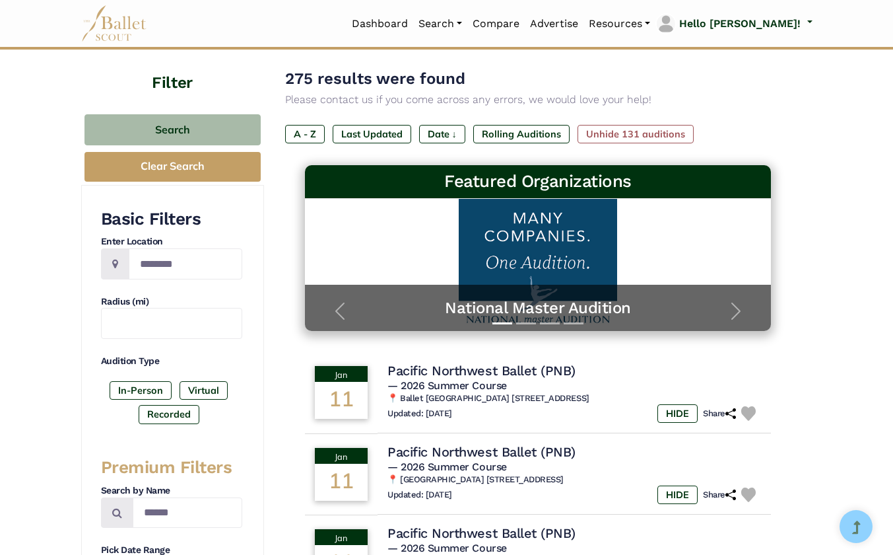
scroll to position [52, 0]
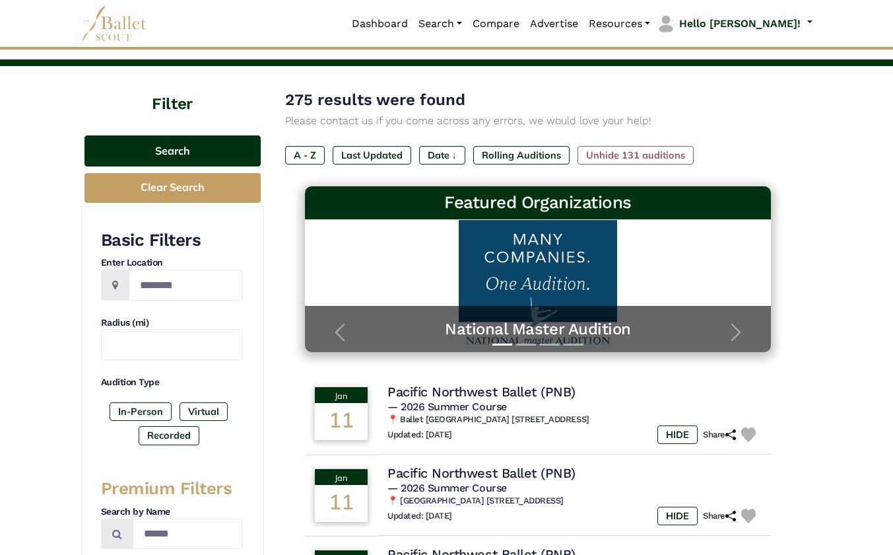
click at [195, 150] on button "Search" at bounding box center [173, 150] width 176 height 31
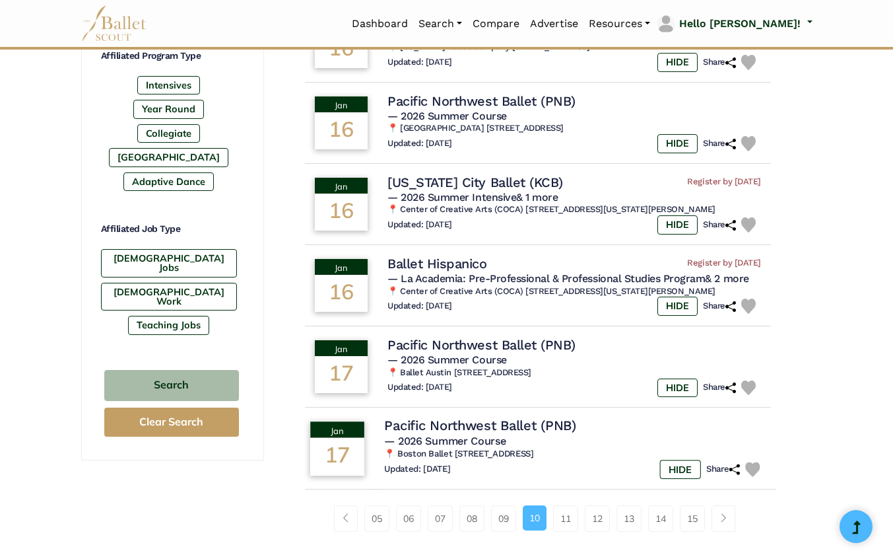
scroll to position [689, 0]
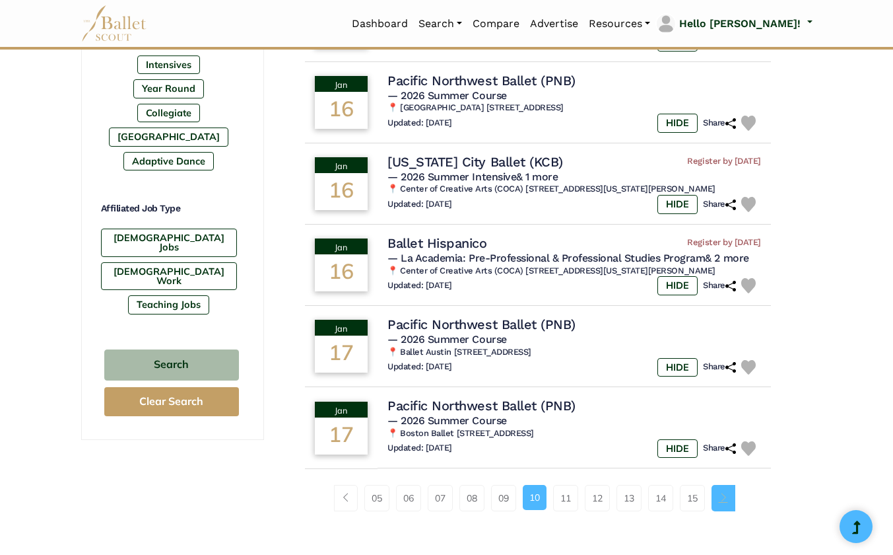
click at [728, 502] on span "Page navigation example" at bounding box center [723, 497] width 9 height 9
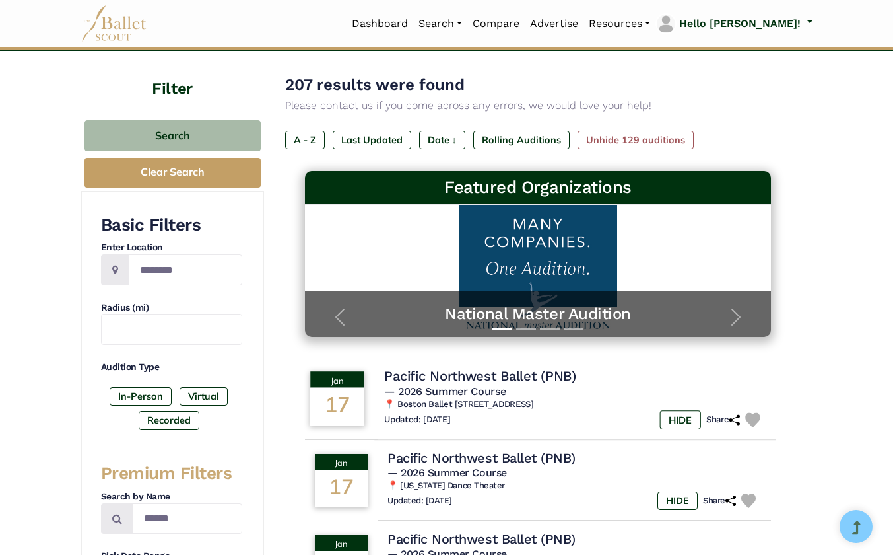
scroll to position [73, 0]
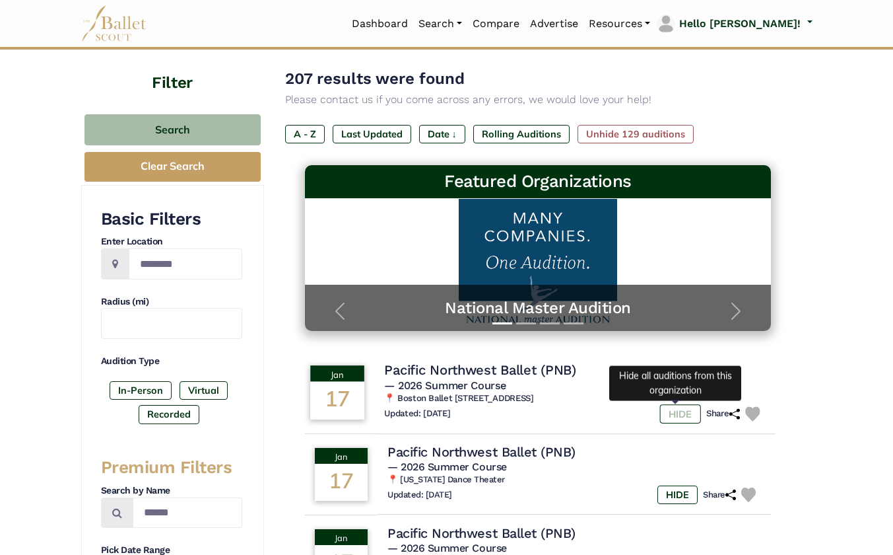
click at [677, 409] on label "HIDE" at bounding box center [680, 413] width 41 height 19
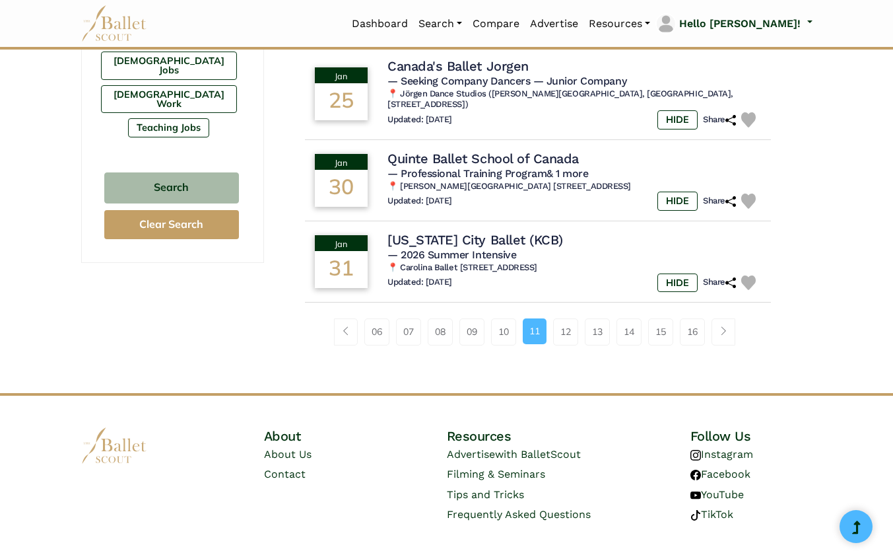
scroll to position [868, 0]
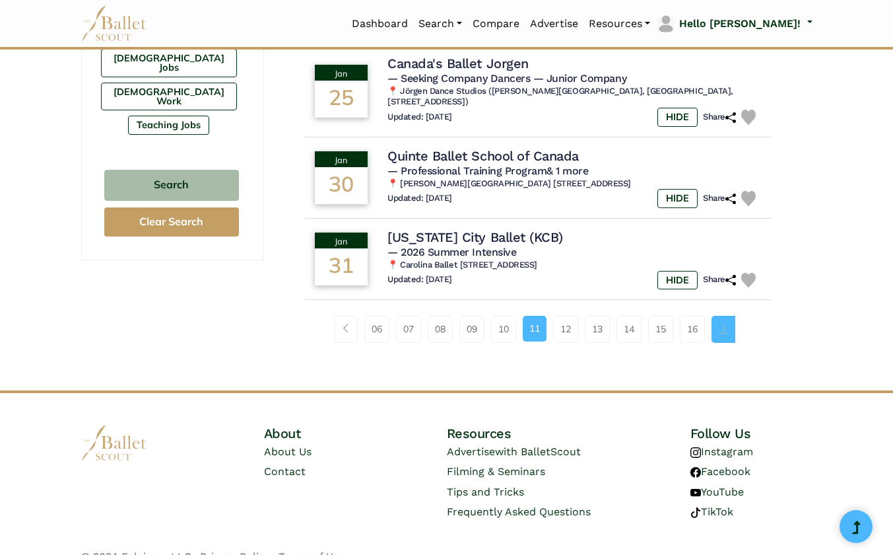
click at [728, 337] on link "Page navigation example" at bounding box center [724, 329] width 24 height 26
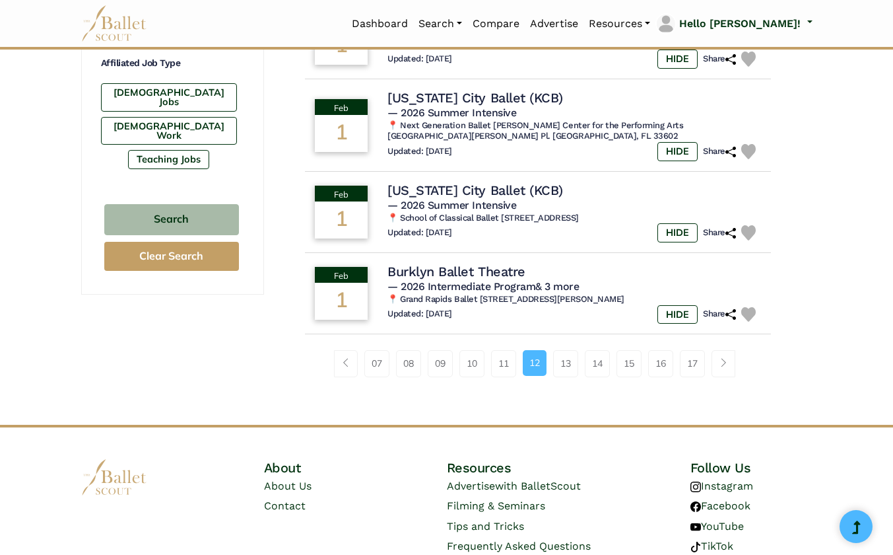
scroll to position [847, 0]
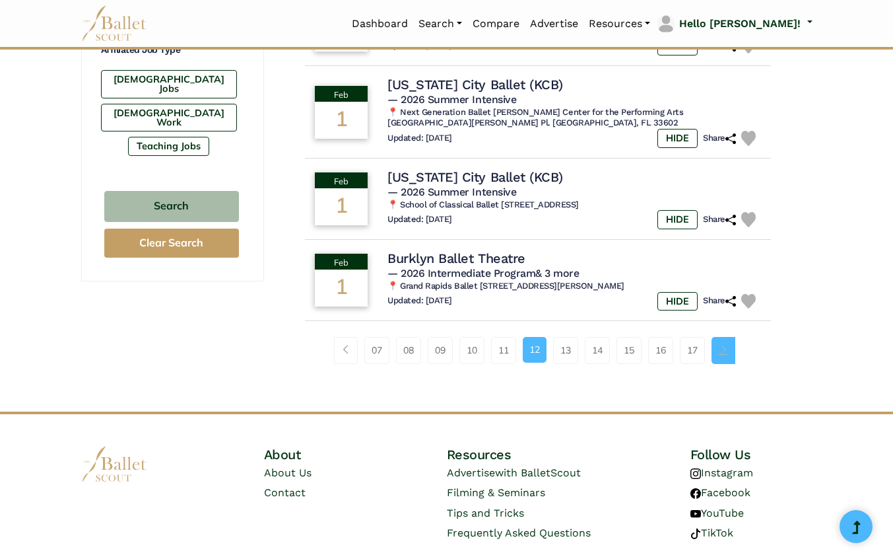
click at [728, 354] on span "Page navigation example" at bounding box center [723, 349] width 9 height 9
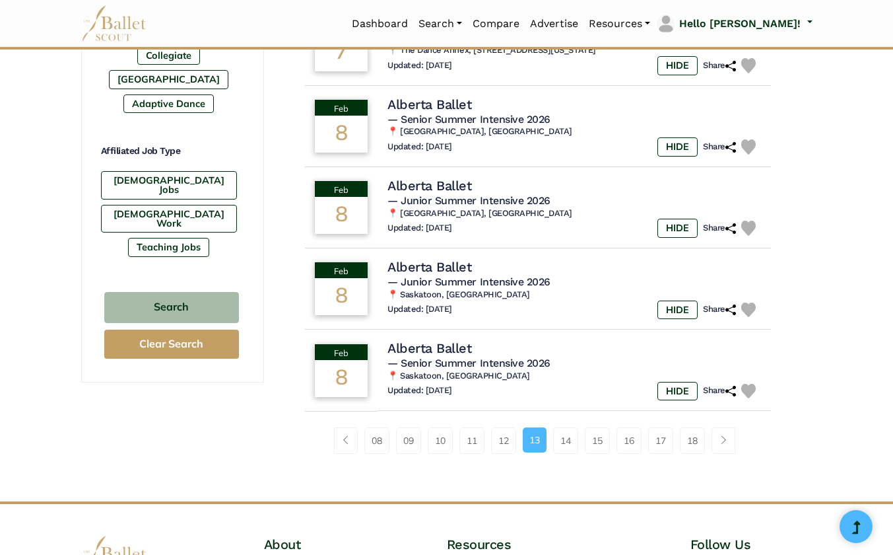
scroll to position [784, 0]
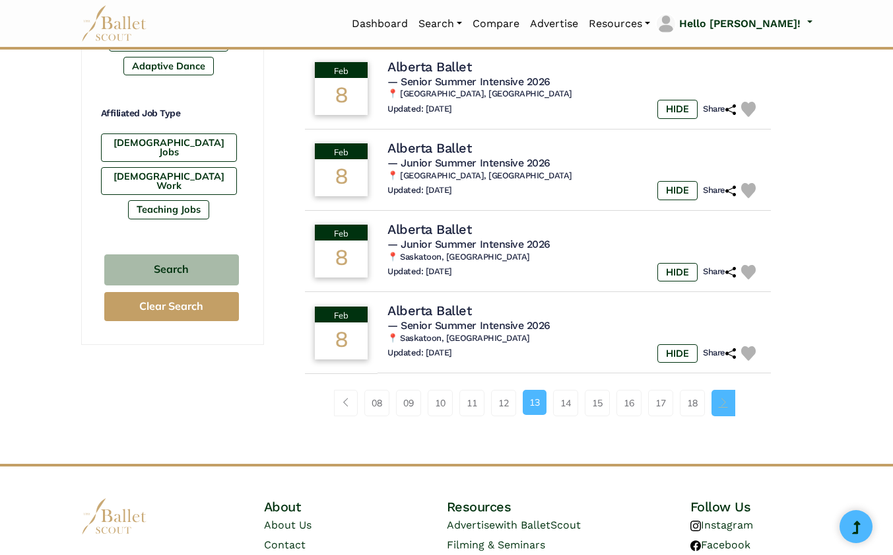
click at [725, 405] on span "Page navigation example" at bounding box center [723, 402] width 9 height 9
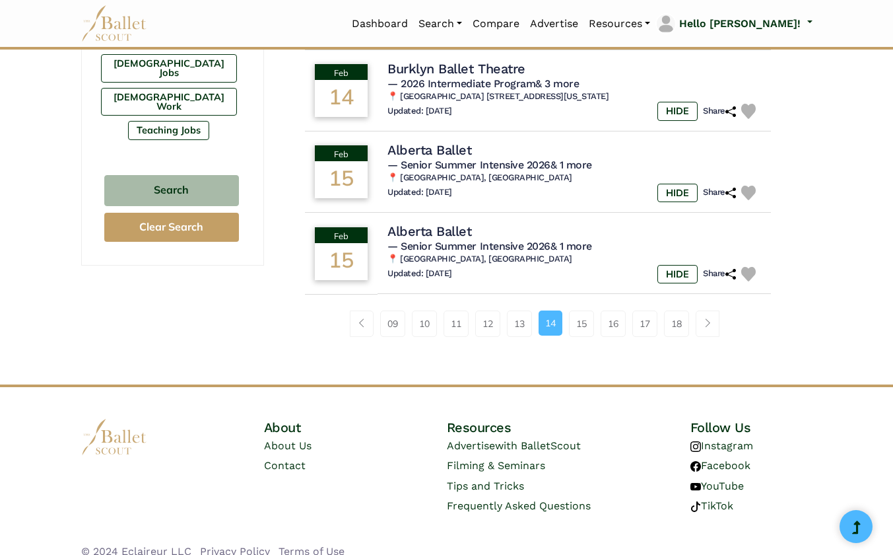
scroll to position [878, 0]
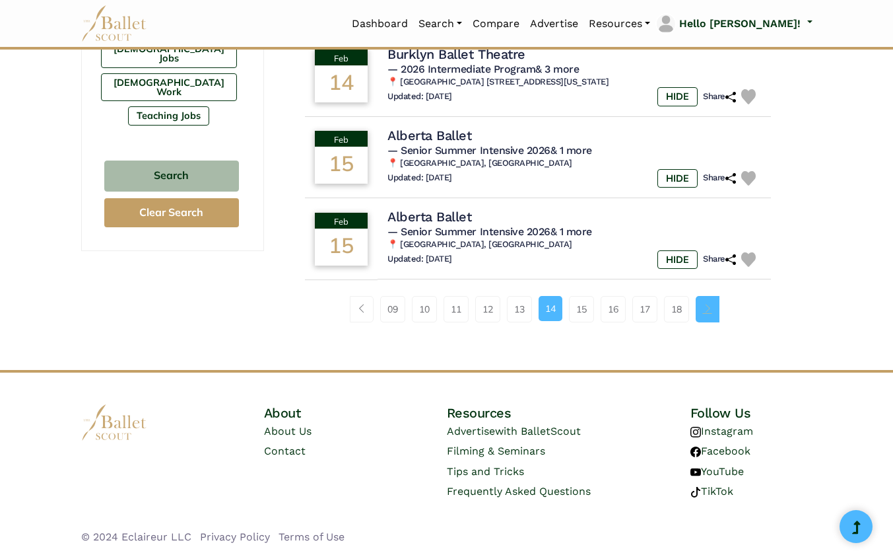
click at [712, 311] on span "Page navigation example" at bounding box center [707, 308] width 9 height 9
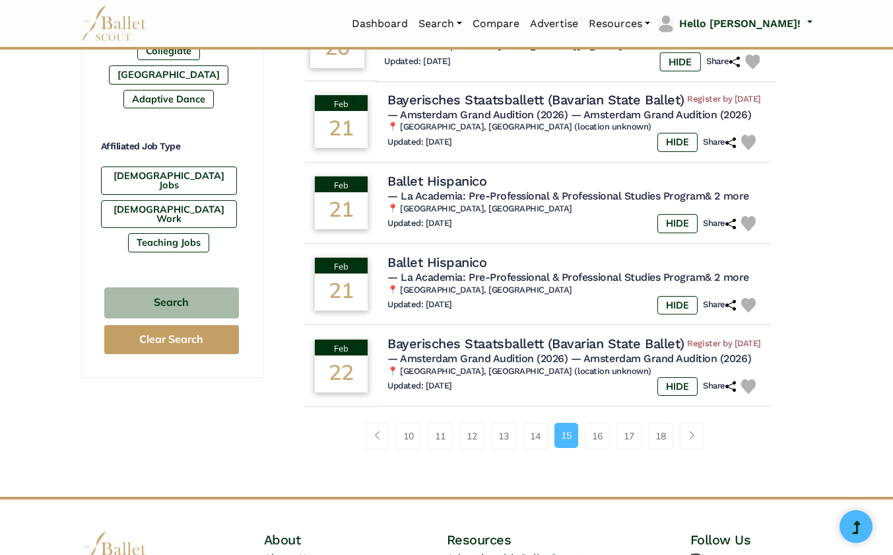
scroll to position [751, 0]
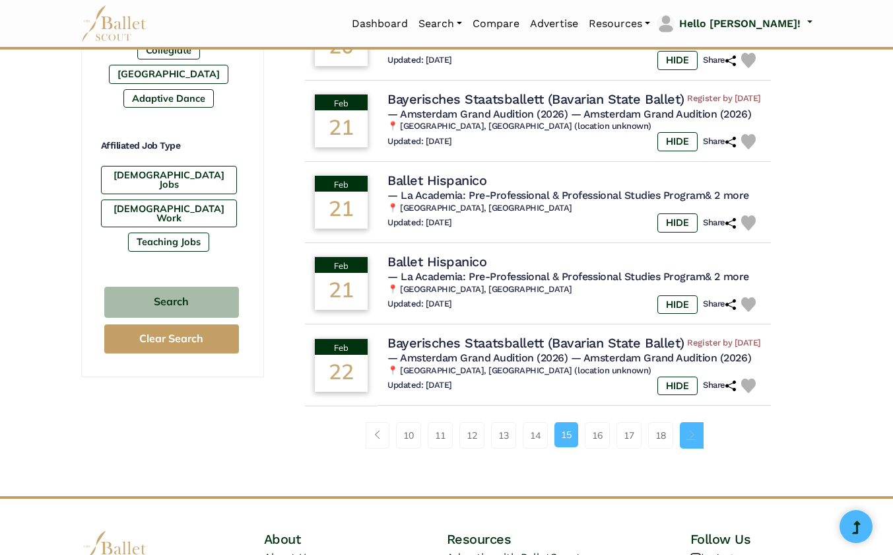
click at [697, 439] on span "Page navigation example" at bounding box center [691, 434] width 9 height 9
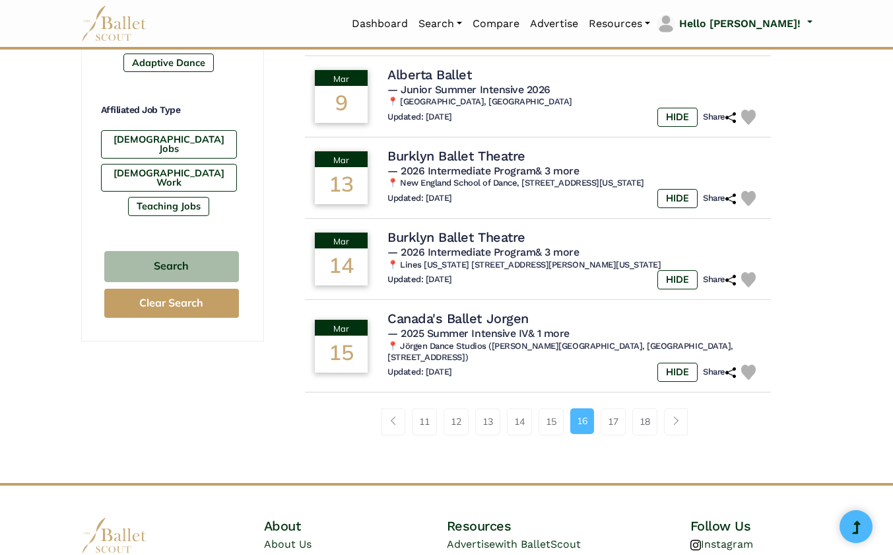
scroll to position [795, 0]
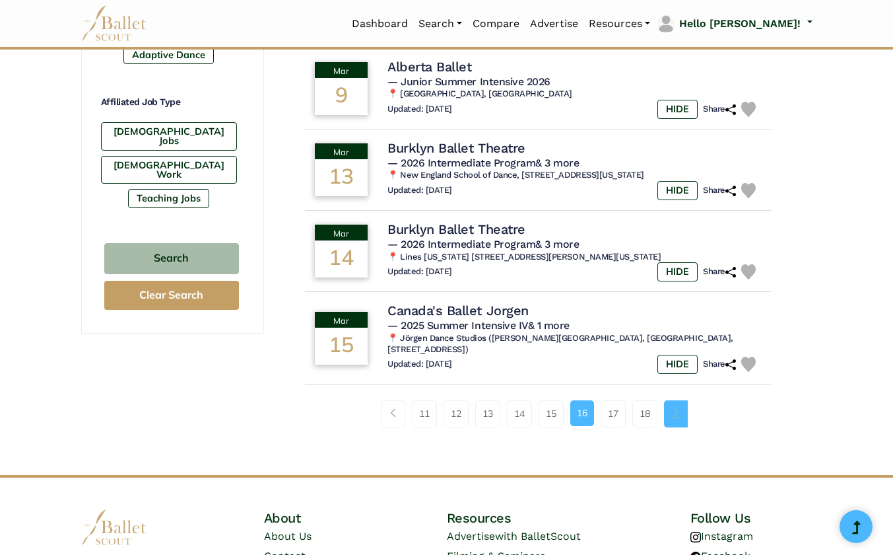
click at [683, 417] on link "Page navigation example" at bounding box center [676, 413] width 24 height 26
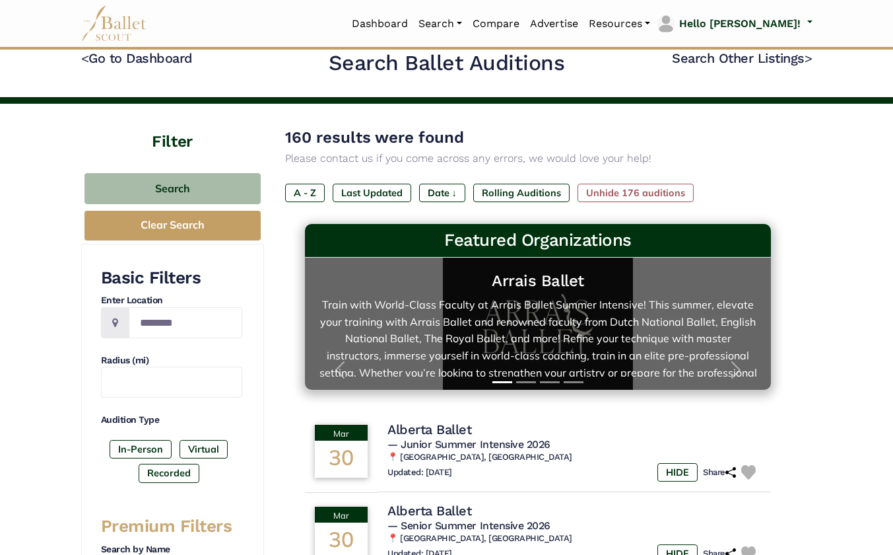
scroll to position [22, 0]
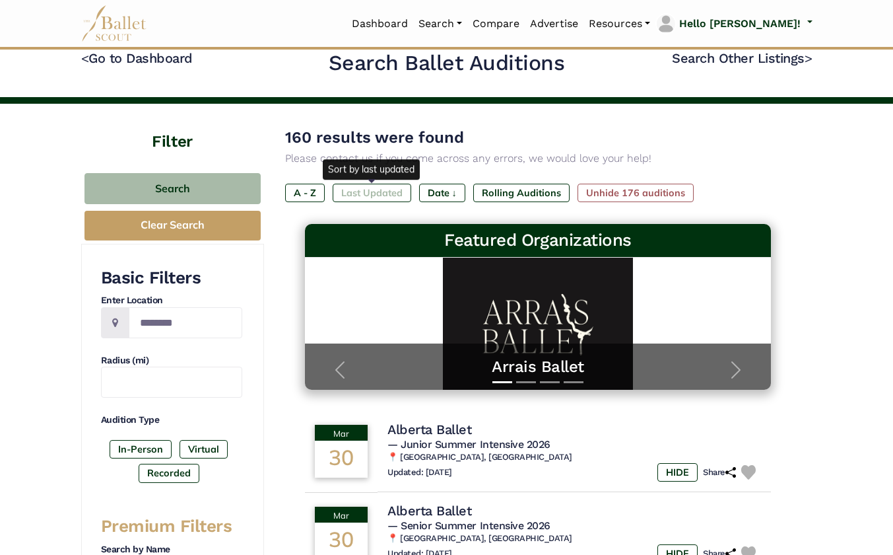
click at [370, 194] on label "Last Updated" at bounding box center [372, 193] width 79 height 18
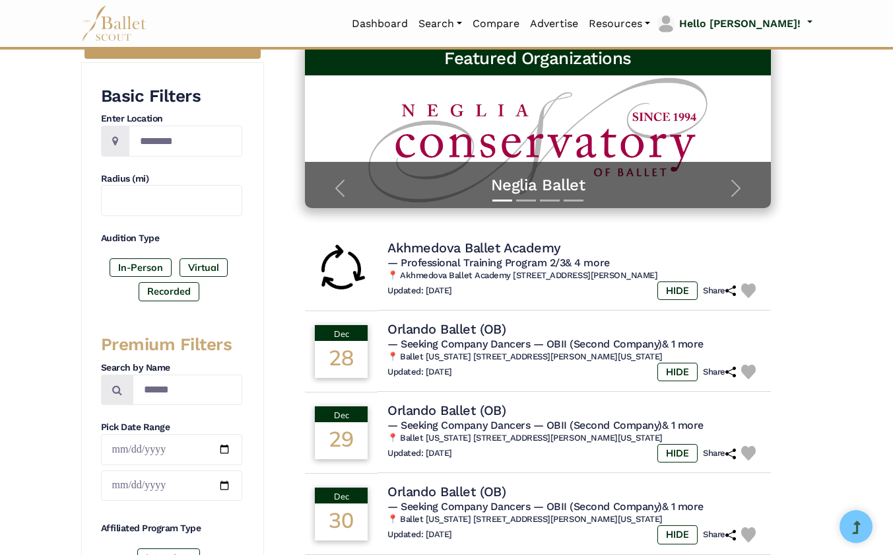
scroll to position [193, 0]
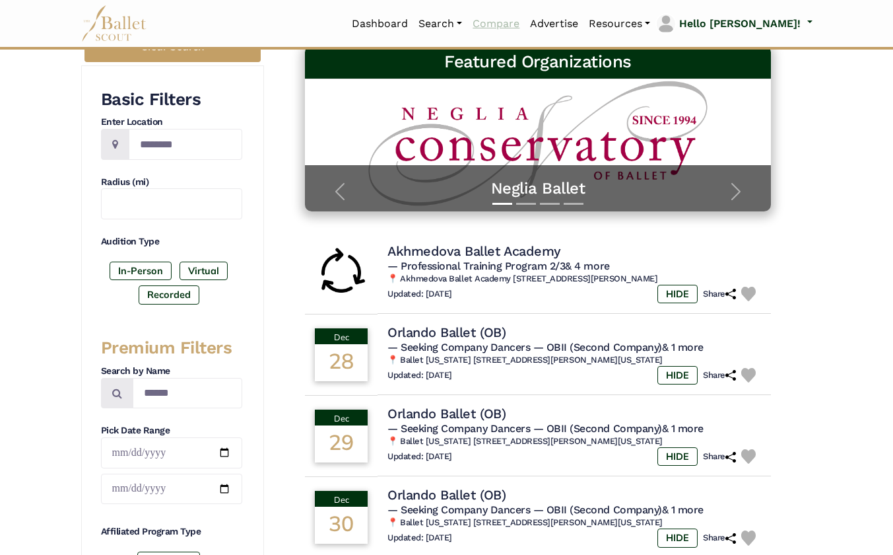
click at [525, 26] on link "Compare" at bounding box center [496, 24] width 57 height 28
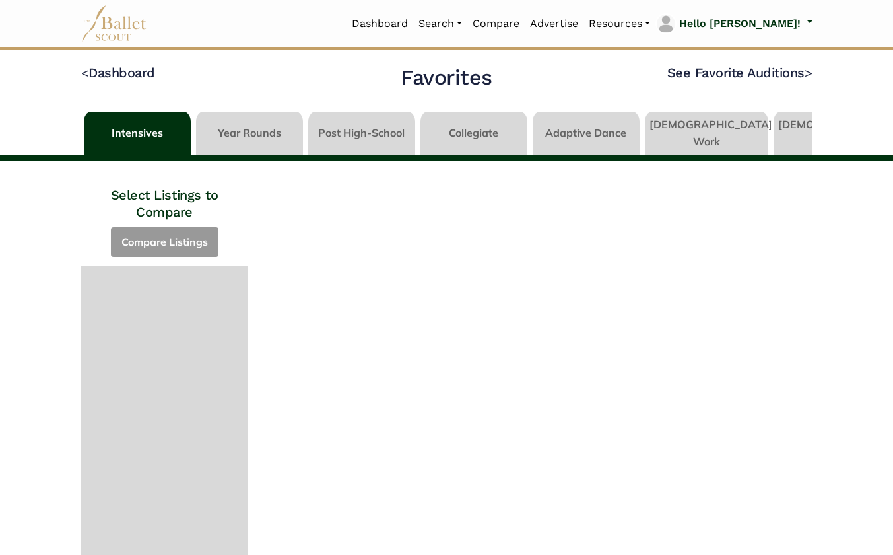
click at [267, 135] on link at bounding box center [249, 131] width 107 height 38
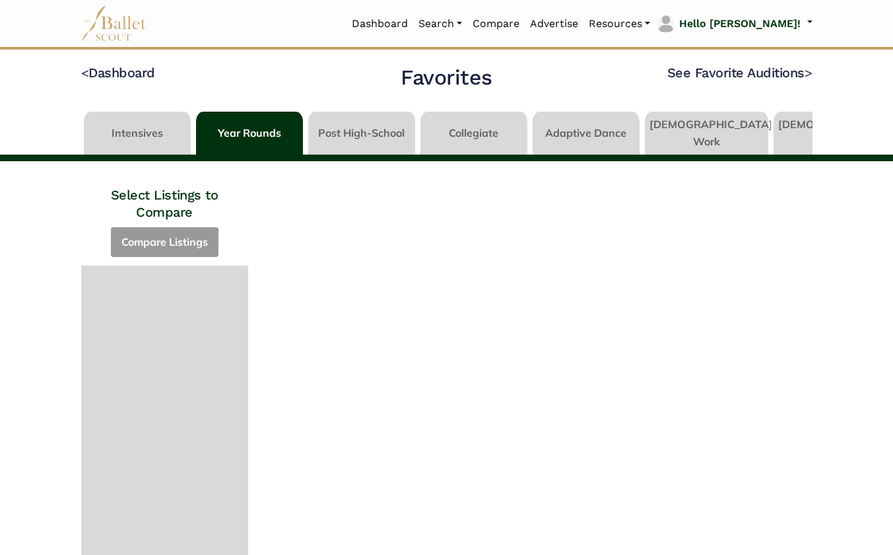
click at [143, 135] on link at bounding box center [137, 131] width 107 height 38
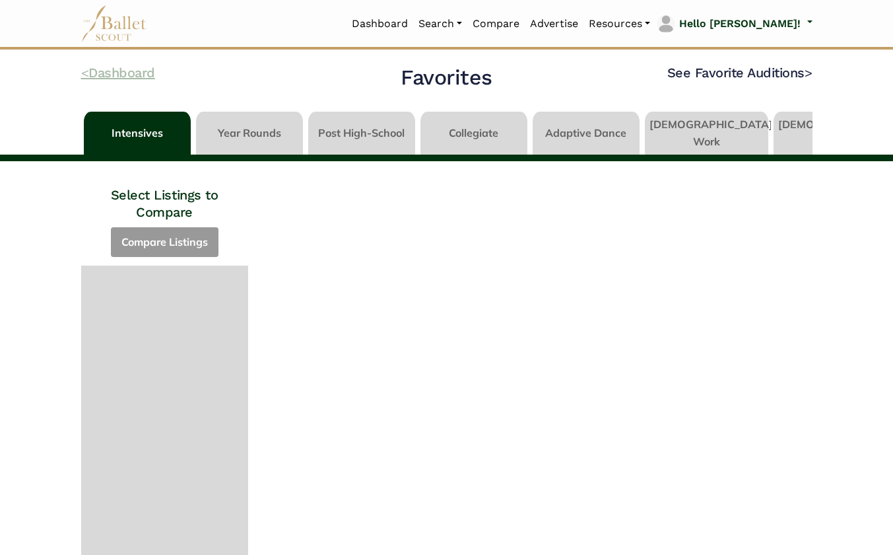
click at [112, 75] on link "< Dashboard" at bounding box center [118, 73] width 74 height 16
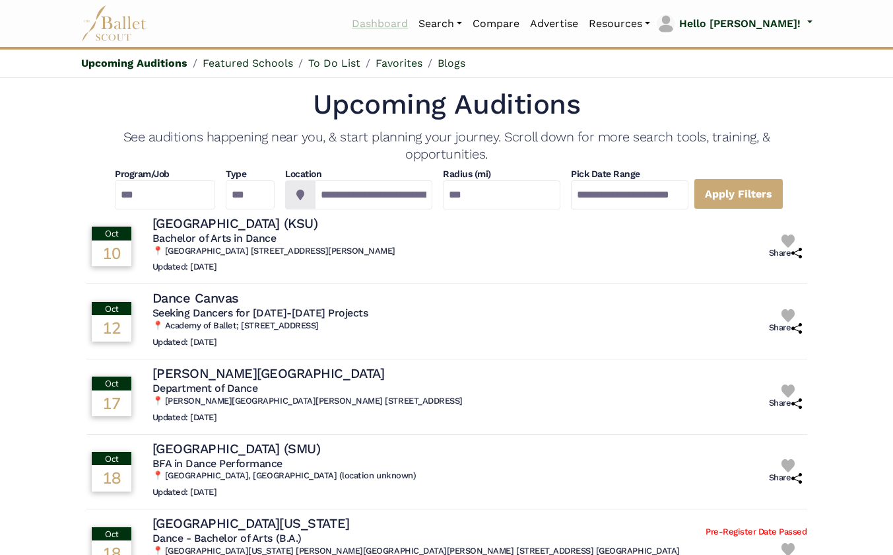
click at [413, 26] on link "Dashboard" at bounding box center [380, 24] width 67 height 28
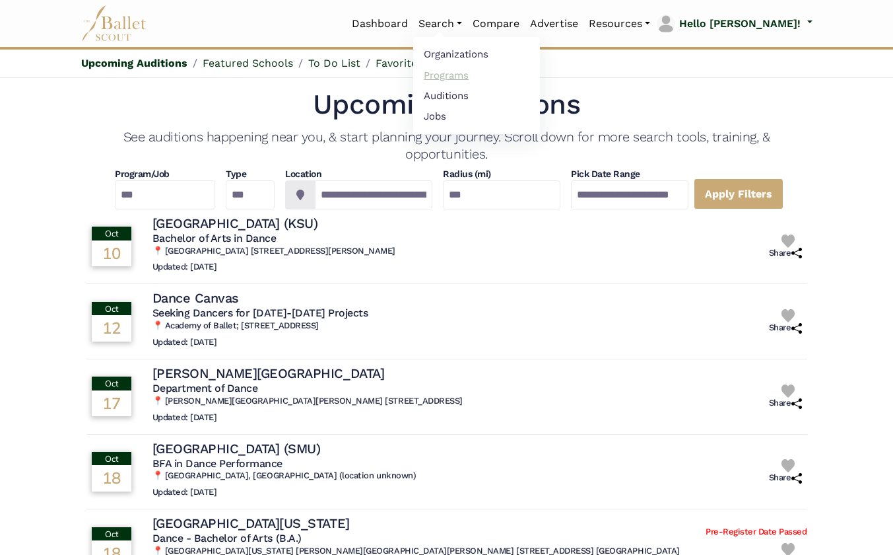
click at [504, 73] on link "Programs" at bounding box center [476, 75] width 127 height 20
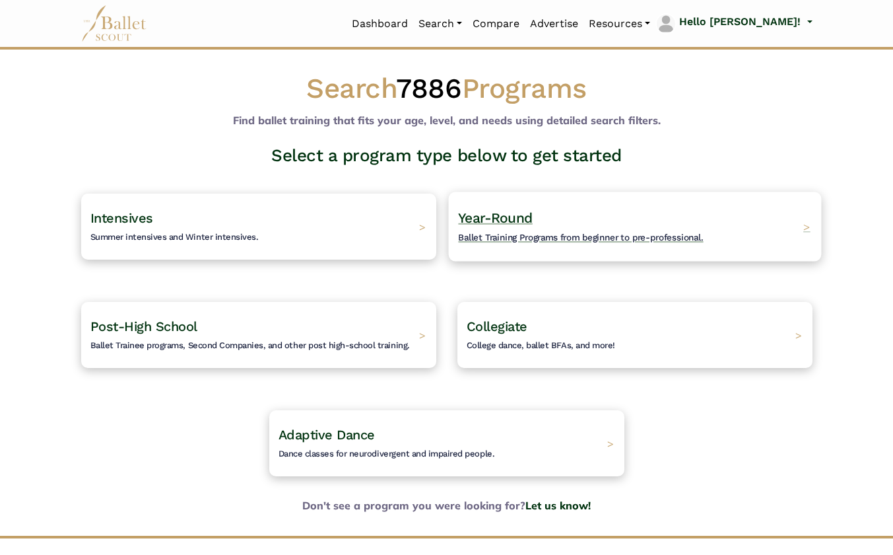
click at [530, 228] on h4 "Year-Round Ballet Training Programs from beginner to pre-professional." at bounding box center [580, 227] width 245 height 36
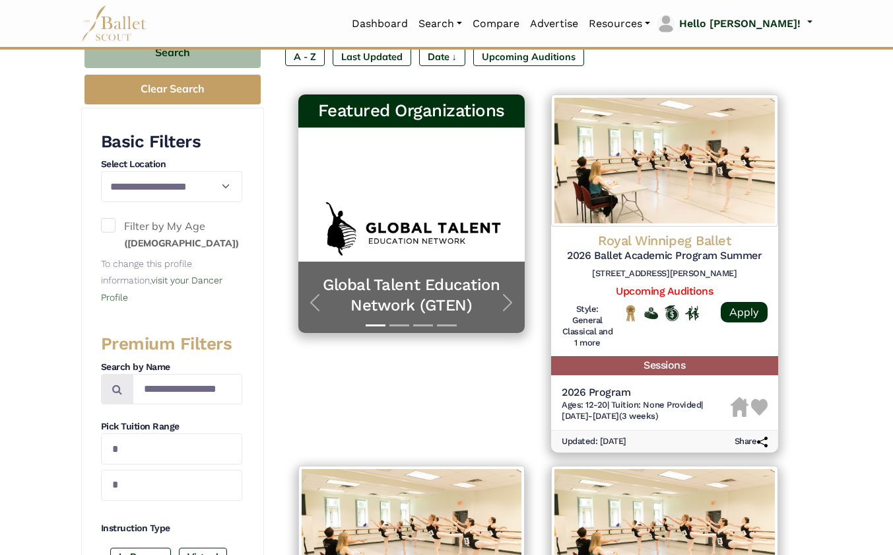
scroll to position [181, 0]
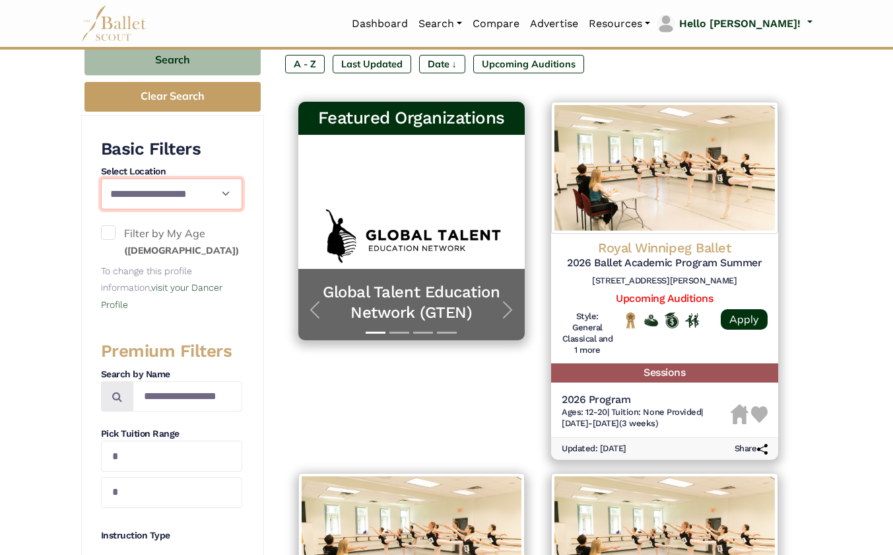
click at [216, 192] on select "**********" at bounding box center [171, 193] width 141 height 31
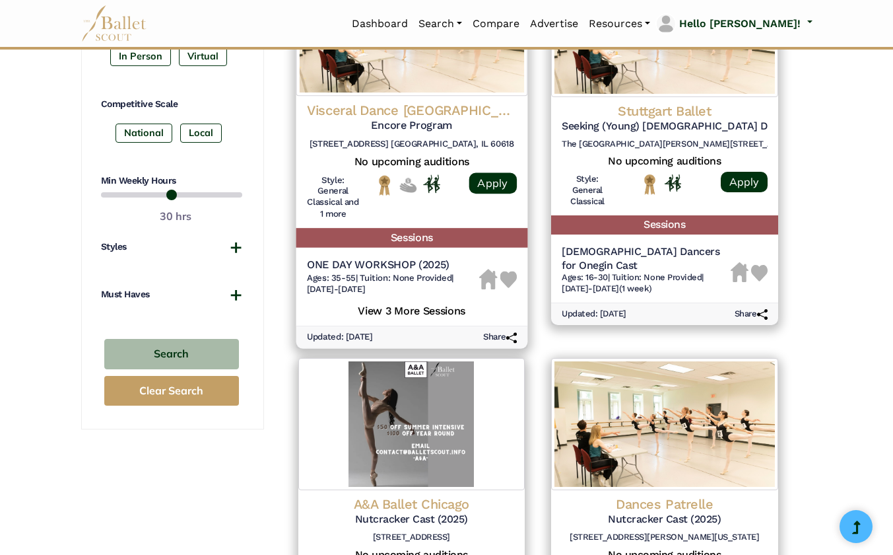
scroll to position [693, 0]
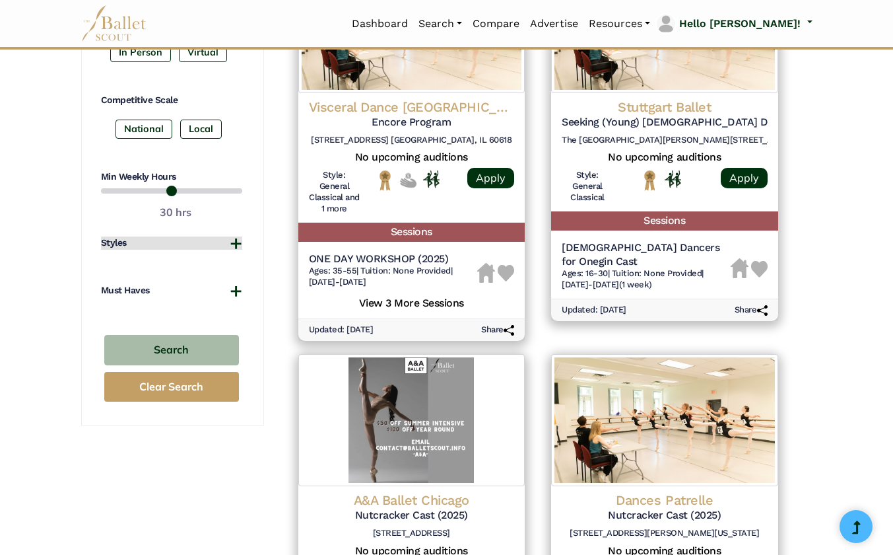
click at [236, 236] on button "Styles" at bounding box center [171, 242] width 141 height 13
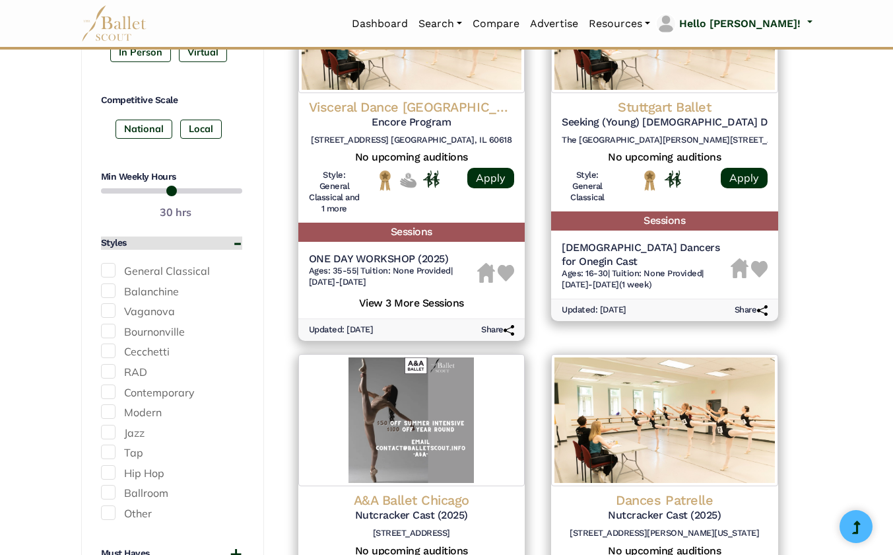
click at [237, 236] on button "Styles" at bounding box center [171, 242] width 141 height 13
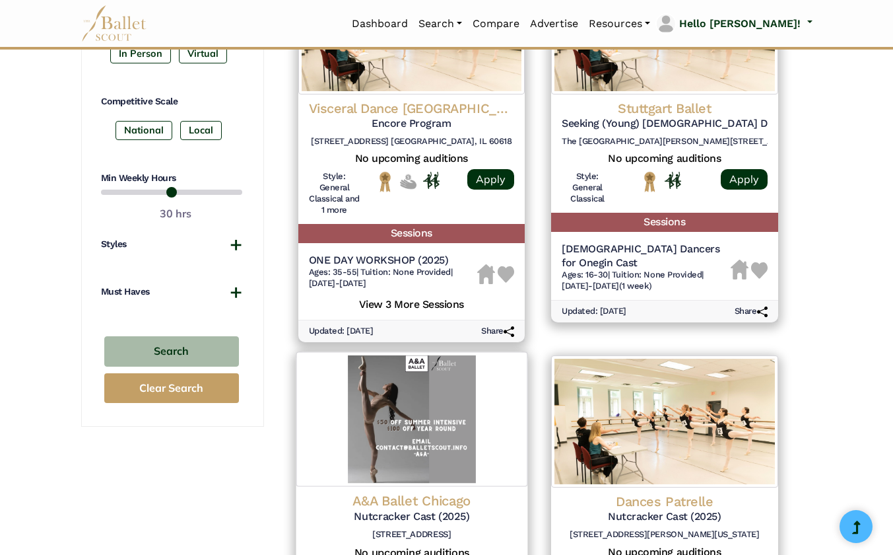
scroll to position [528, 0]
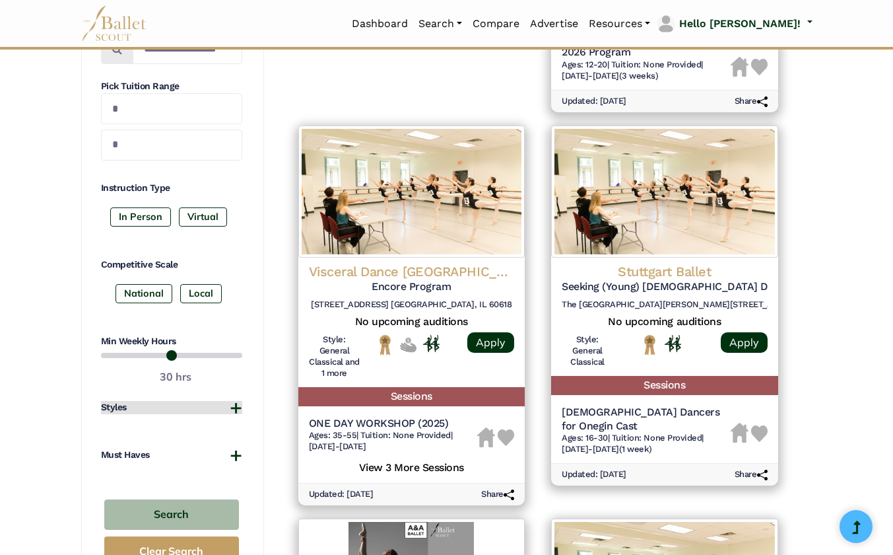
click at [231, 413] on button "Styles" at bounding box center [171, 407] width 141 height 13
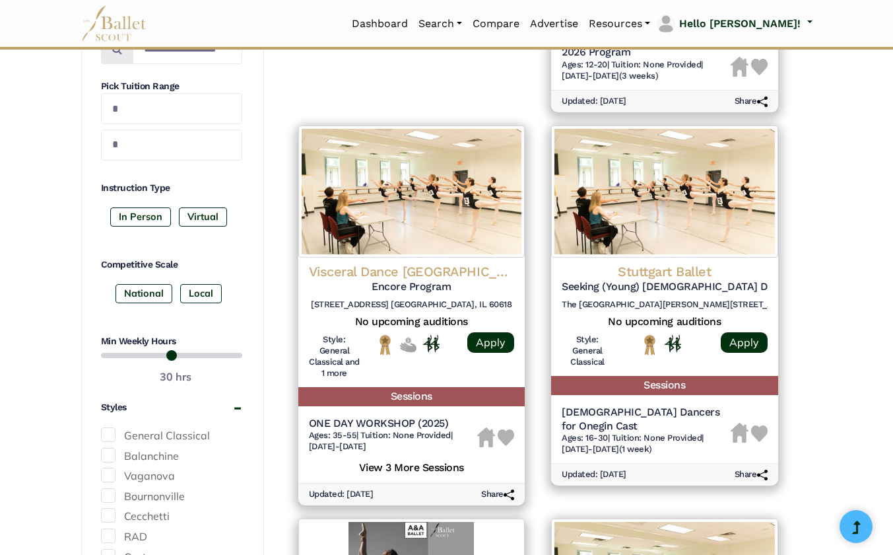
click at [115, 434] on label "General Classical" at bounding box center [171, 435] width 141 height 17
click at [109, 454] on span at bounding box center [108, 455] width 15 height 15
click at [107, 479] on span at bounding box center [108, 475] width 15 height 15
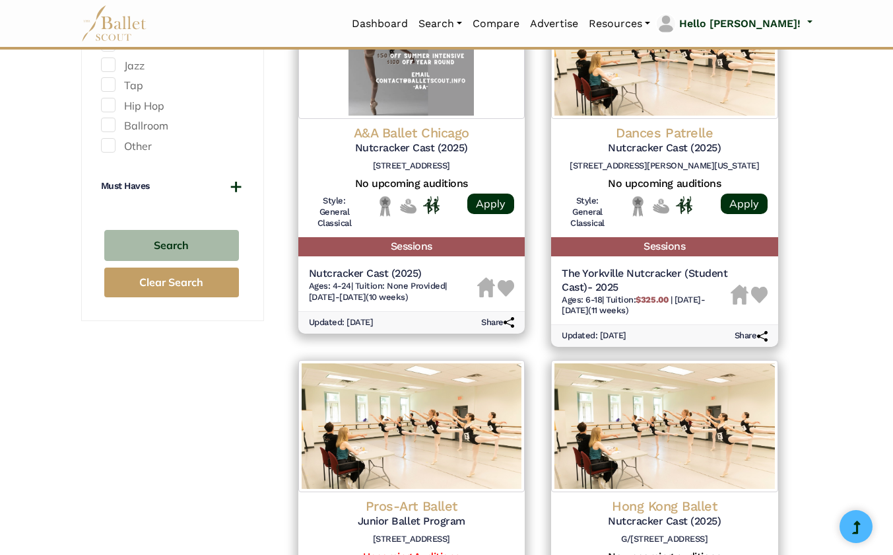
scroll to position [1022, 0]
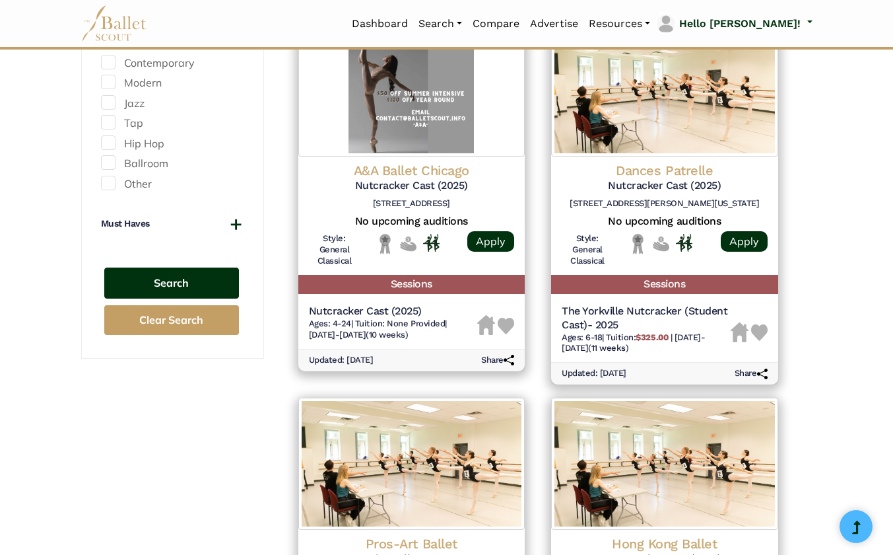
click at [188, 278] on button "Search" at bounding box center [171, 282] width 135 height 31
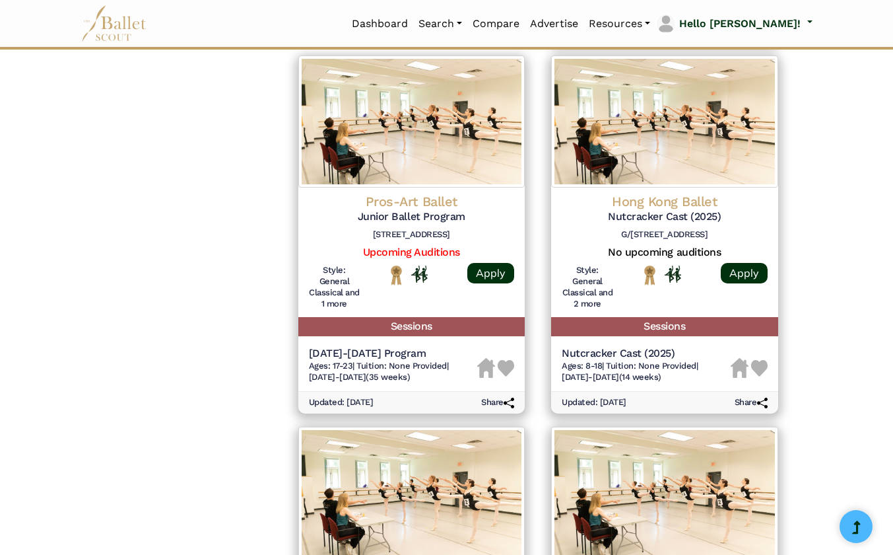
scroll to position [1461, 0]
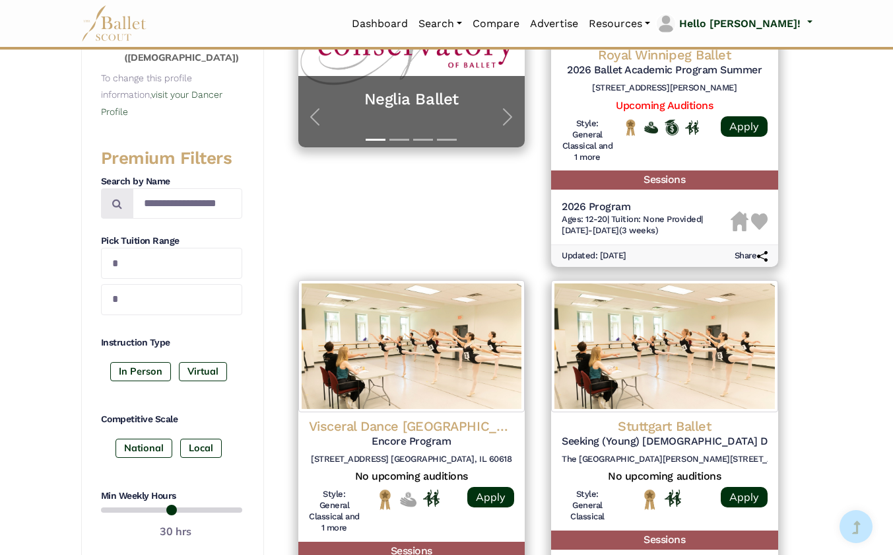
scroll to position [394, 0]
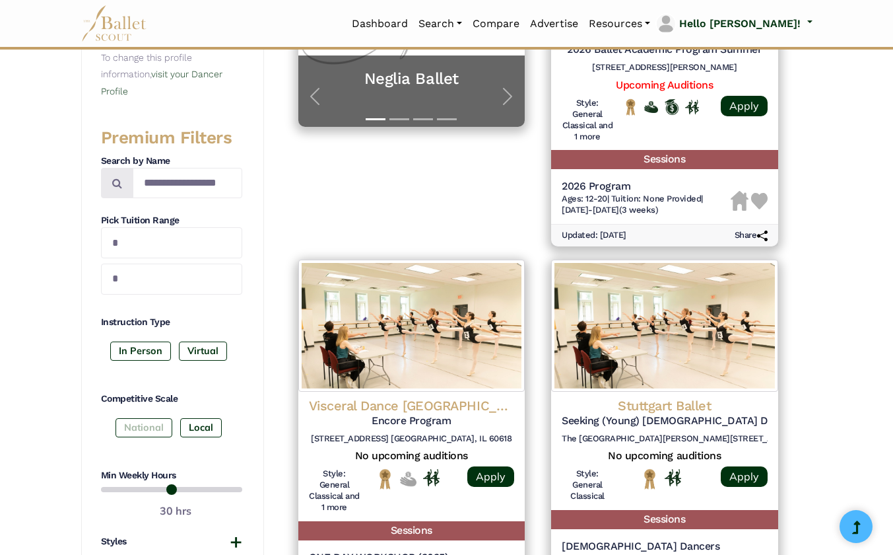
click at [143, 429] on label "National" at bounding box center [144, 427] width 57 height 18
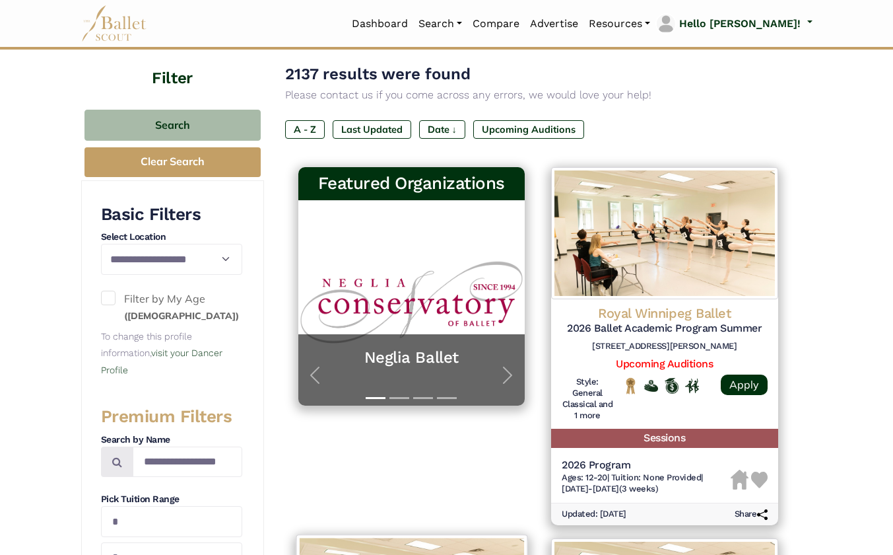
scroll to position [100, 0]
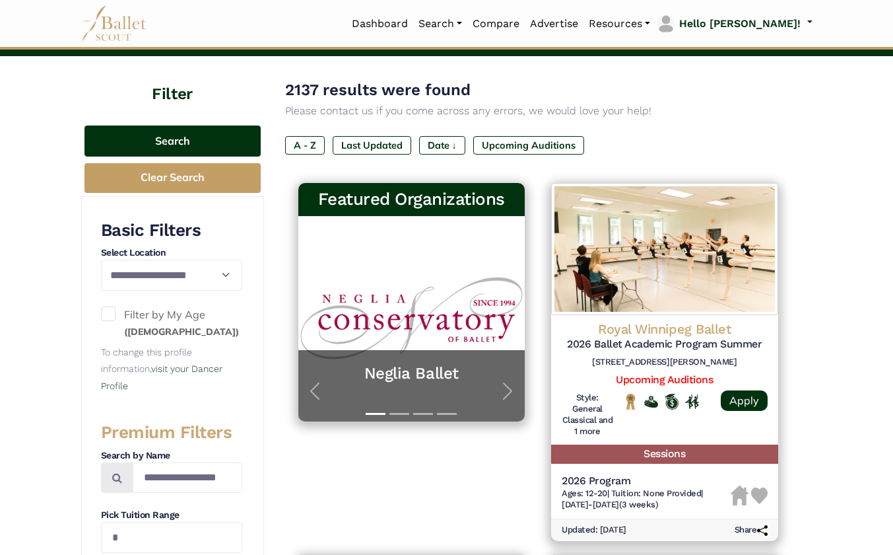
click at [219, 147] on button "Search" at bounding box center [173, 140] width 176 height 31
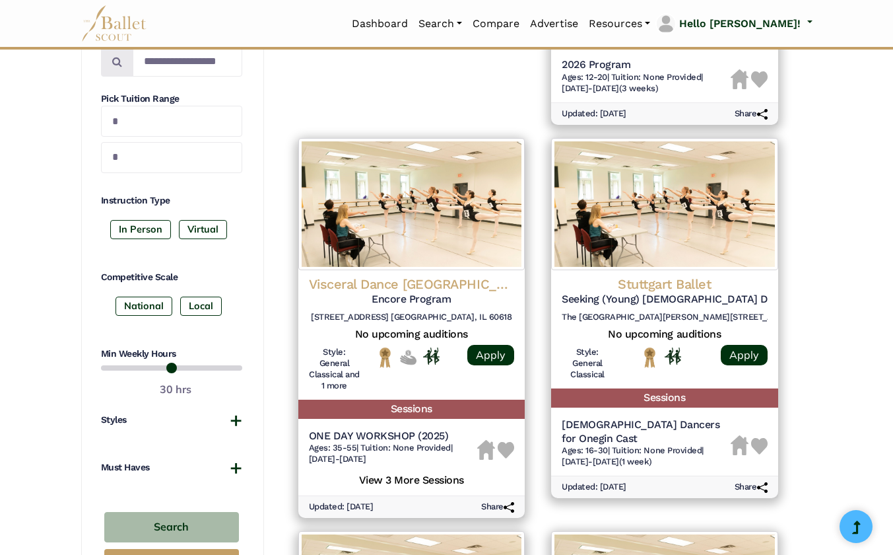
scroll to position [503, 0]
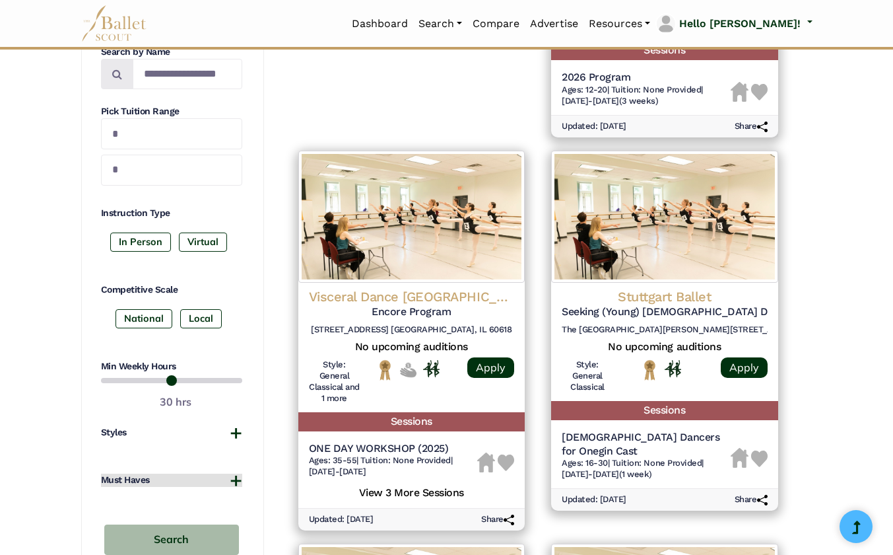
click at [236, 486] on button "Must Haves" at bounding box center [171, 479] width 141 height 13
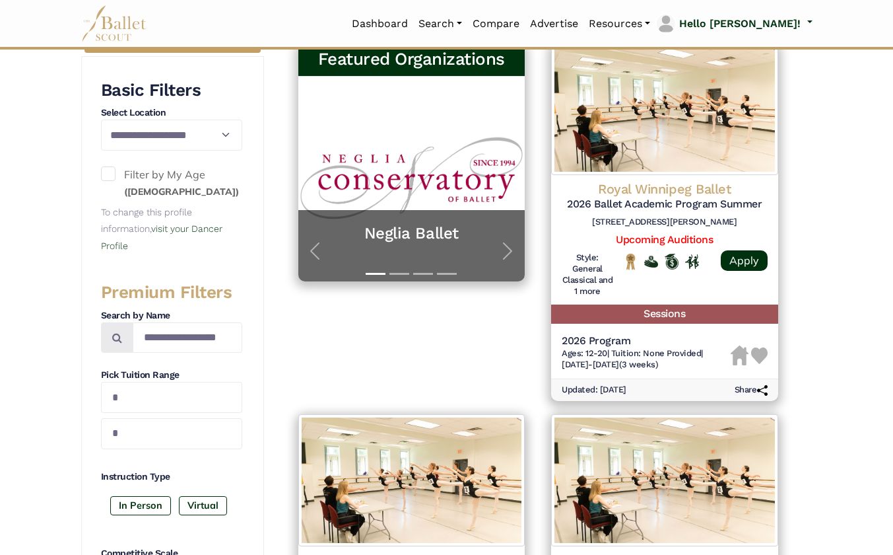
scroll to position [0, 0]
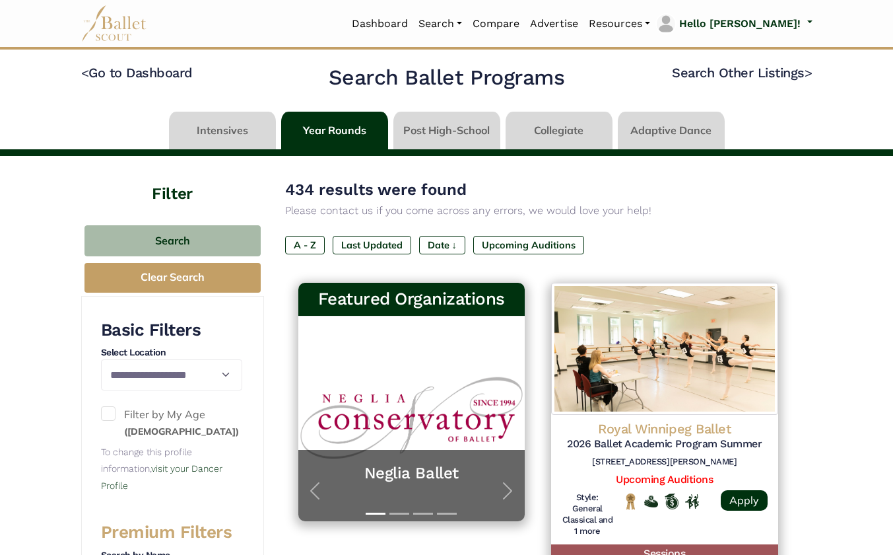
click at [438, 127] on link at bounding box center [447, 131] width 107 height 38
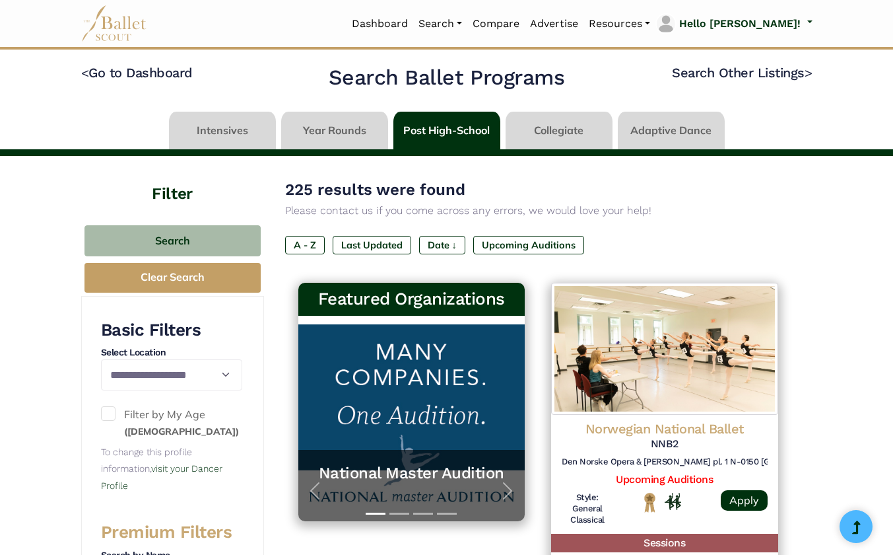
click at [439, 127] on link at bounding box center [447, 131] width 107 height 38
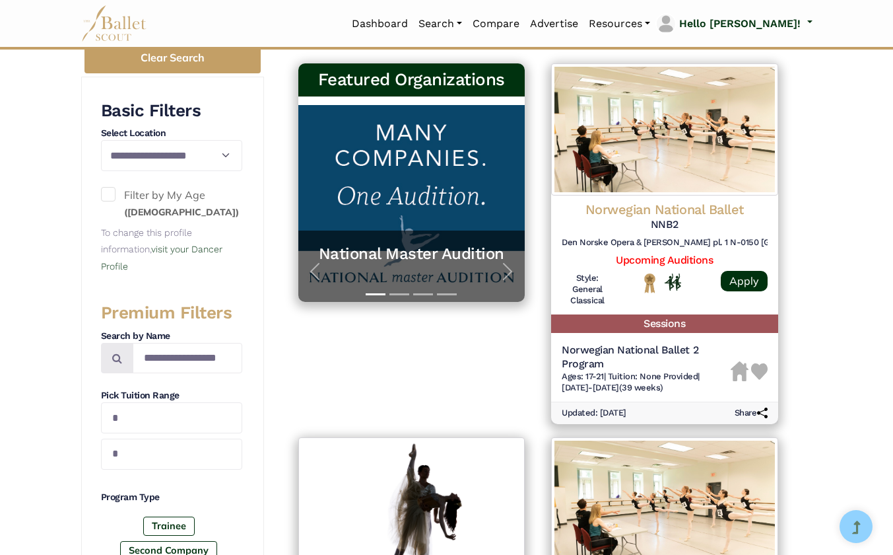
scroll to position [436, 0]
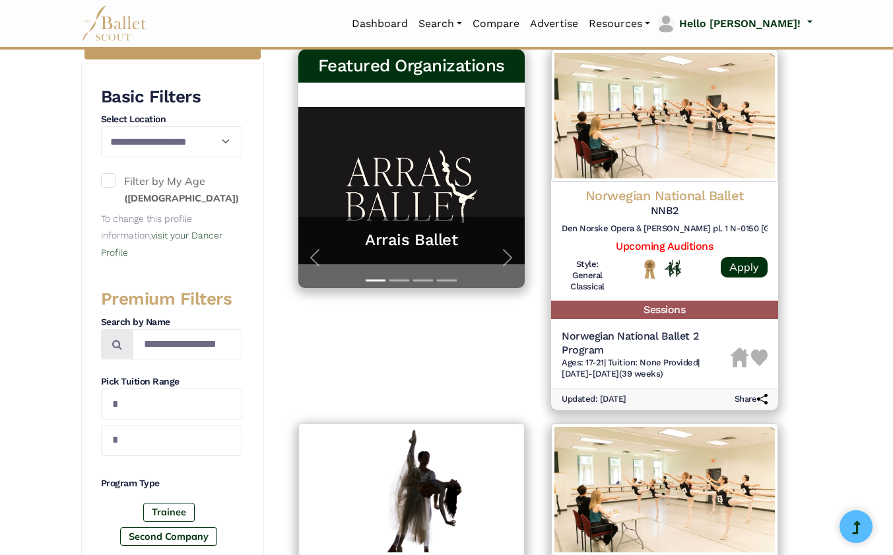
scroll to position [190, 0]
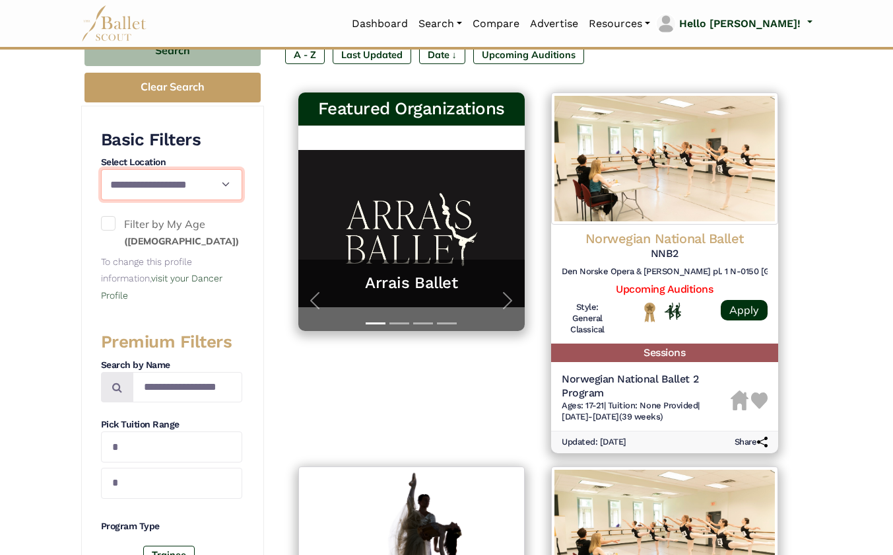
click at [202, 181] on select "**********" at bounding box center [171, 184] width 141 height 31
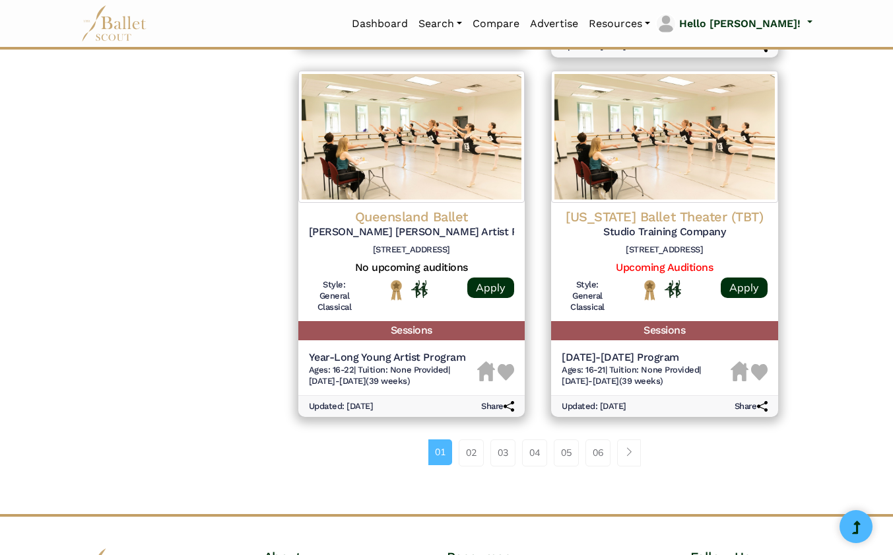
scroll to position [1698, 0]
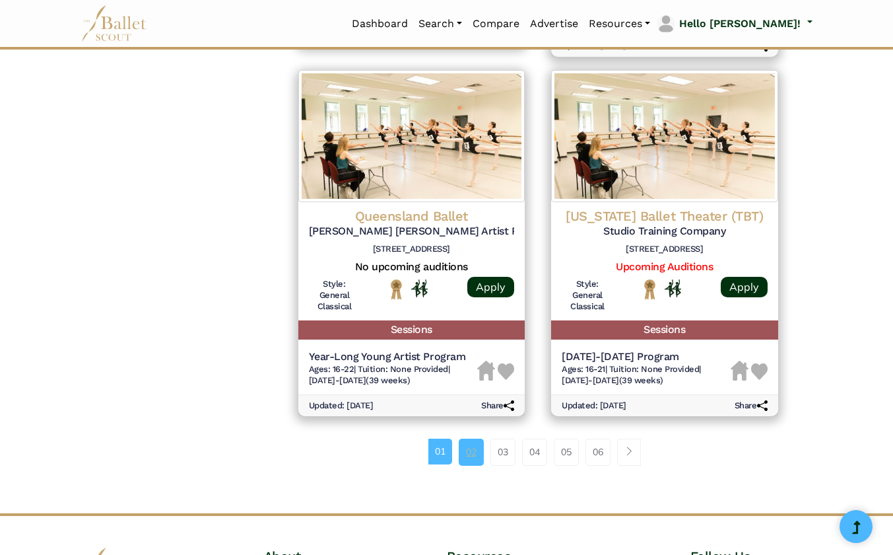
click at [463, 450] on link "02" at bounding box center [471, 451] width 25 height 26
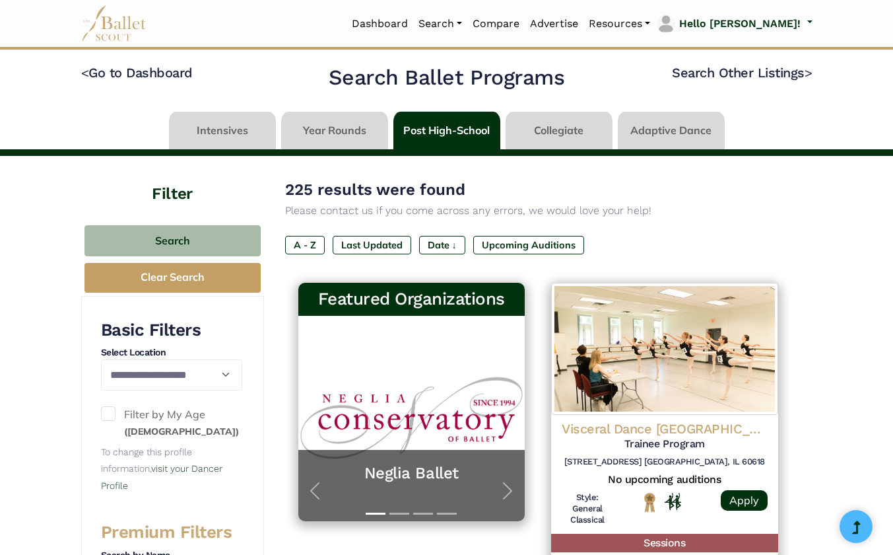
click at [384, 254] on div "A - Z Last Updated Date ↓ Upcoming Auditions" at bounding box center [538, 248] width 506 height 24
click at [381, 242] on label "Last Updated" at bounding box center [372, 245] width 79 height 18
click at [387, 246] on label "Last Updated" at bounding box center [372, 245] width 79 height 18
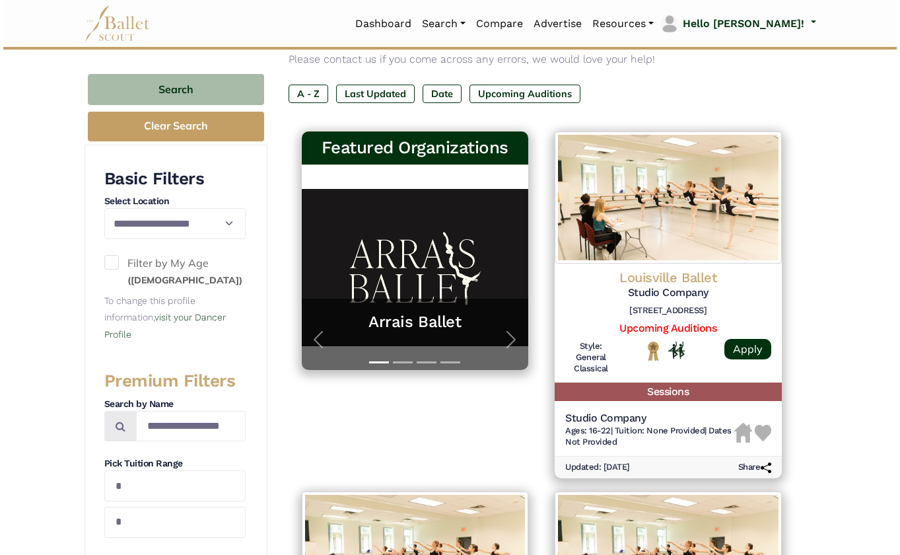
scroll to position [153, 0]
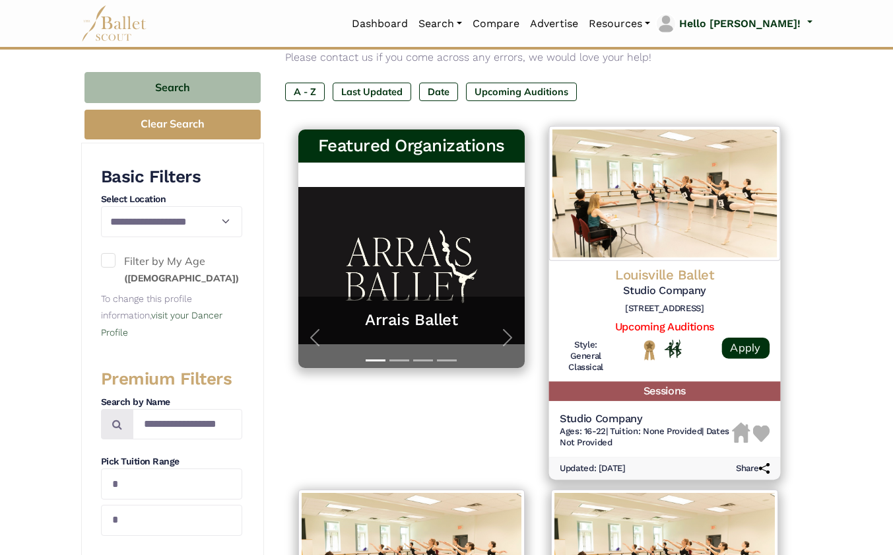
click at [677, 288] on h5 "Studio Company" at bounding box center [665, 291] width 210 height 14
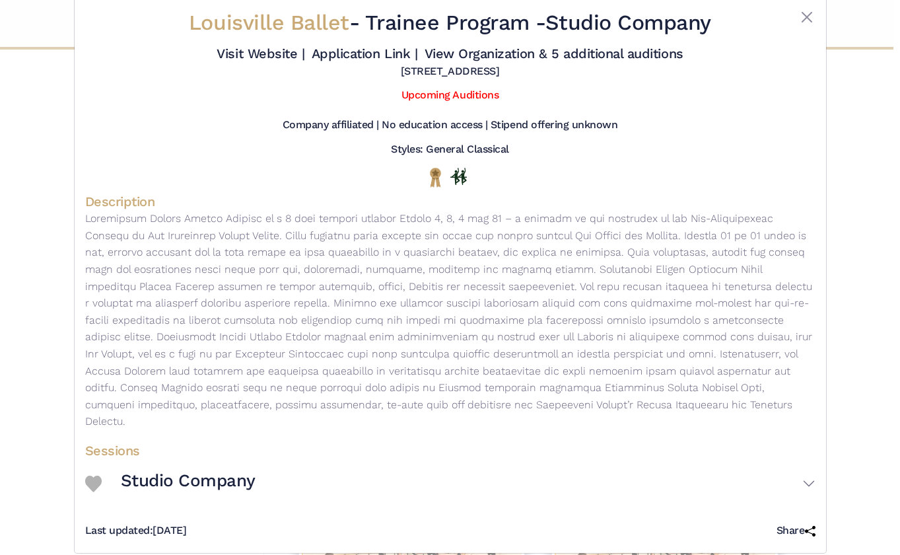
scroll to position [26, 0]
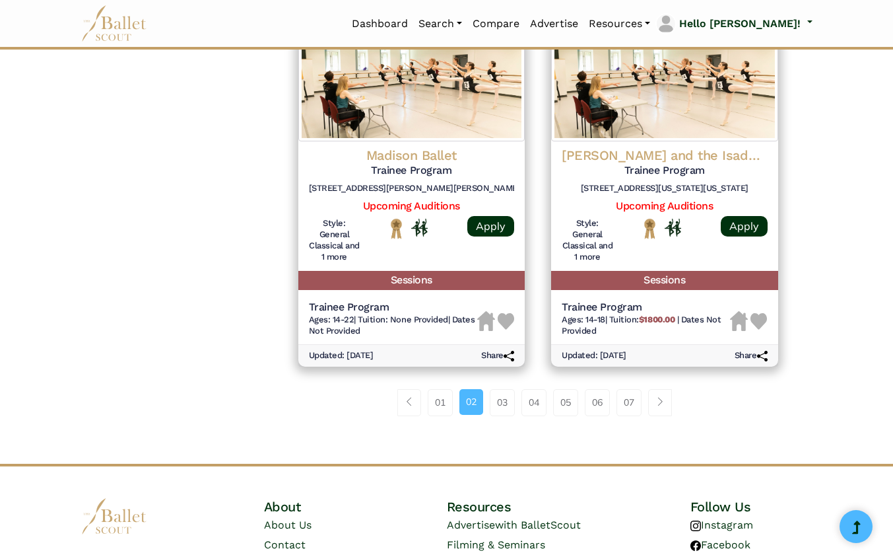
scroll to position [1791, 0]
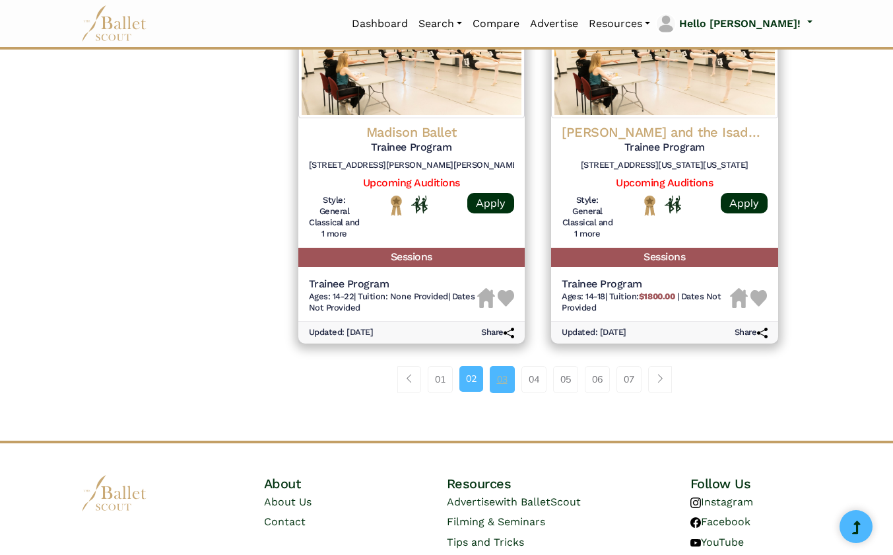
click at [499, 386] on link "03" at bounding box center [502, 379] width 25 height 26
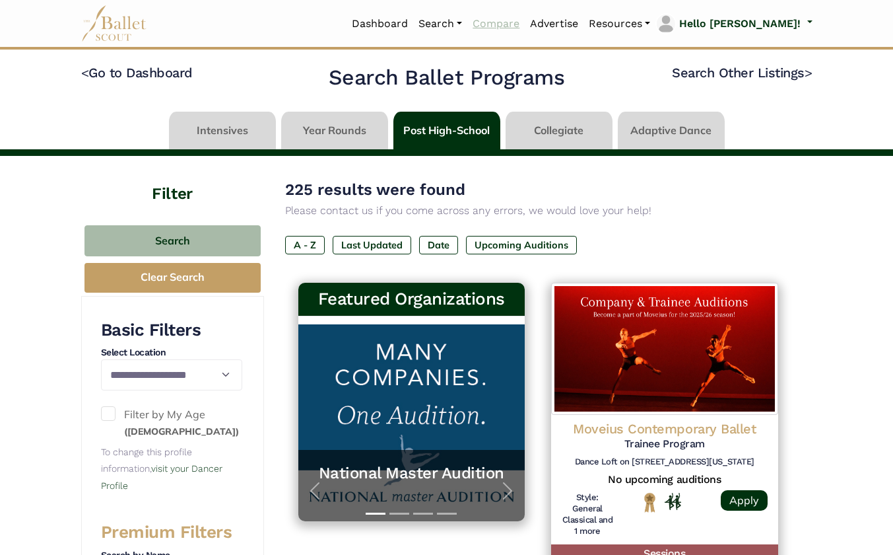
click at [525, 20] on link "Compare" at bounding box center [496, 24] width 57 height 28
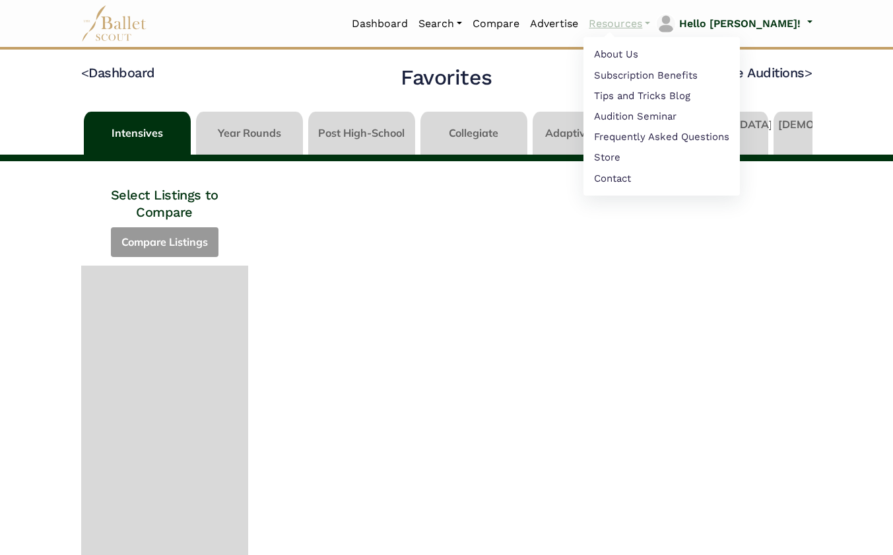
click at [656, 21] on link "Resources" at bounding box center [620, 24] width 72 height 28
click at [672, 135] on link "Frequently Asked Questions" at bounding box center [662, 138] width 156 height 20
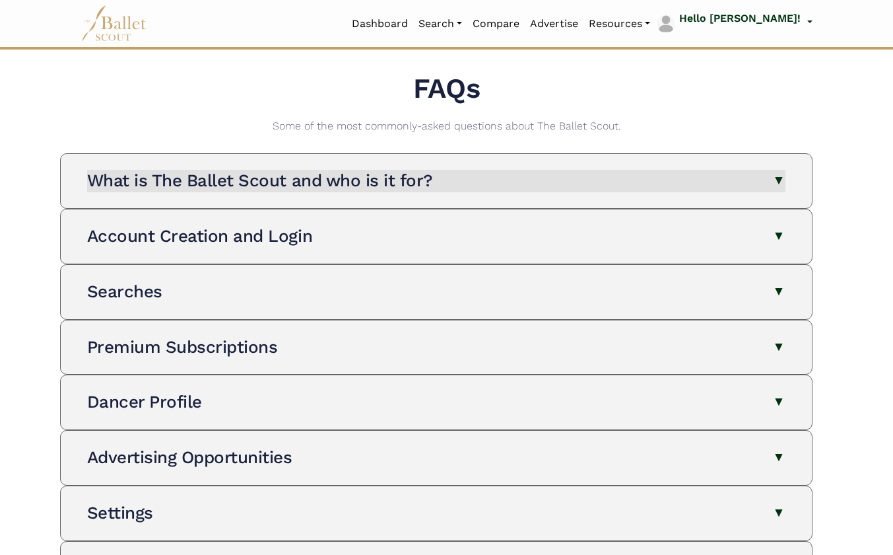
click at [526, 177] on button "What is The Ballet Scout and who is it for?" at bounding box center [436, 181] width 699 height 22
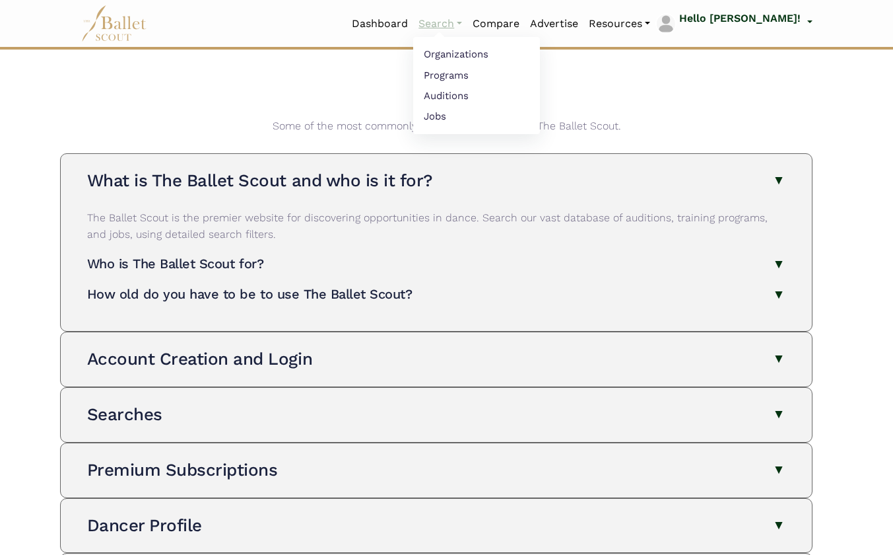
click at [468, 28] on link "Search" at bounding box center [440, 24] width 54 height 28
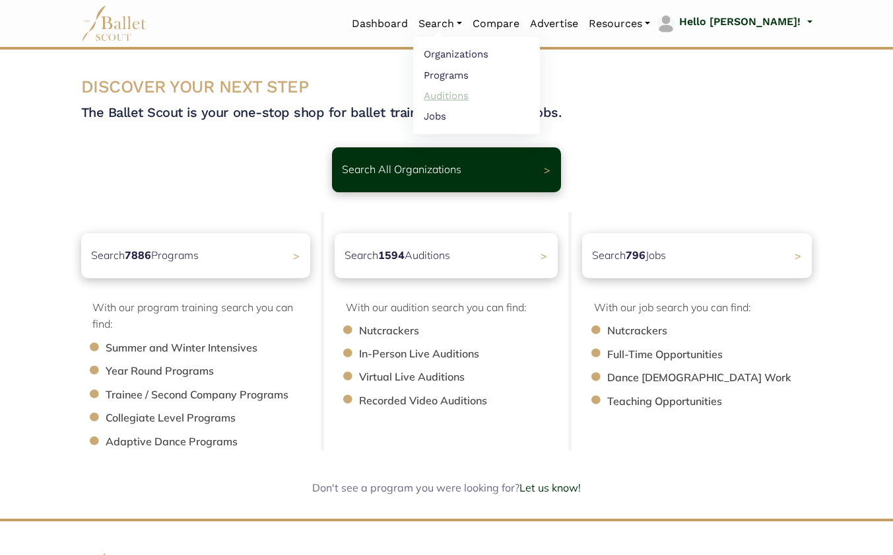
click at [491, 91] on link "Auditions" at bounding box center [476, 95] width 127 height 20
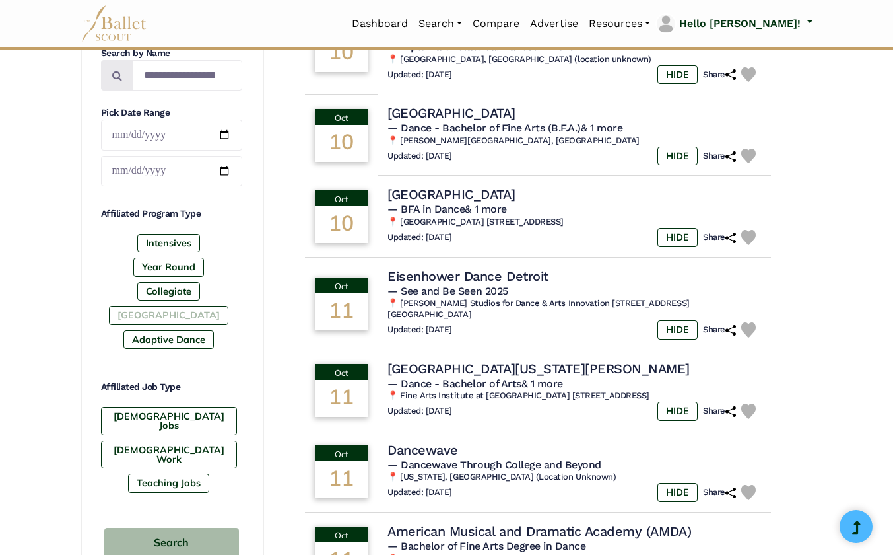
scroll to position [544, 0]
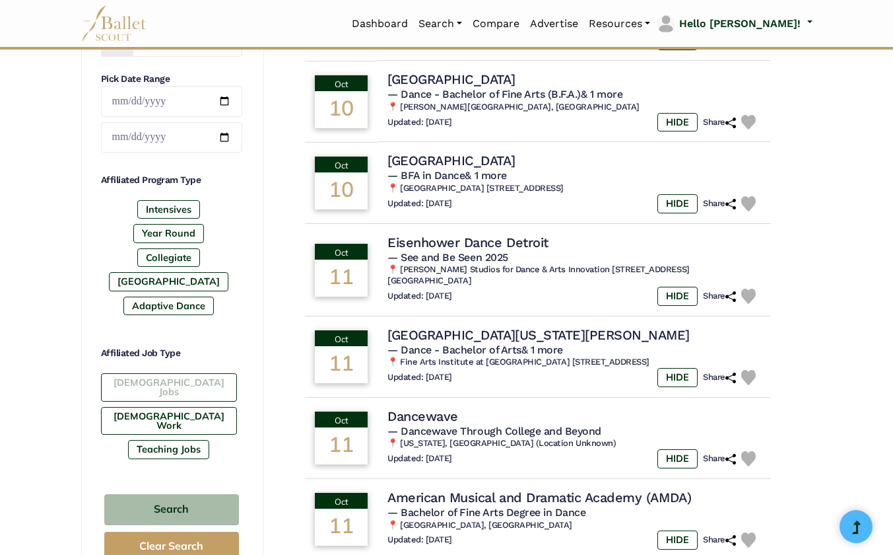
click at [186, 376] on label "[DEMOGRAPHIC_DATA] Jobs" at bounding box center [169, 387] width 136 height 28
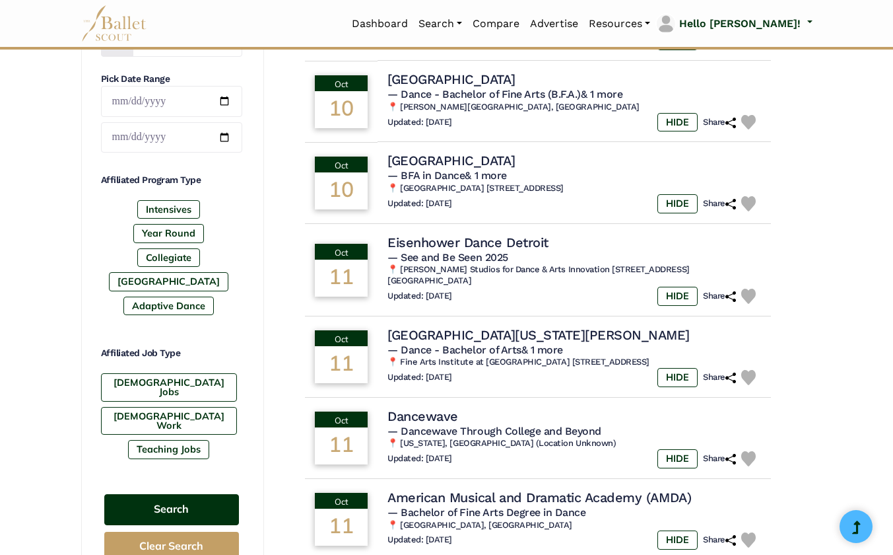
click at [182, 494] on button "Search" at bounding box center [171, 509] width 135 height 31
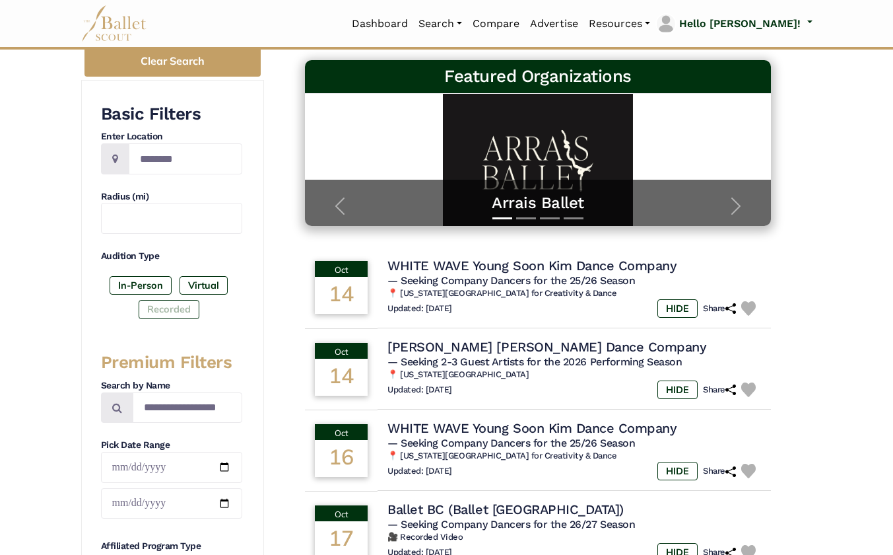
scroll to position [180, 0]
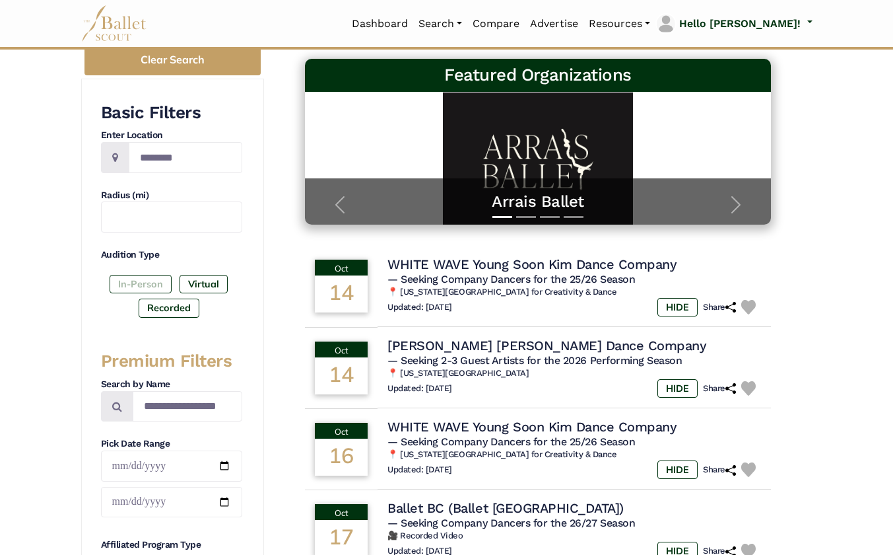
click at [152, 287] on label "In-Person" at bounding box center [141, 284] width 62 height 18
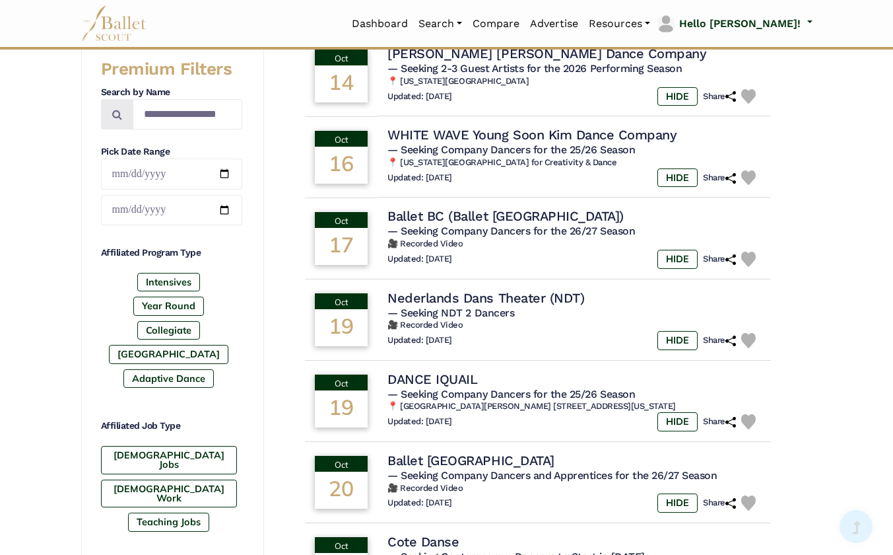
scroll to position [488, 0]
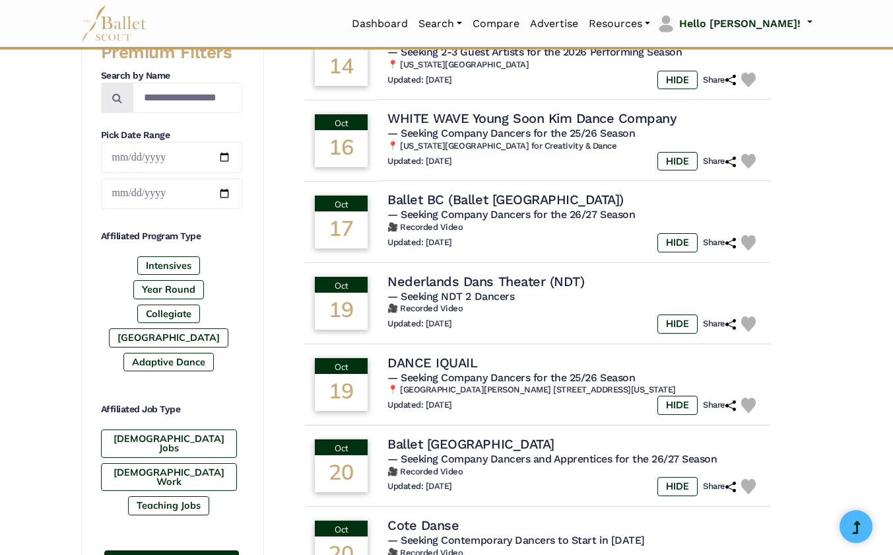
click at [176, 550] on button "Search" at bounding box center [171, 565] width 135 height 31
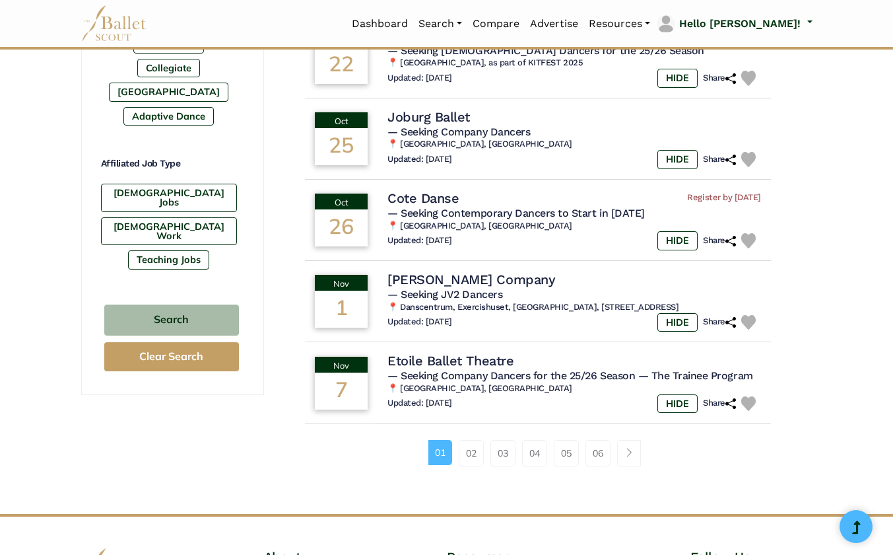
scroll to position [737, 0]
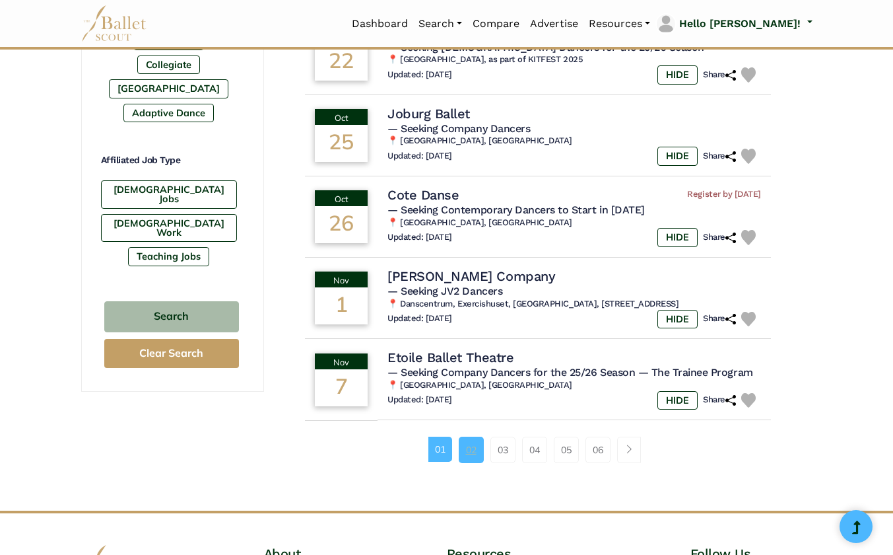
click at [460, 454] on link "02" at bounding box center [471, 449] width 25 height 26
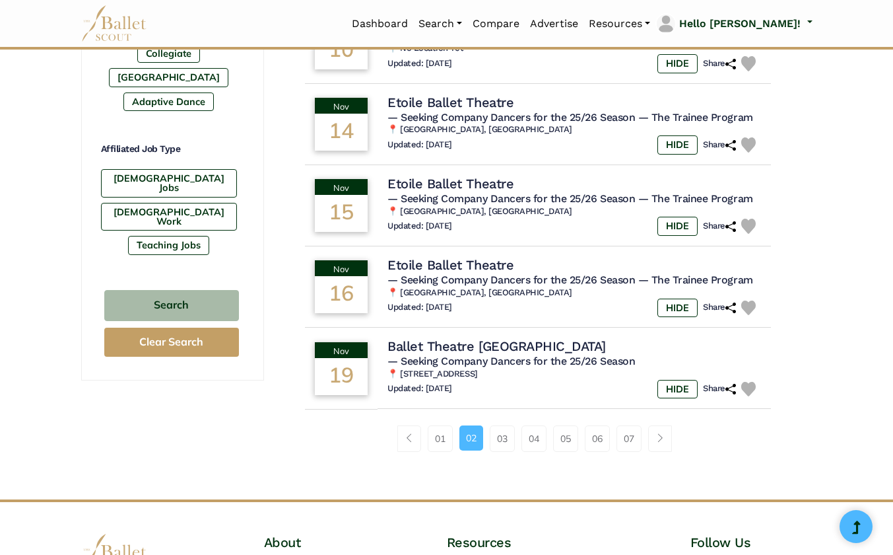
scroll to position [755, 0]
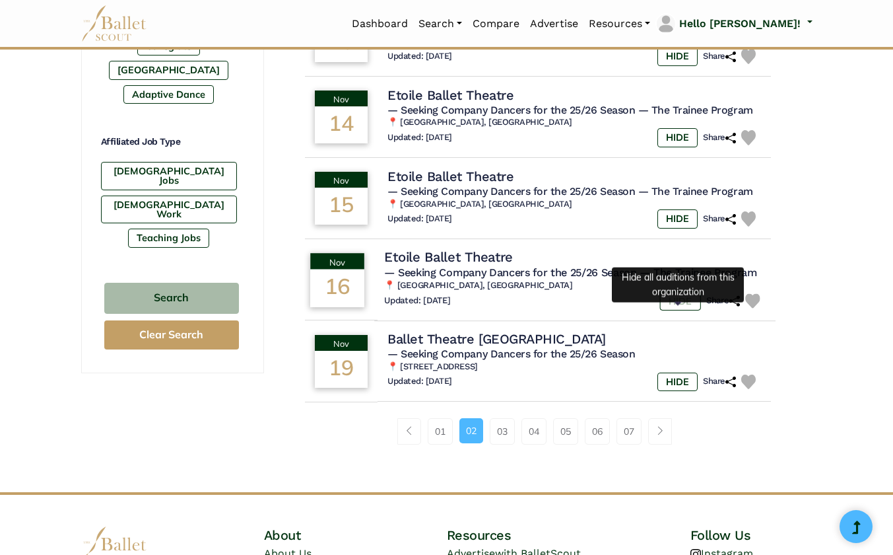
click at [678, 310] on label "HIDE" at bounding box center [680, 300] width 41 height 19
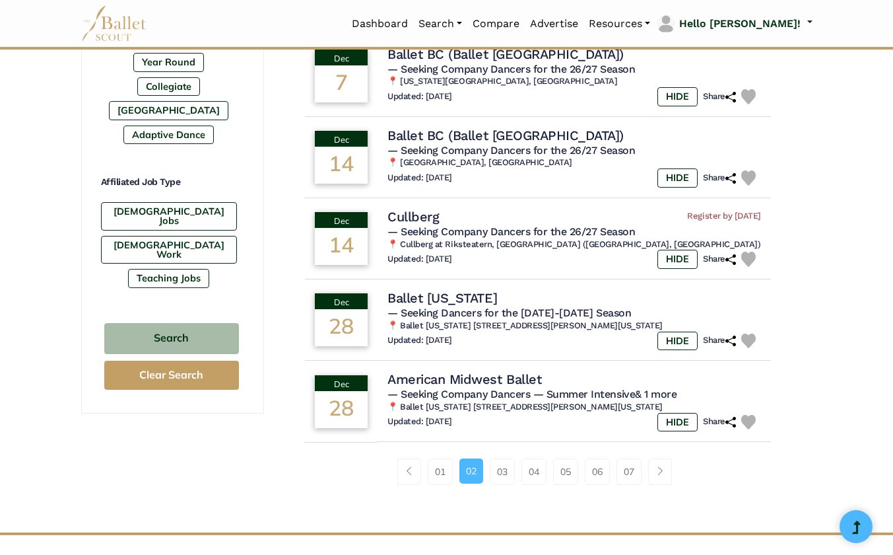
scroll to position [725, 0]
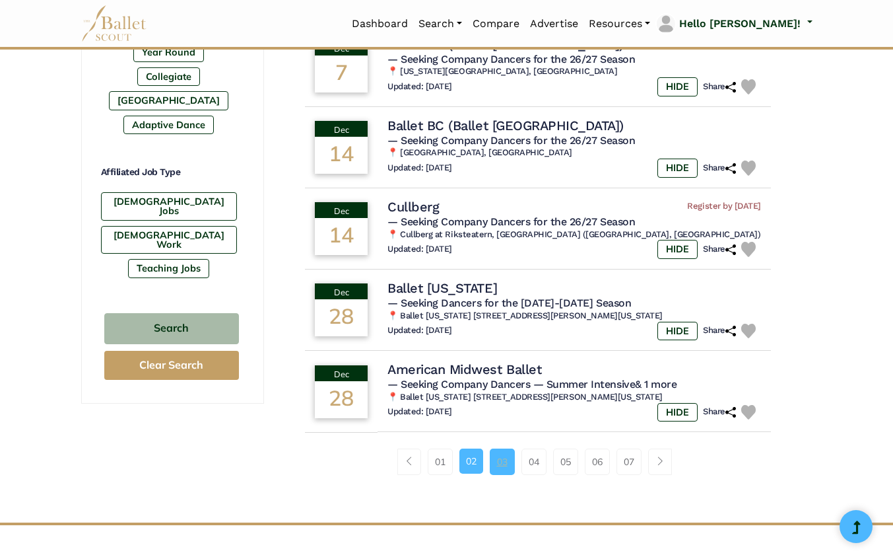
click at [506, 468] on link "03" at bounding box center [502, 461] width 25 height 26
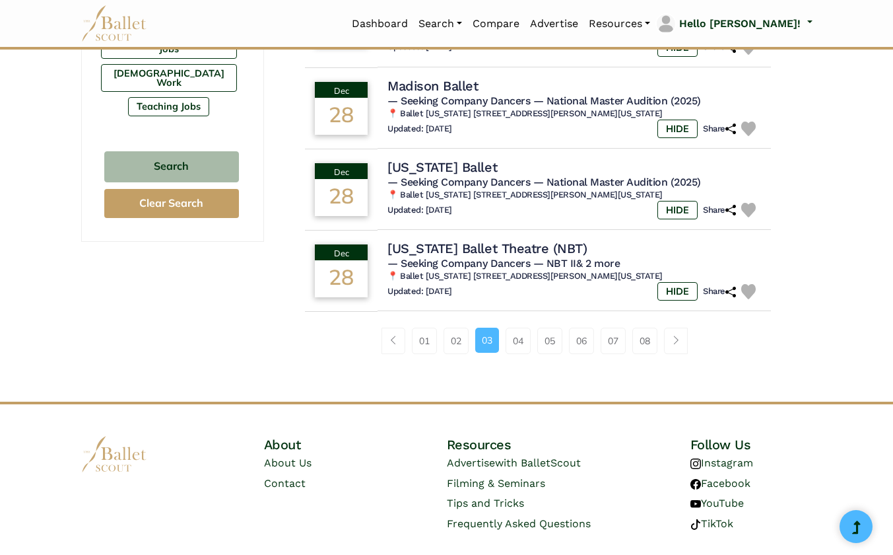
scroll to position [897, 0]
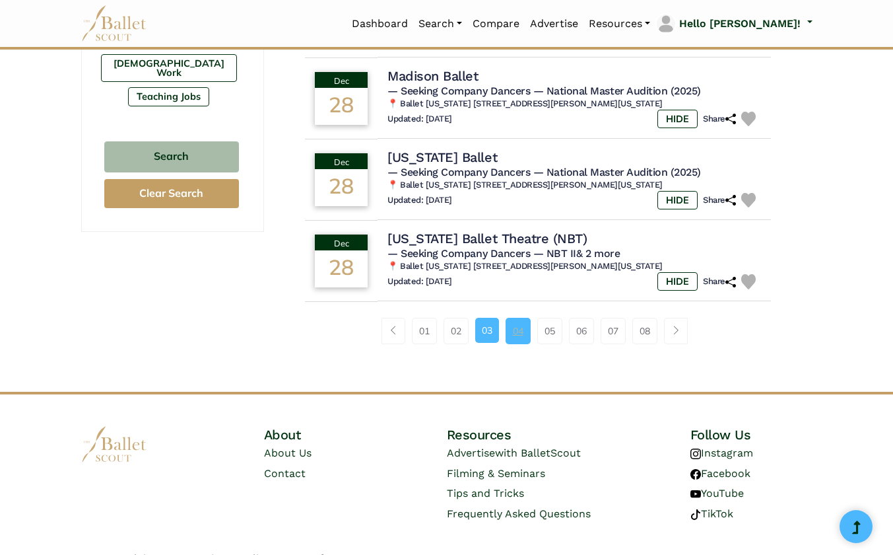
click at [516, 331] on link "04" at bounding box center [518, 331] width 25 height 26
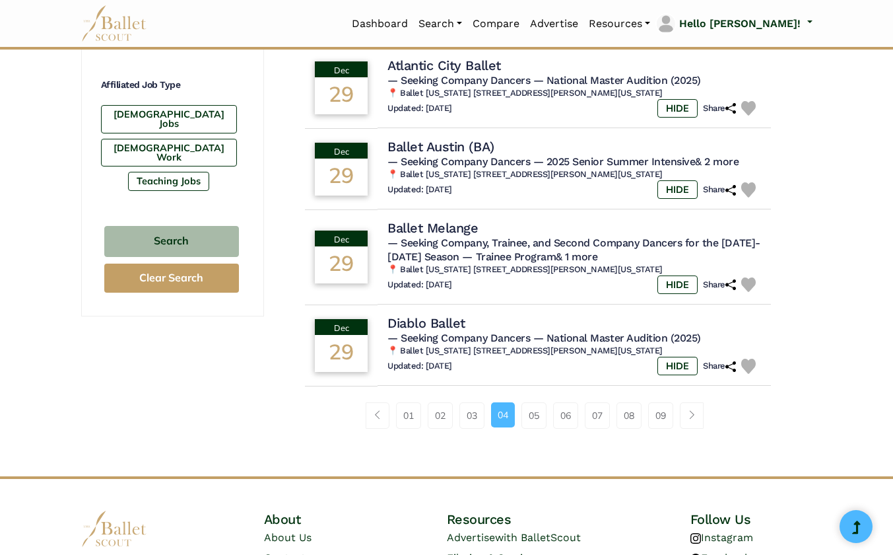
scroll to position [813, 0]
click at [533, 423] on link "05" at bounding box center [534, 414] width 25 height 26
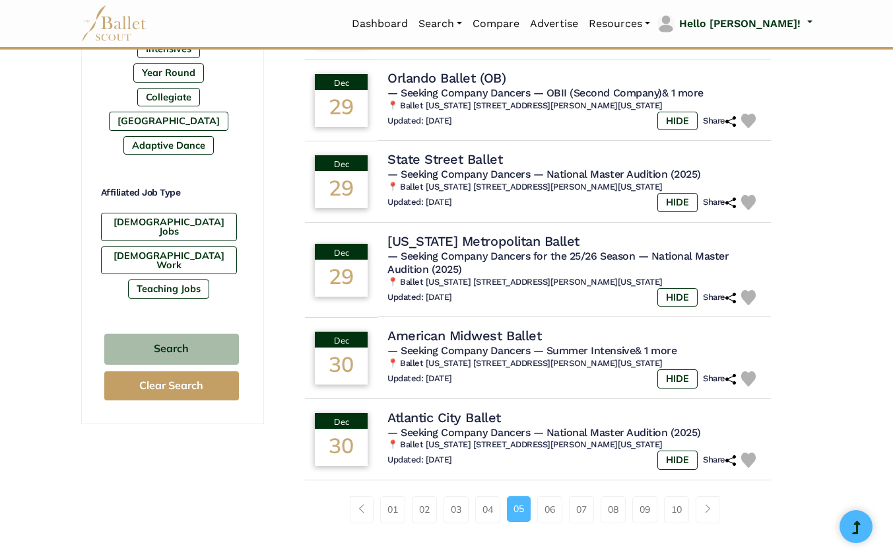
scroll to position [706, 0]
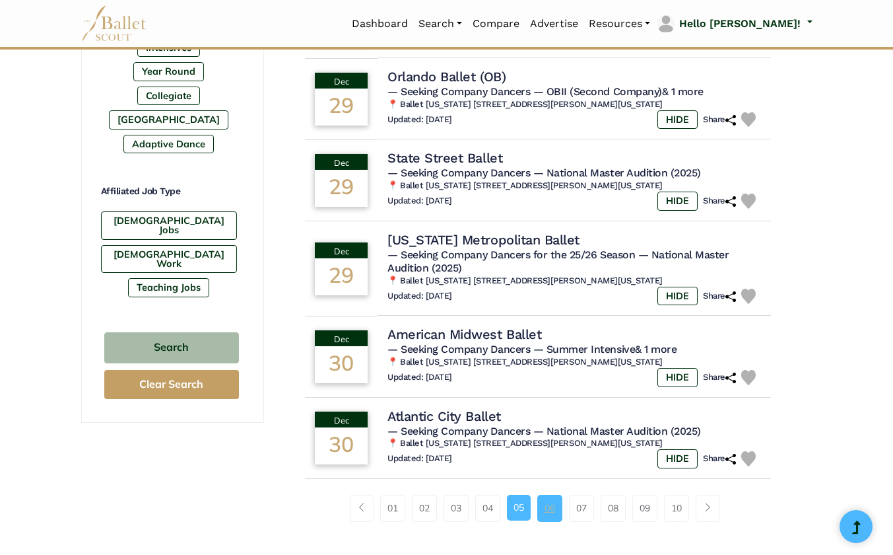
click at [550, 512] on link "06" at bounding box center [550, 508] width 25 height 26
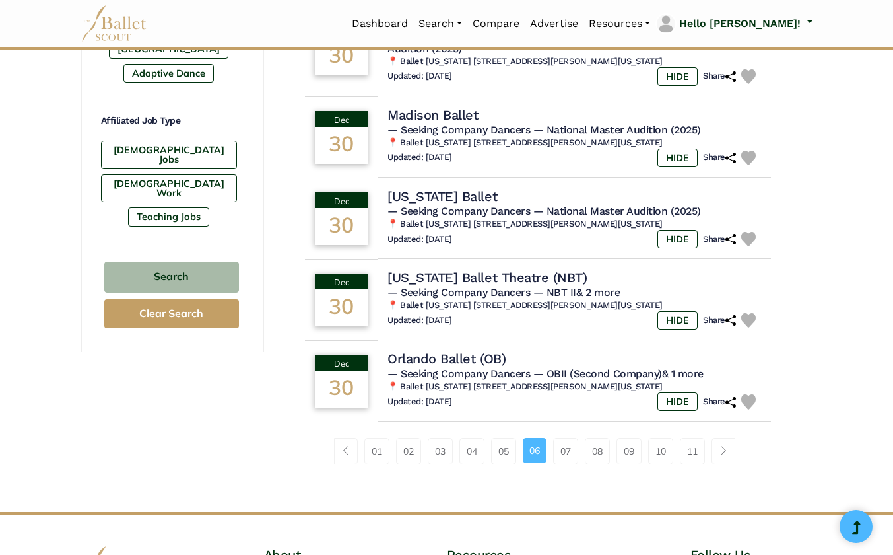
scroll to position [813, 0]
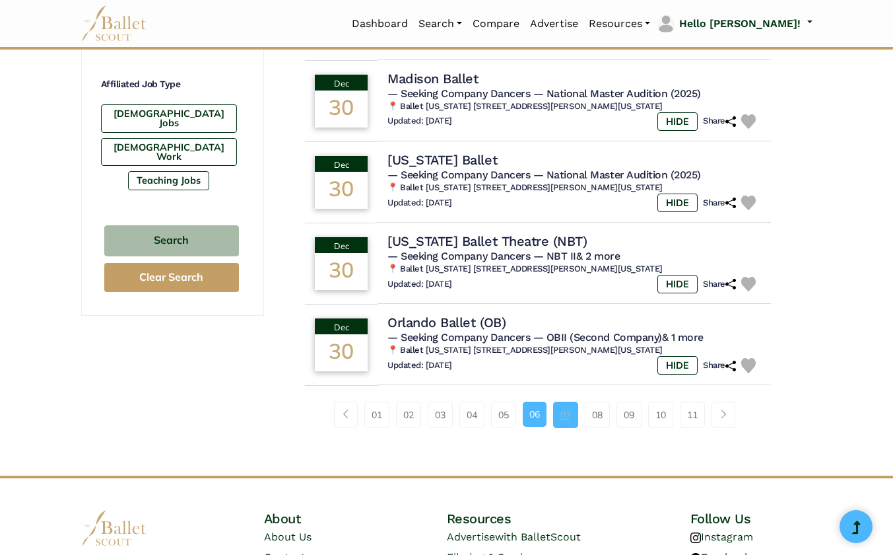
click at [567, 421] on link "07" at bounding box center [565, 414] width 25 height 26
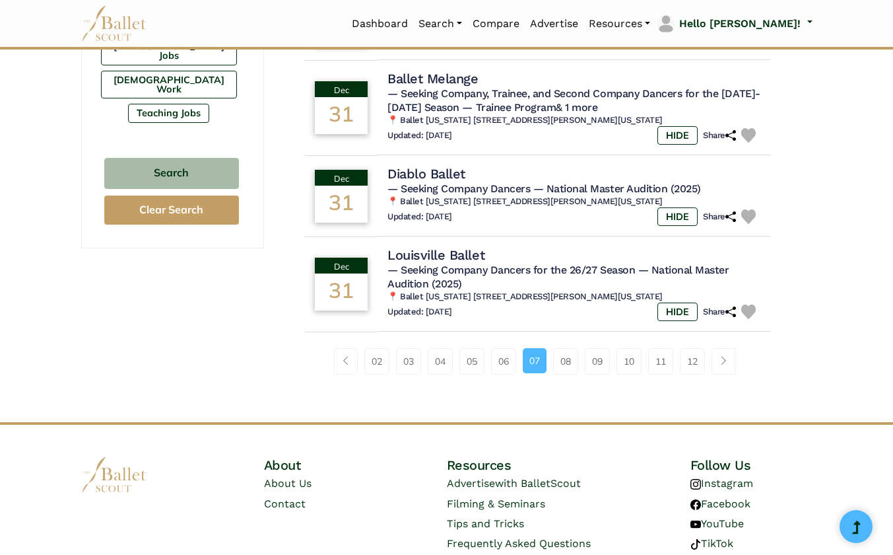
scroll to position [882, 0]
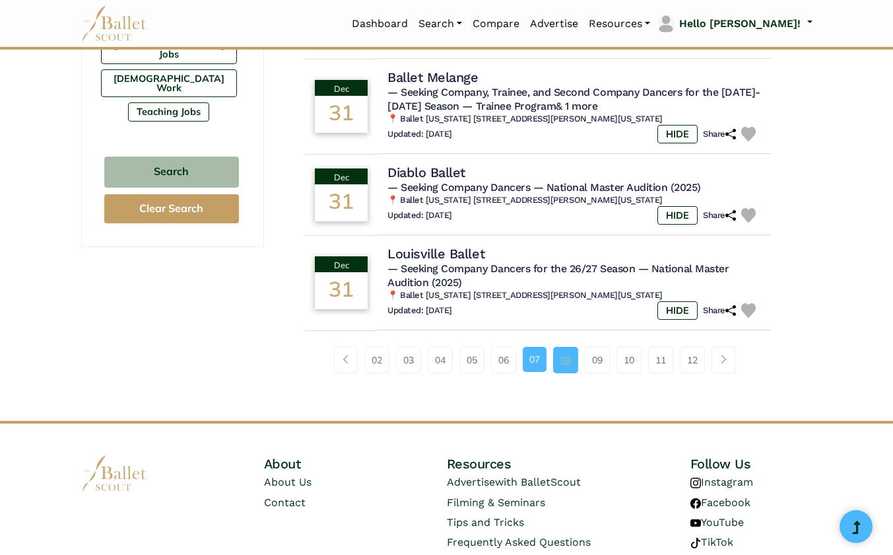
click at [570, 362] on link "08" at bounding box center [565, 360] width 25 height 26
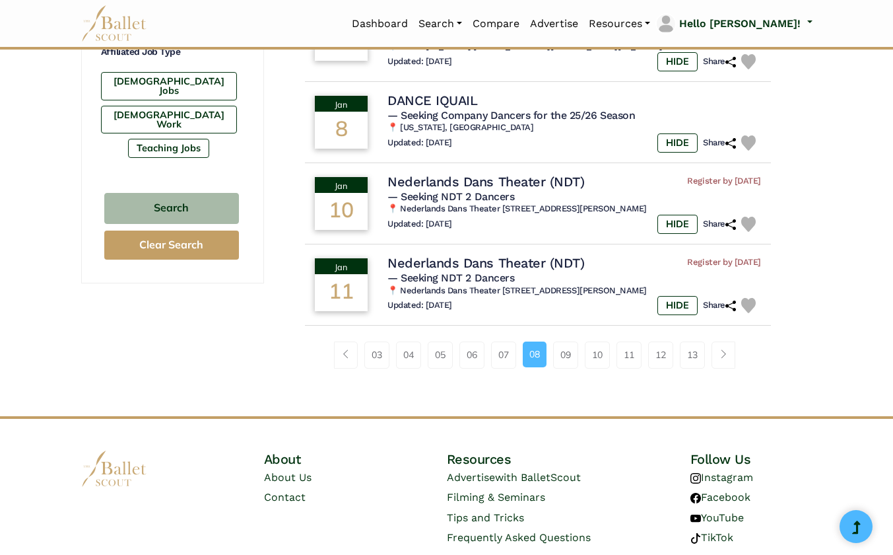
scroll to position [847, 0]
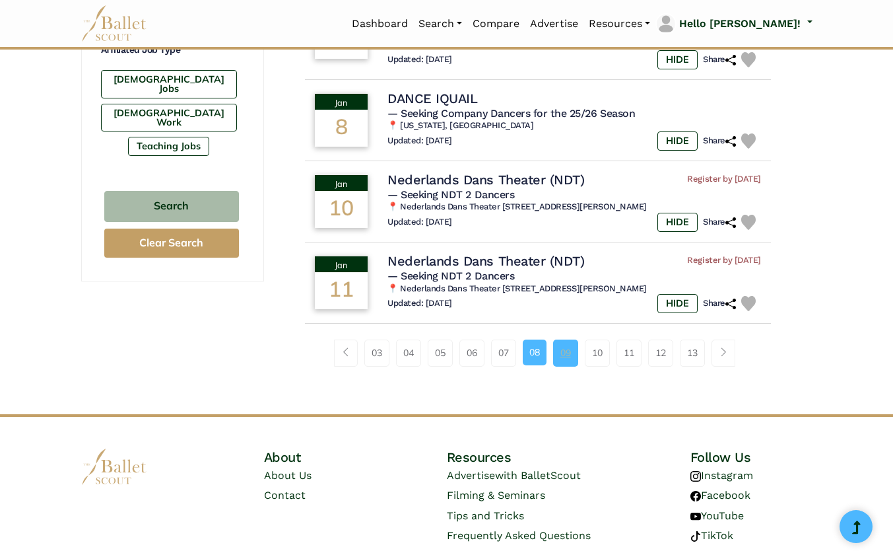
click at [572, 359] on link "09" at bounding box center [565, 352] width 25 height 26
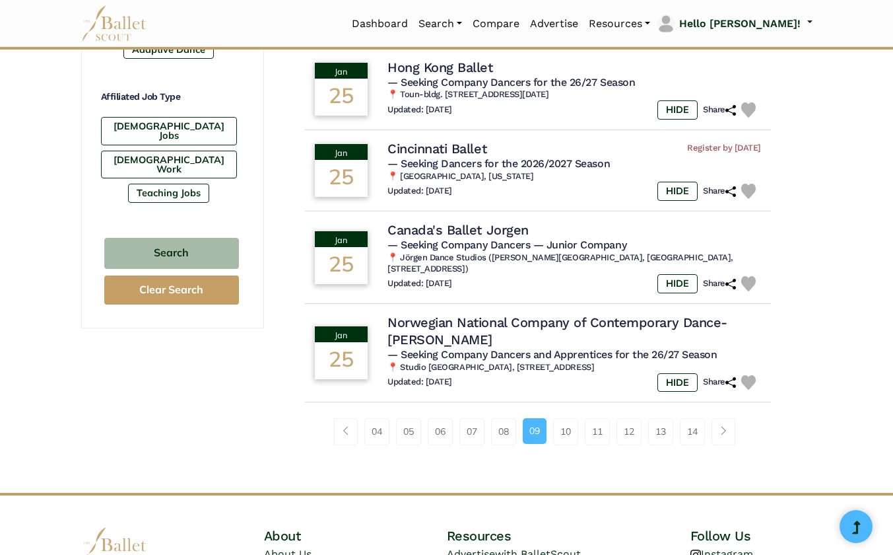
scroll to position [802, 0]
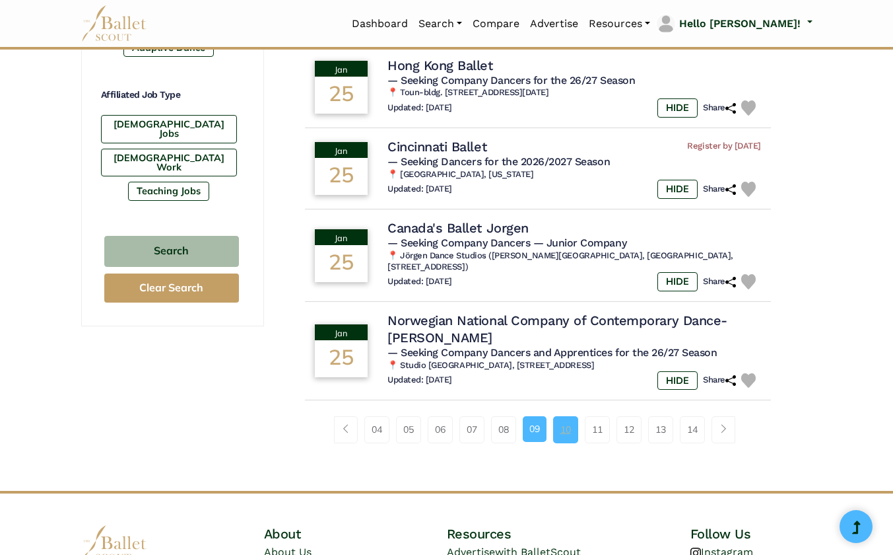
click at [567, 433] on link "10" at bounding box center [565, 429] width 25 height 26
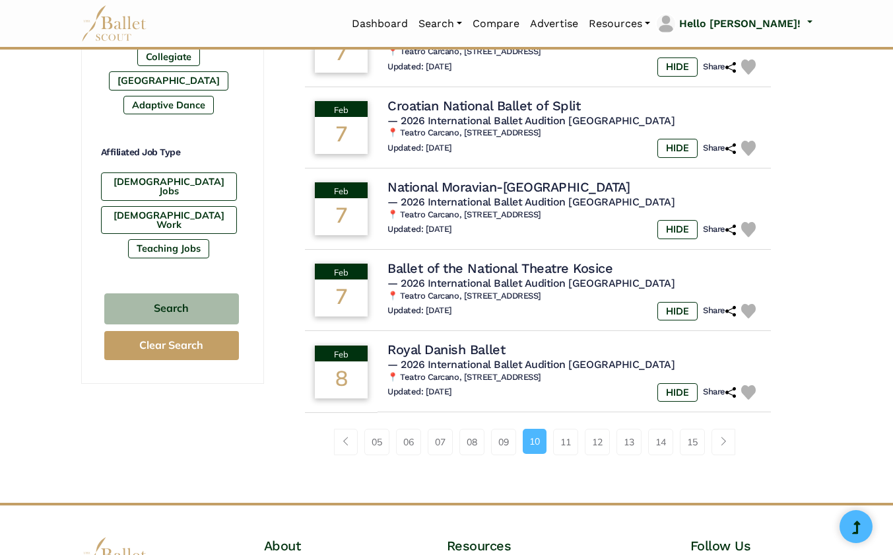
scroll to position [747, 0]
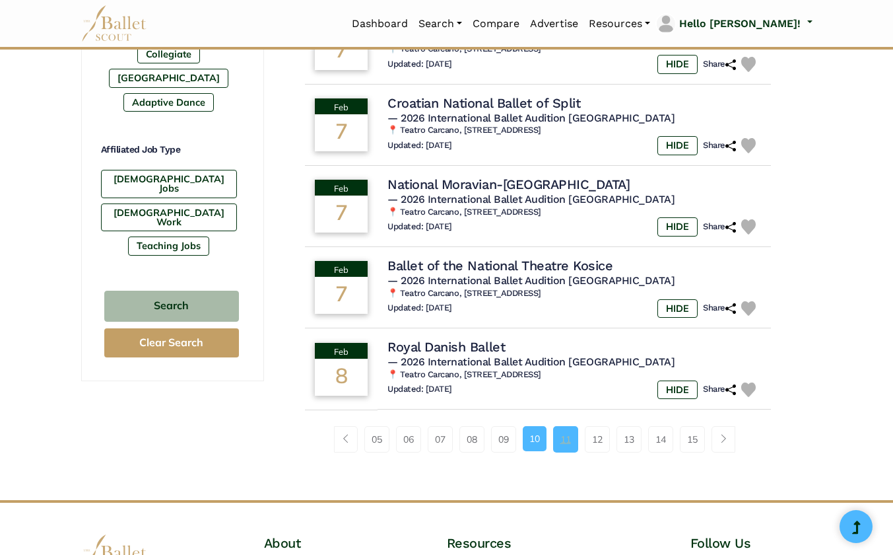
click at [573, 446] on link "11" at bounding box center [565, 439] width 25 height 26
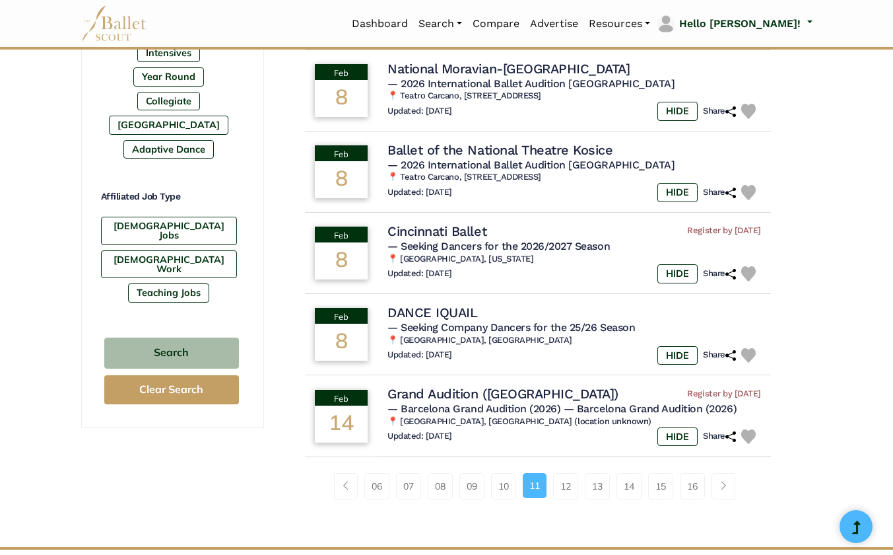
scroll to position [703, 0]
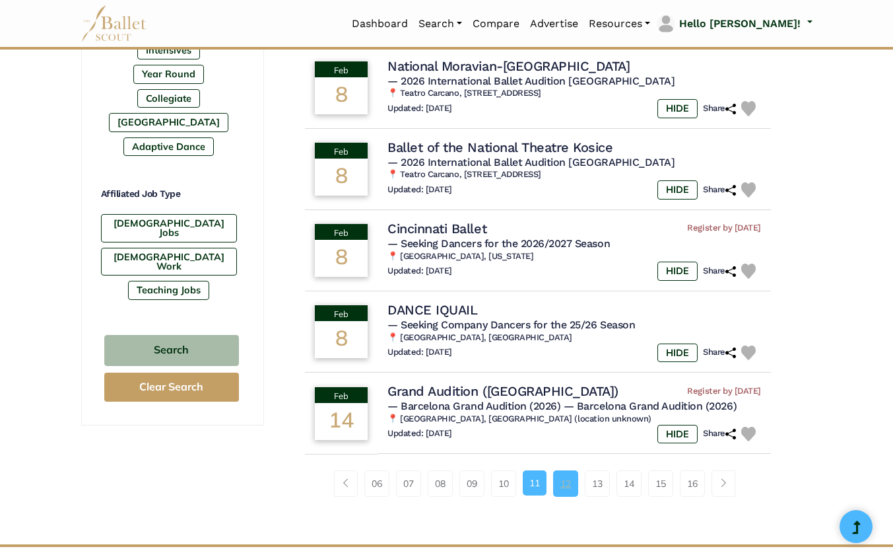
click at [571, 485] on link "12" at bounding box center [565, 483] width 25 height 26
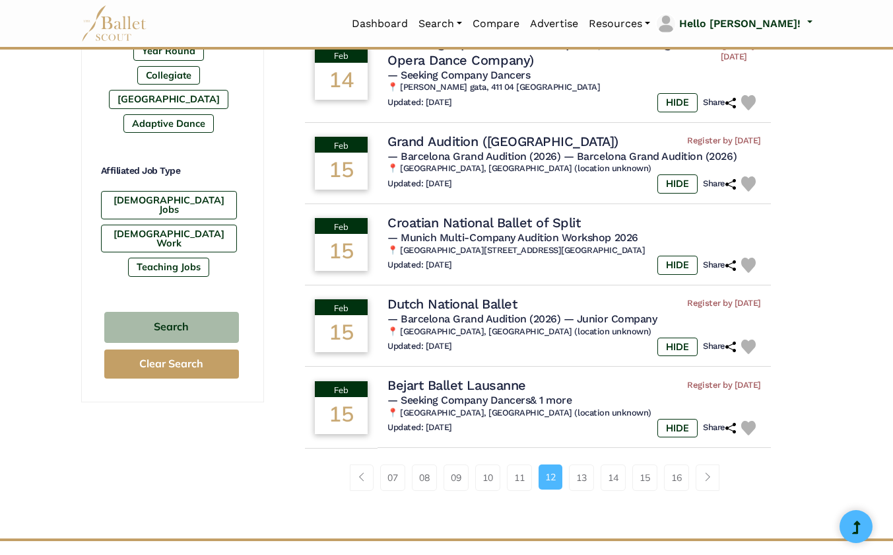
scroll to position [742, 0]
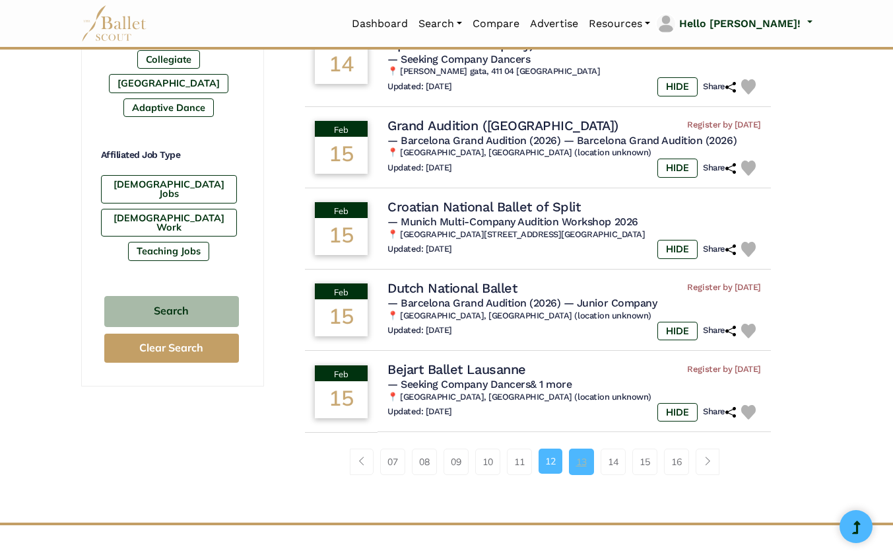
click at [584, 466] on link "13" at bounding box center [581, 461] width 25 height 26
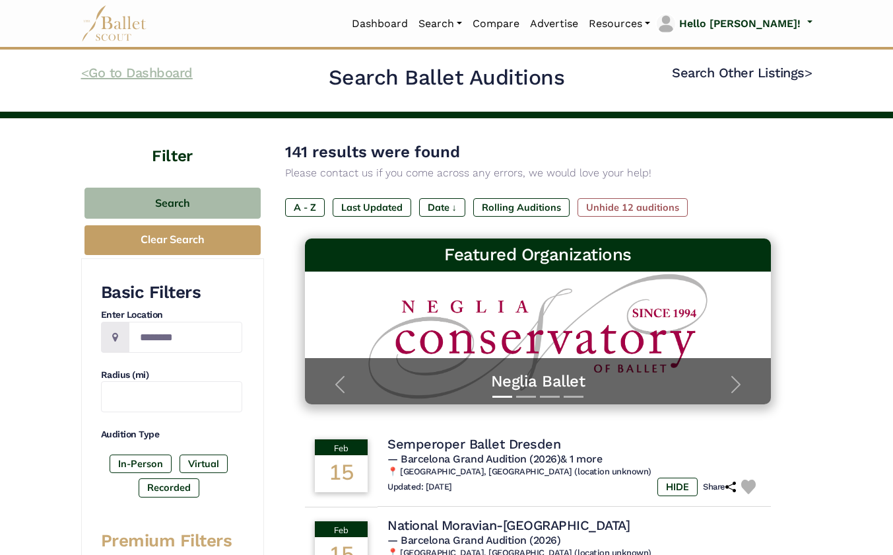
click at [141, 73] on link "< Go to Dashboard" at bounding box center [137, 73] width 112 height 16
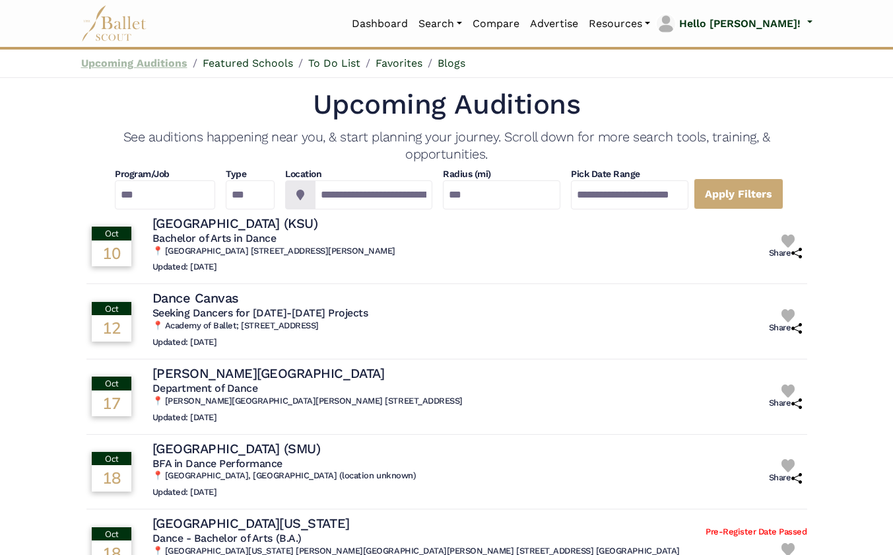
click at [160, 62] on link "Upcoming Auditions" at bounding box center [134, 63] width 106 height 13
click at [453, 63] on link "Blogs" at bounding box center [452, 63] width 28 height 13
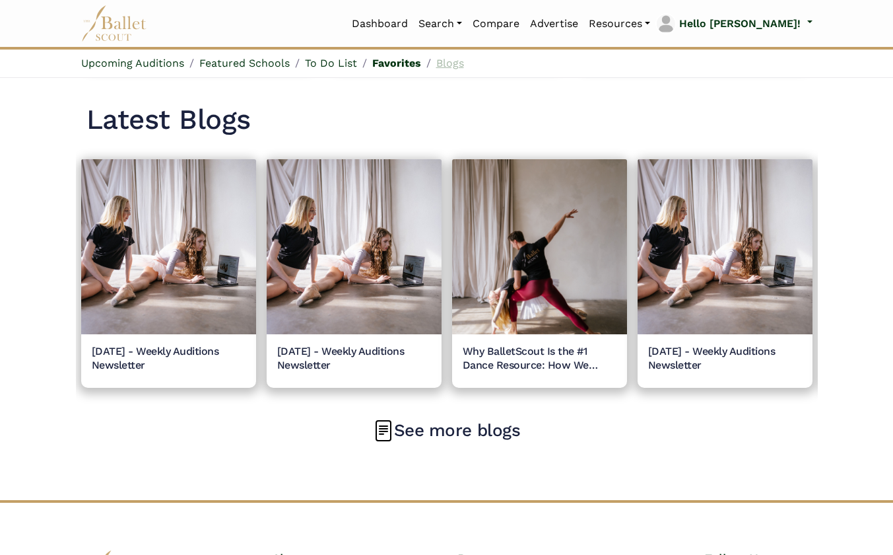
scroll to position [1387, 0]
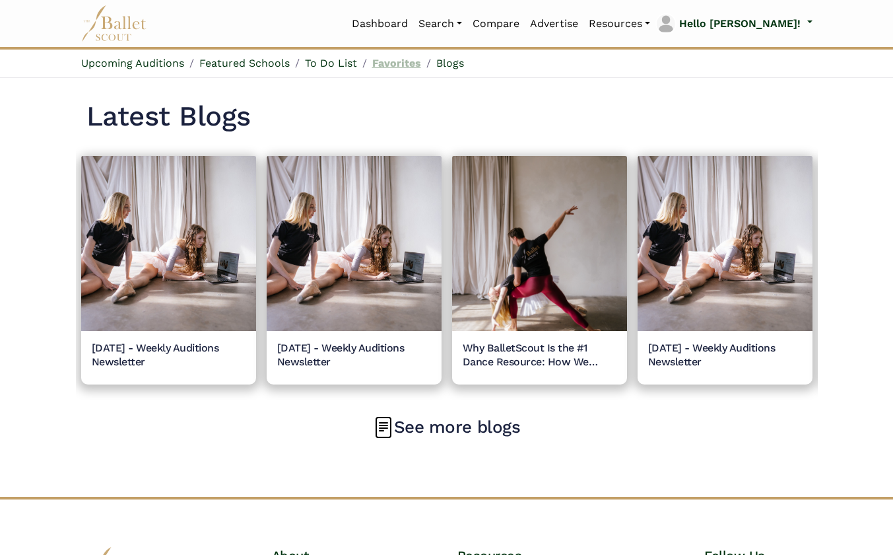
click at [398, 67] on link "Favorites" at bounding box center [396, 63] width 49 height 13
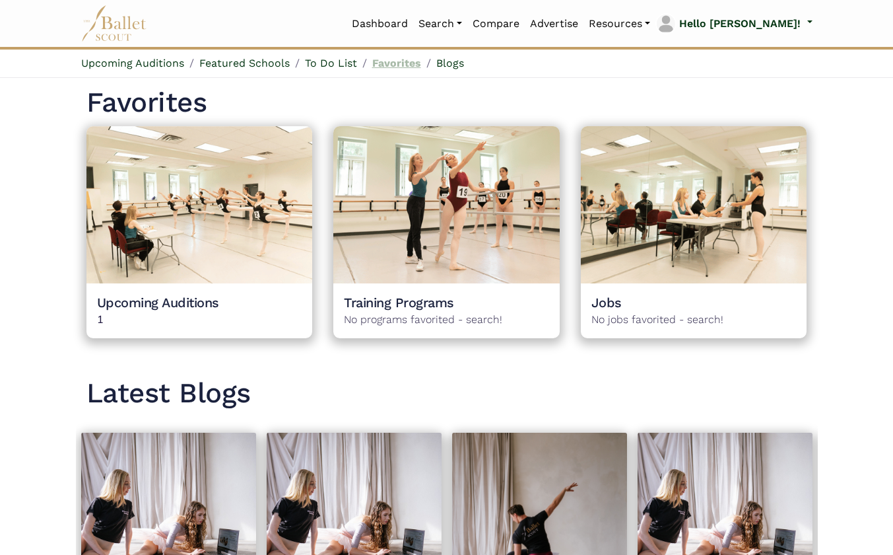
scroll to position [1096, 0]
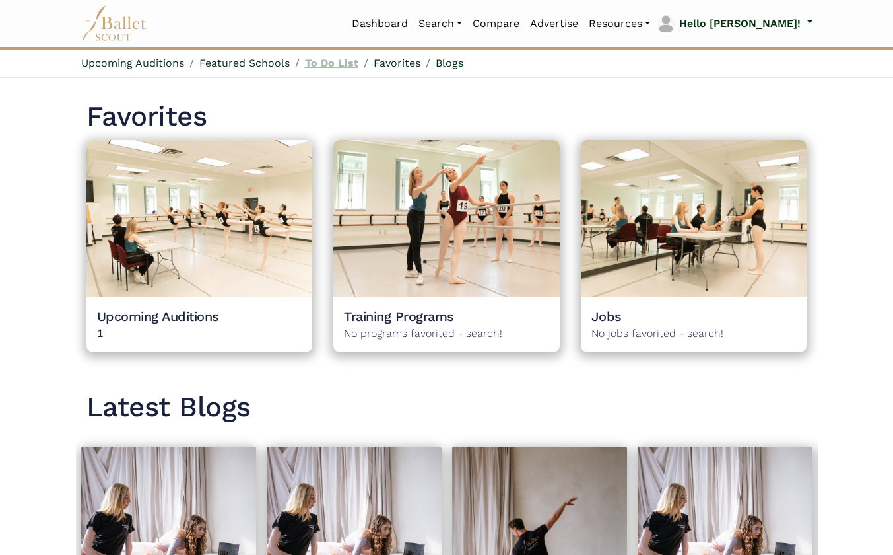
click at [337, 63] on link "To Do List" at bounding box center [331, 63] width 53 height 13
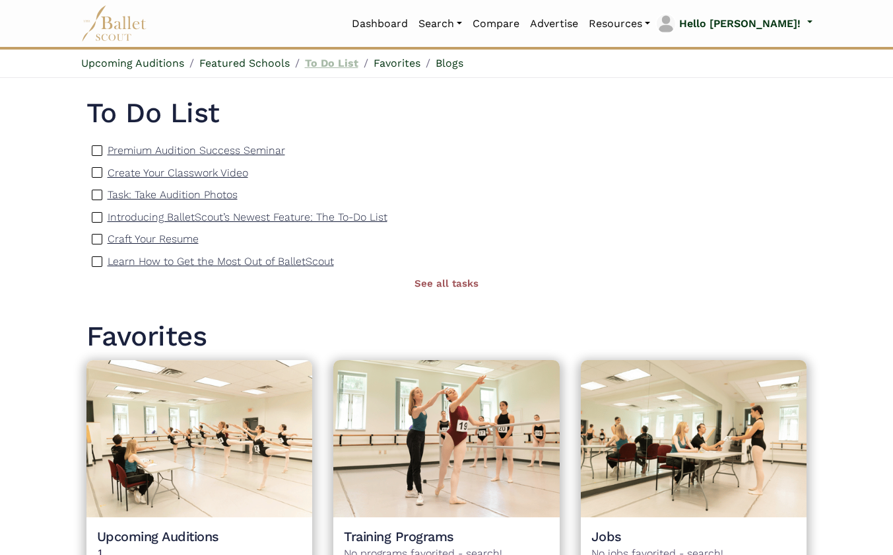
scroll to position [872, 0]
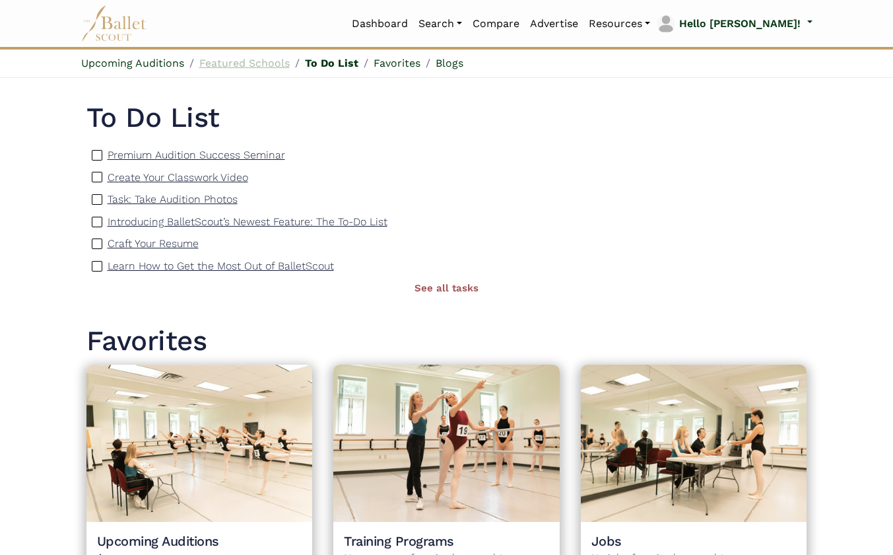
click at [262, 66] on link "Featured Schools" at bounding box center [244, 63] width 90 height 13
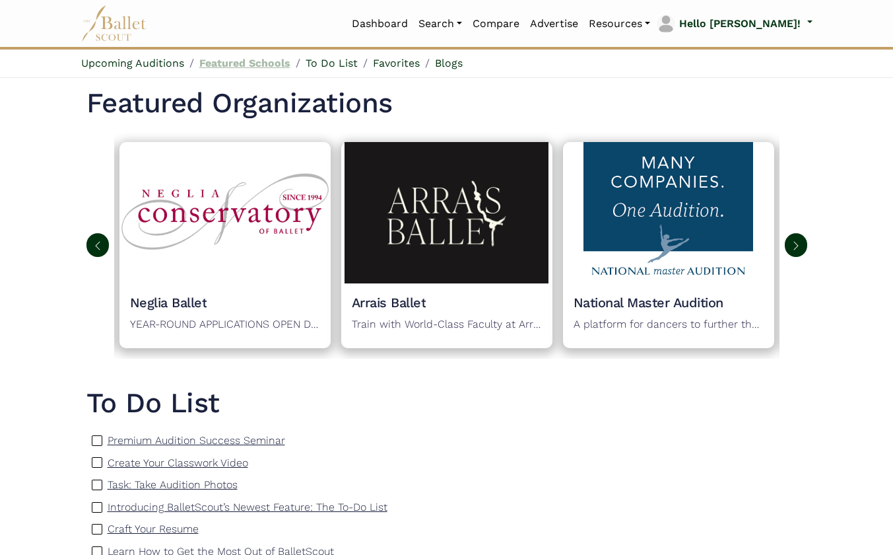
scroll to position [571, 0]
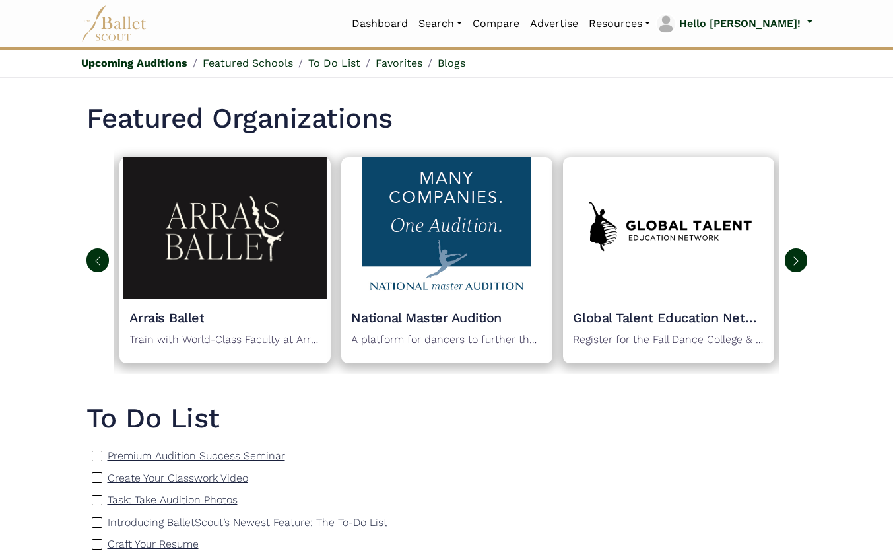
click at [793, 257] on img at bounding box center [796, 261] width 11 height 11
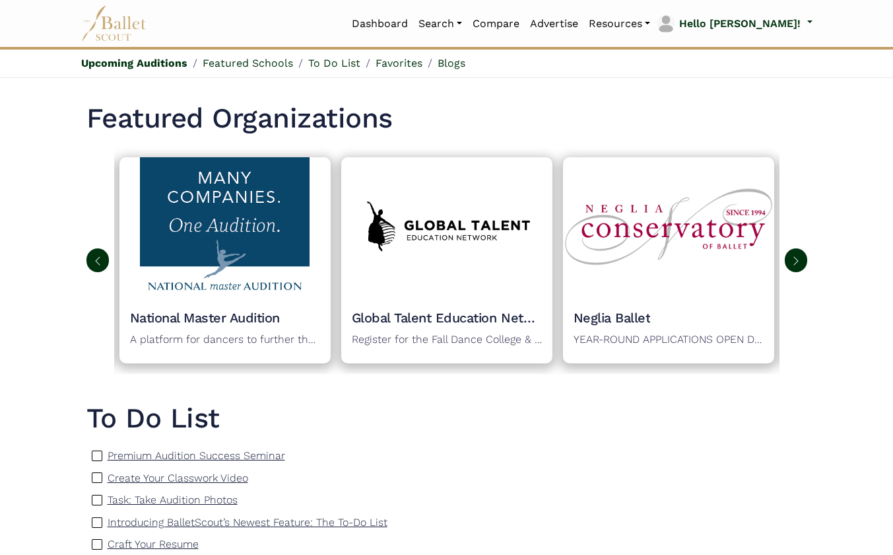
click at [794, 258] on img at bounding box center [796, 261] width 11 height 11
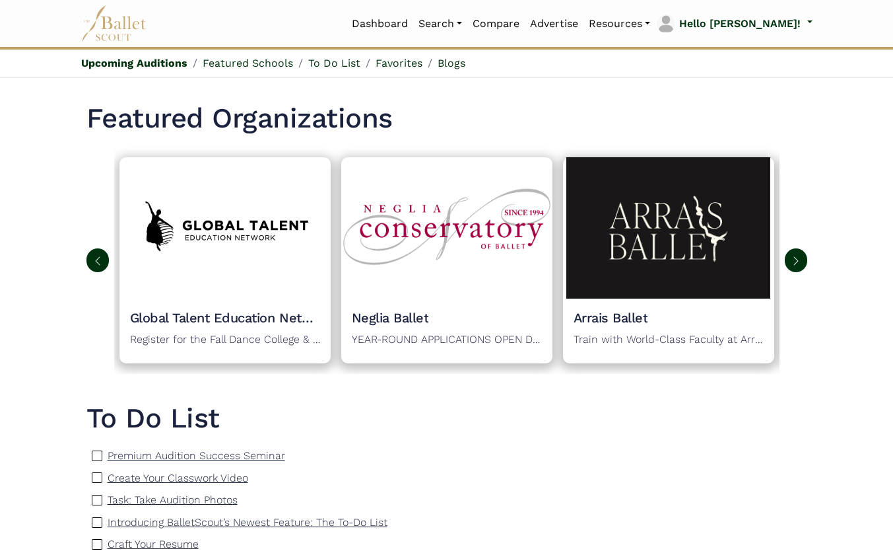
click at [794, 258] on img at bounding box center [796, 261] width 11 height 11
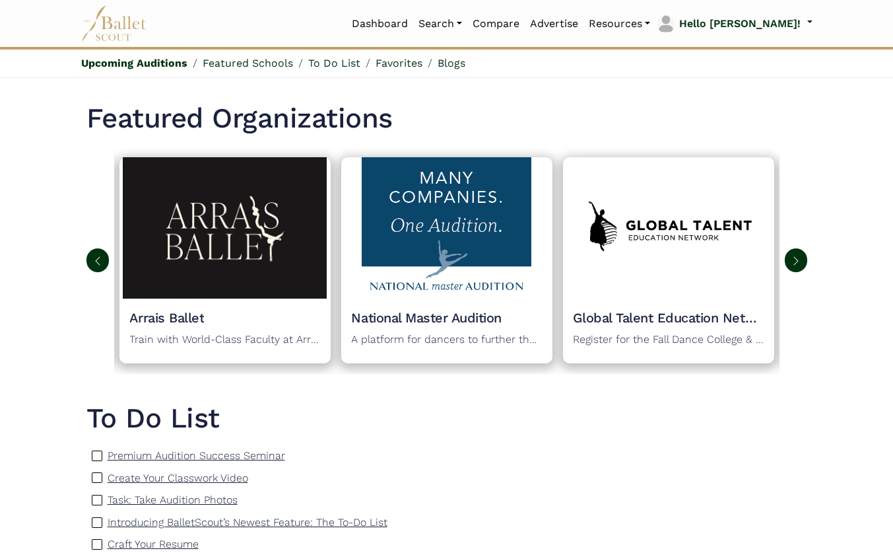
click at [794, 259] on img at bounding box center [796, 261] width 11 height 11
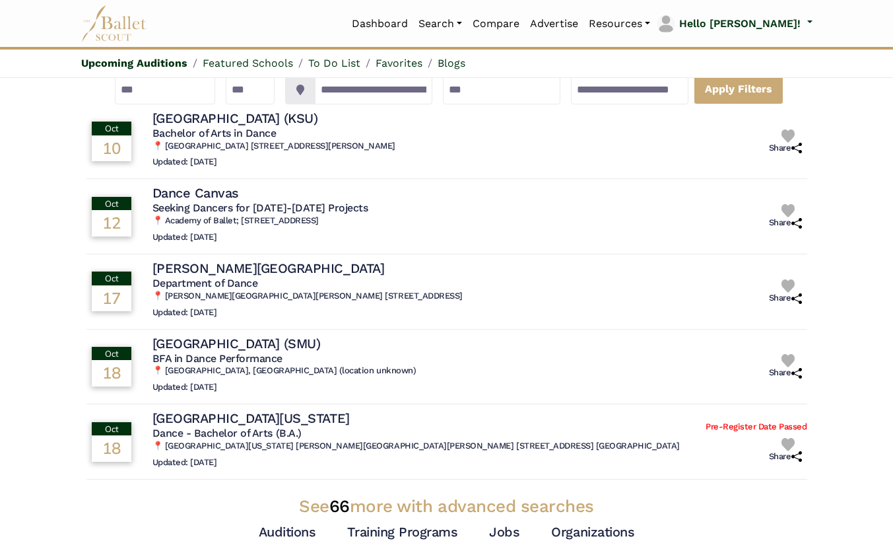
scroll to position [0, 0]
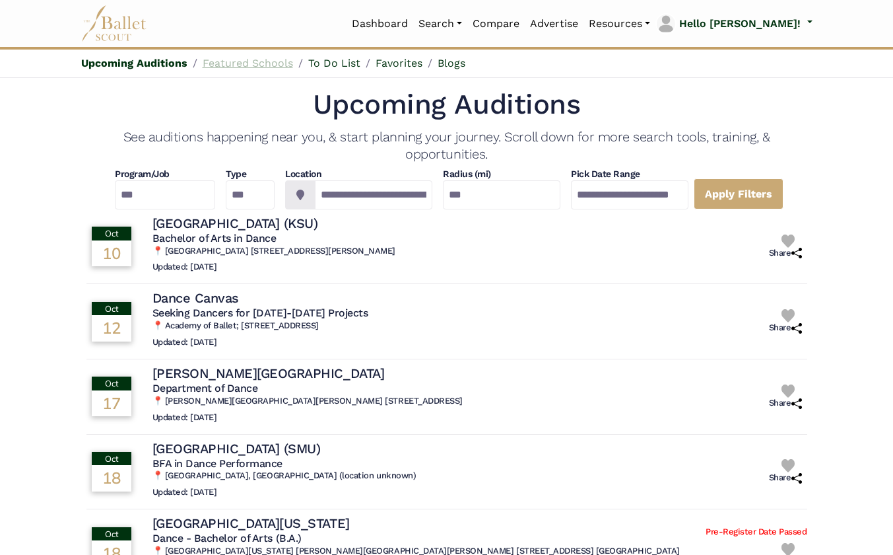
click at [249, 59] on link "Featured Schools" at bounding box center [248, 63] width 90 height 13
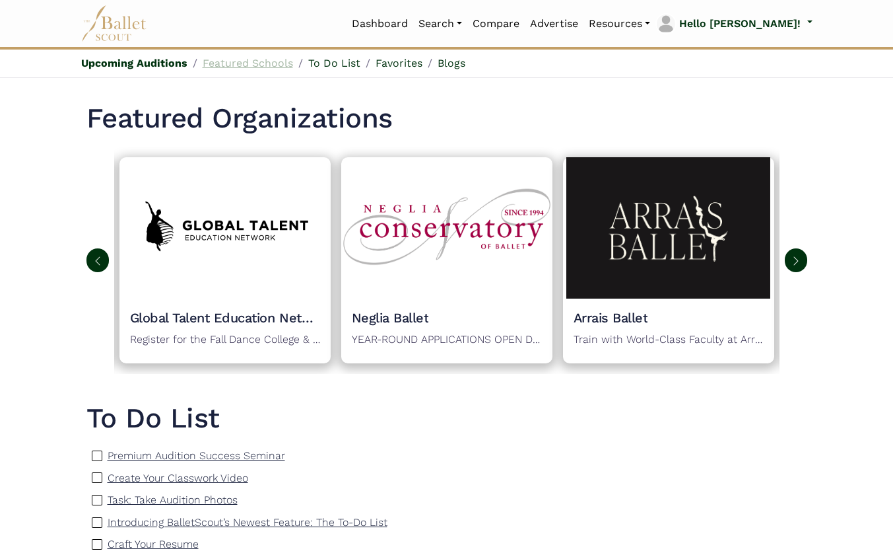
scroll to position [571, 0]
click at [149, 62] on link "Upcoming Auditions" at bounding box center [134, 63] width 106 height 13
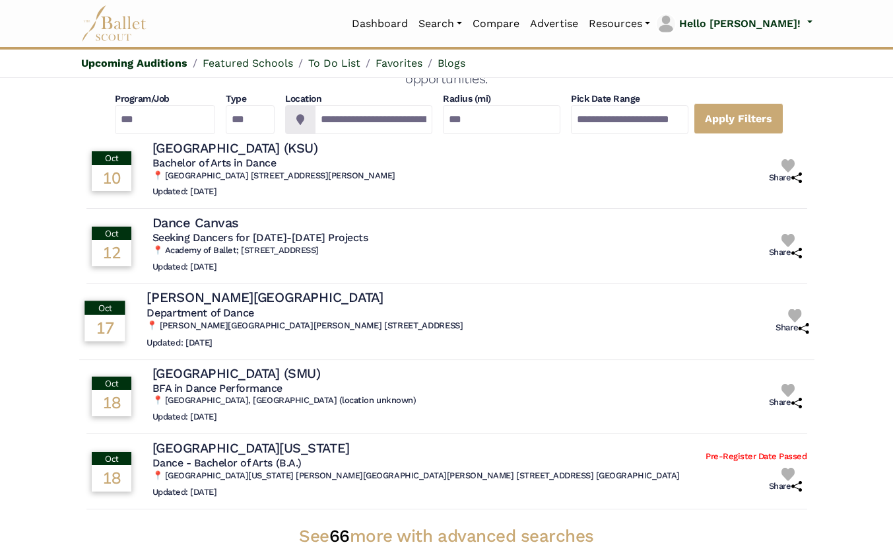
scroll to position [77, 0]
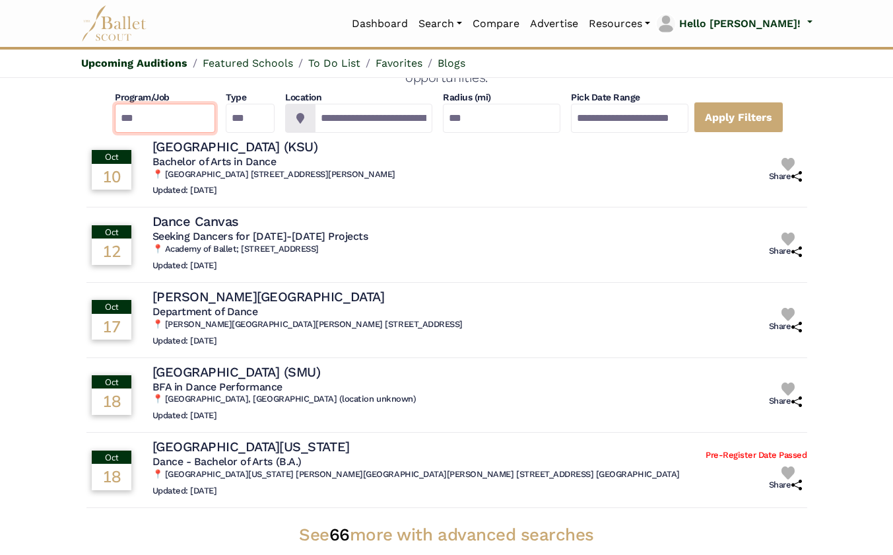
click at [178, 116] on select "**********" at bounding box center [165, 118] width 100 height 29
select select "*"
click at [115, 104] on select "**********" at bounding box center [165, 118] width 100 height 29
click at [782, 109] on link "Apply Filters" at bounding box center [739, 117] width 90 height 31
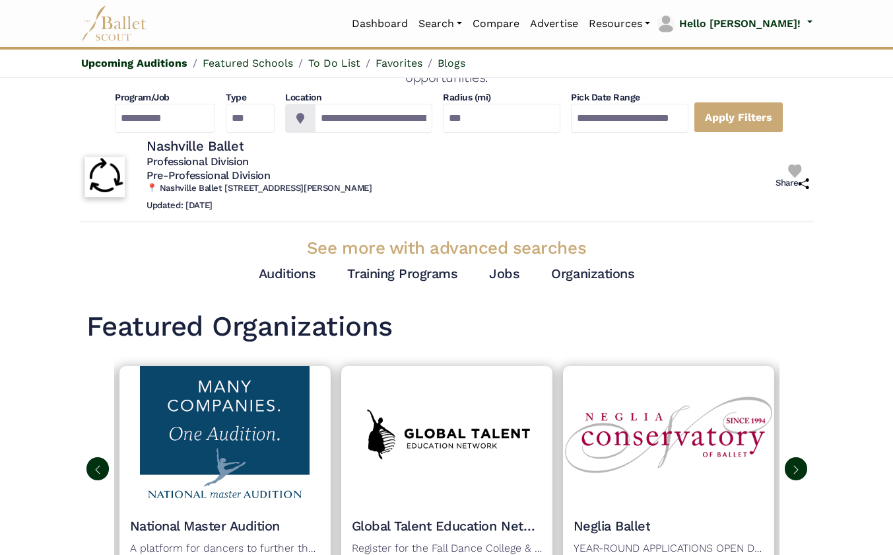
click at [317, 182] on h5 "Pre-Professional Division" at bounding box center [260, 175] width 226 height 14
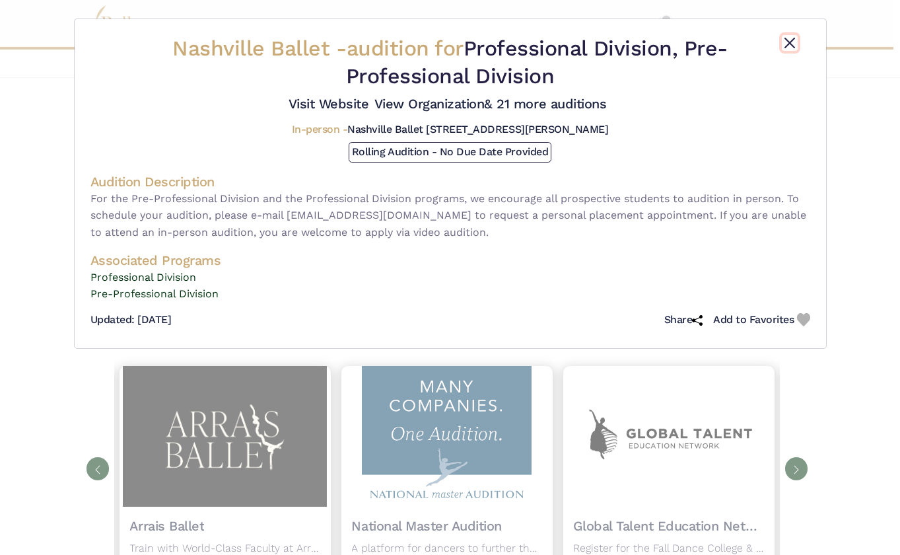
click at [793, 41] on button "Close" at bounding box center [790, 43] width 16 height 16
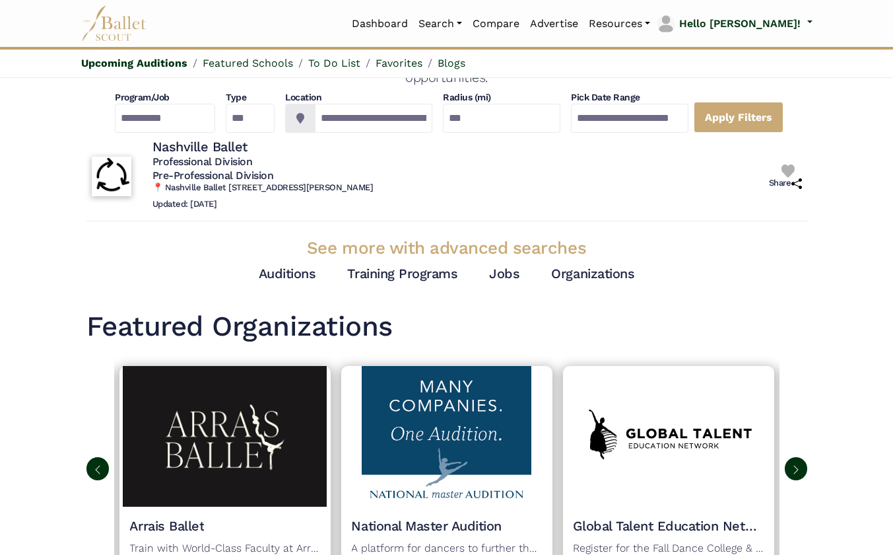
scroll to position [0, 0]
